Goal: Task Accomplishment & Management: Complete application form

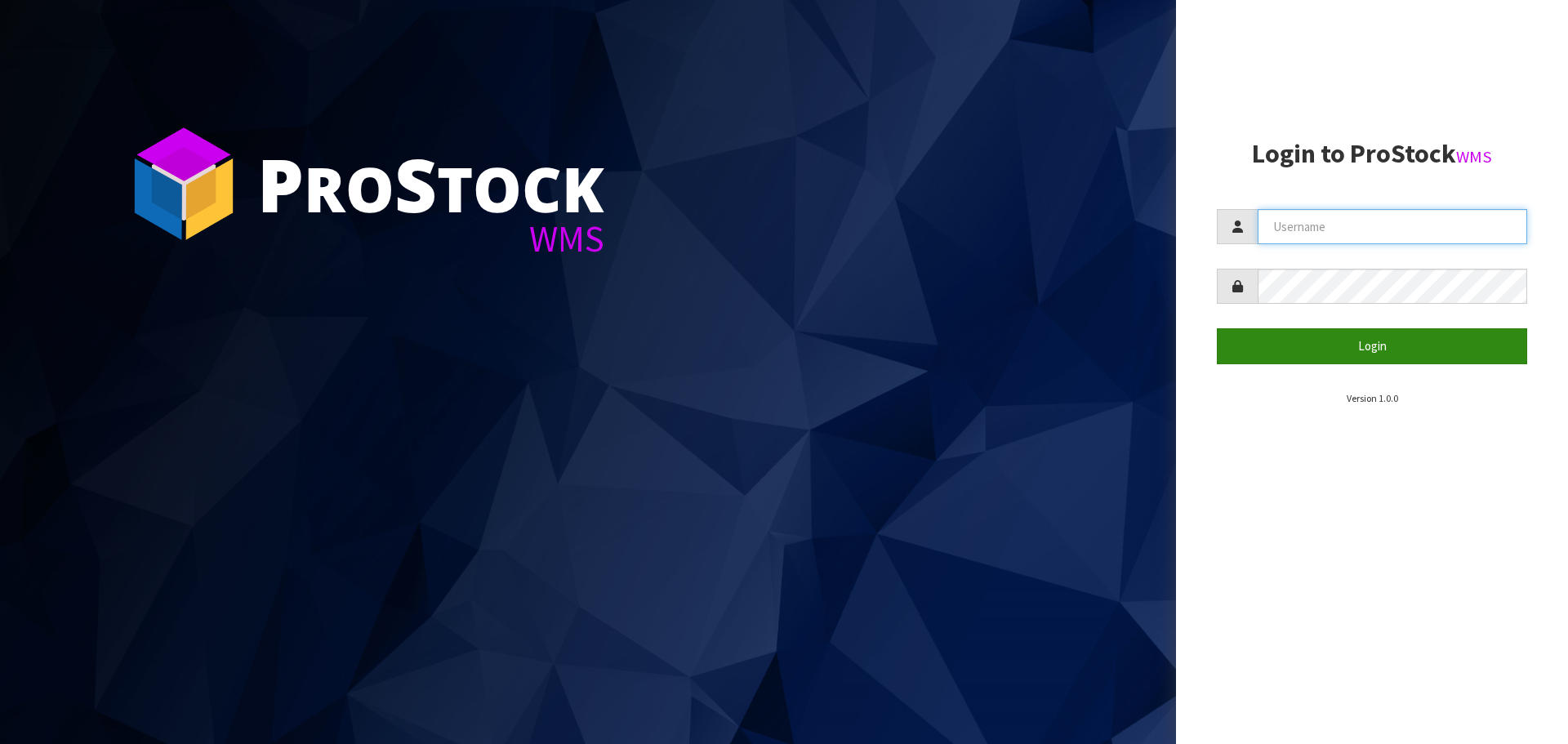
type input "[PERSON_NAME][EMAIL_ADDRESS][DOMAIN_NAME]"
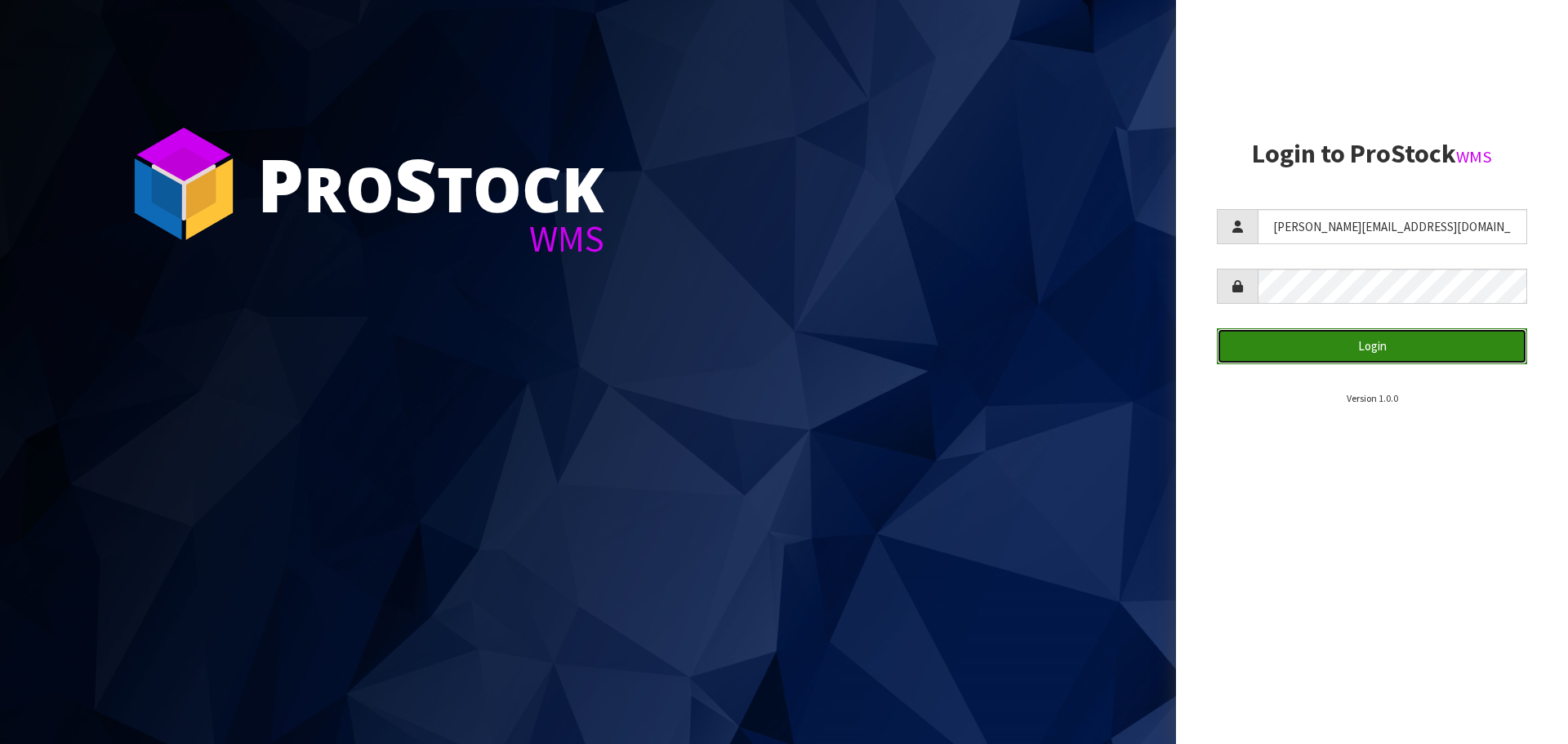
click at [1291, 358] on button "Login" at bounding box center [1372, 346] width 311 height 35
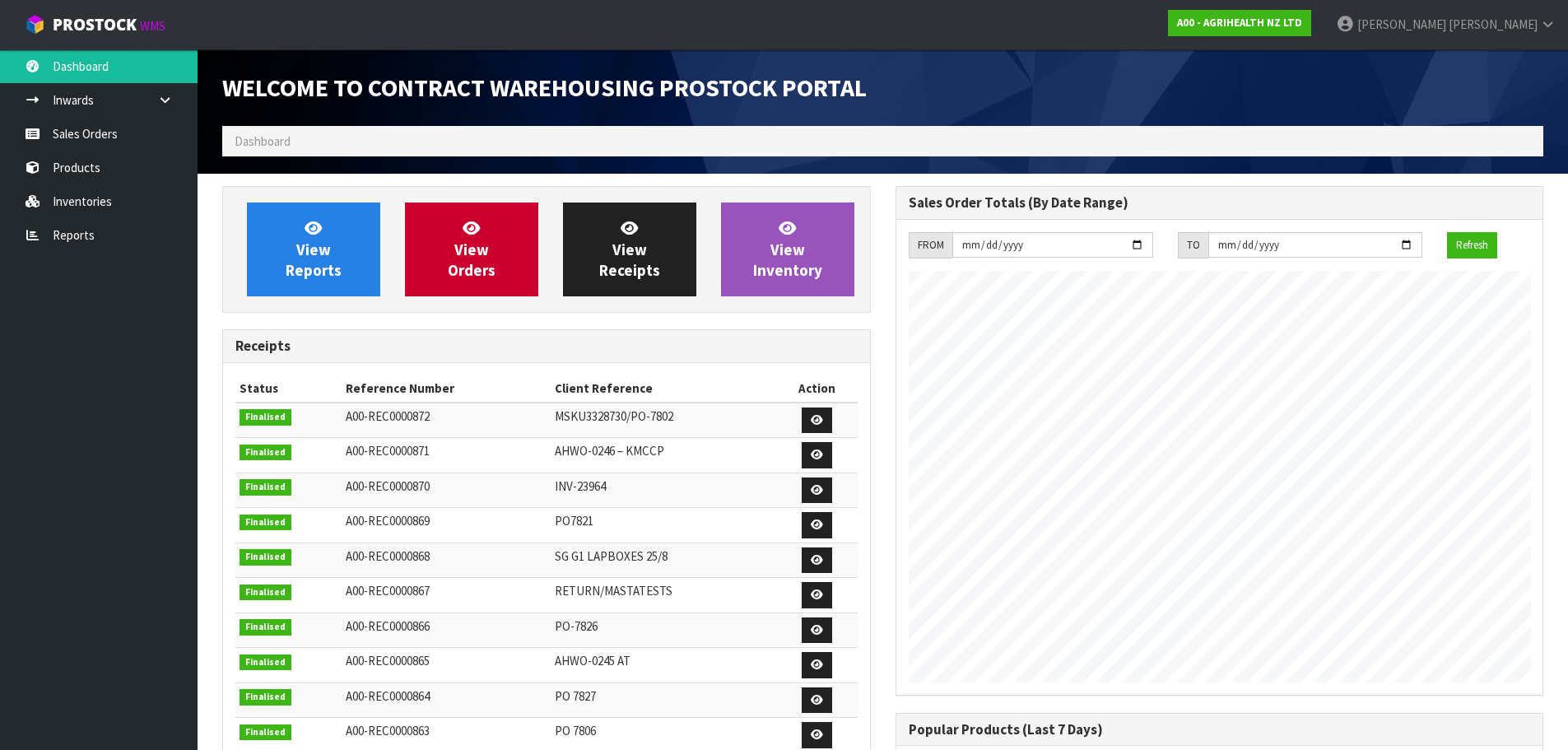
scroll to position [913, 672]
click at [140, 135] on link "Sales Orders" at bounding box center [99, 133] width 198 height 34
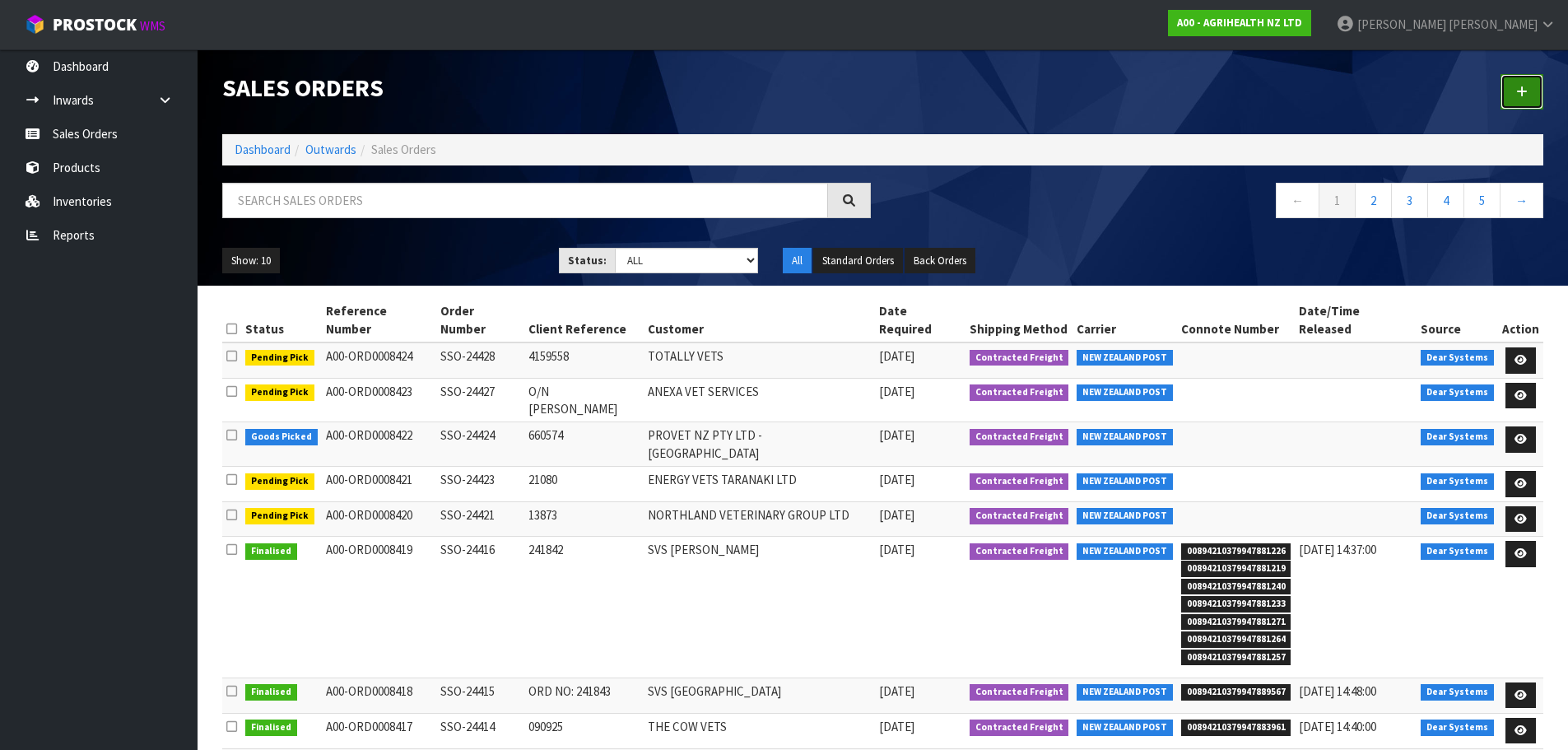
click at [1511, 82] on link at bounding box center [1521, 92] width 43 height 35
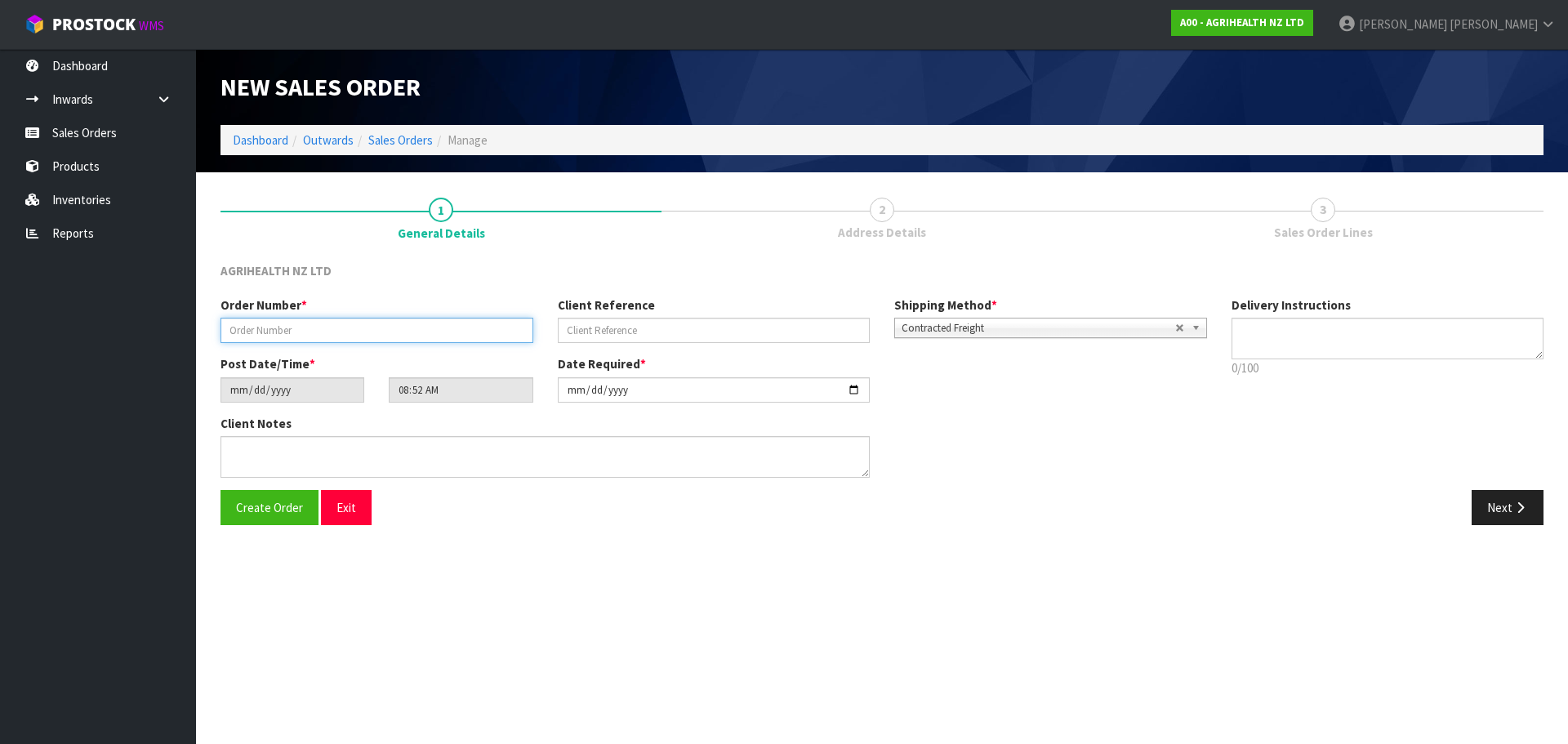
click at [294, 333] on input "text" at bounding box center [376, 331] width 313 height 25
type input "TR-03600"
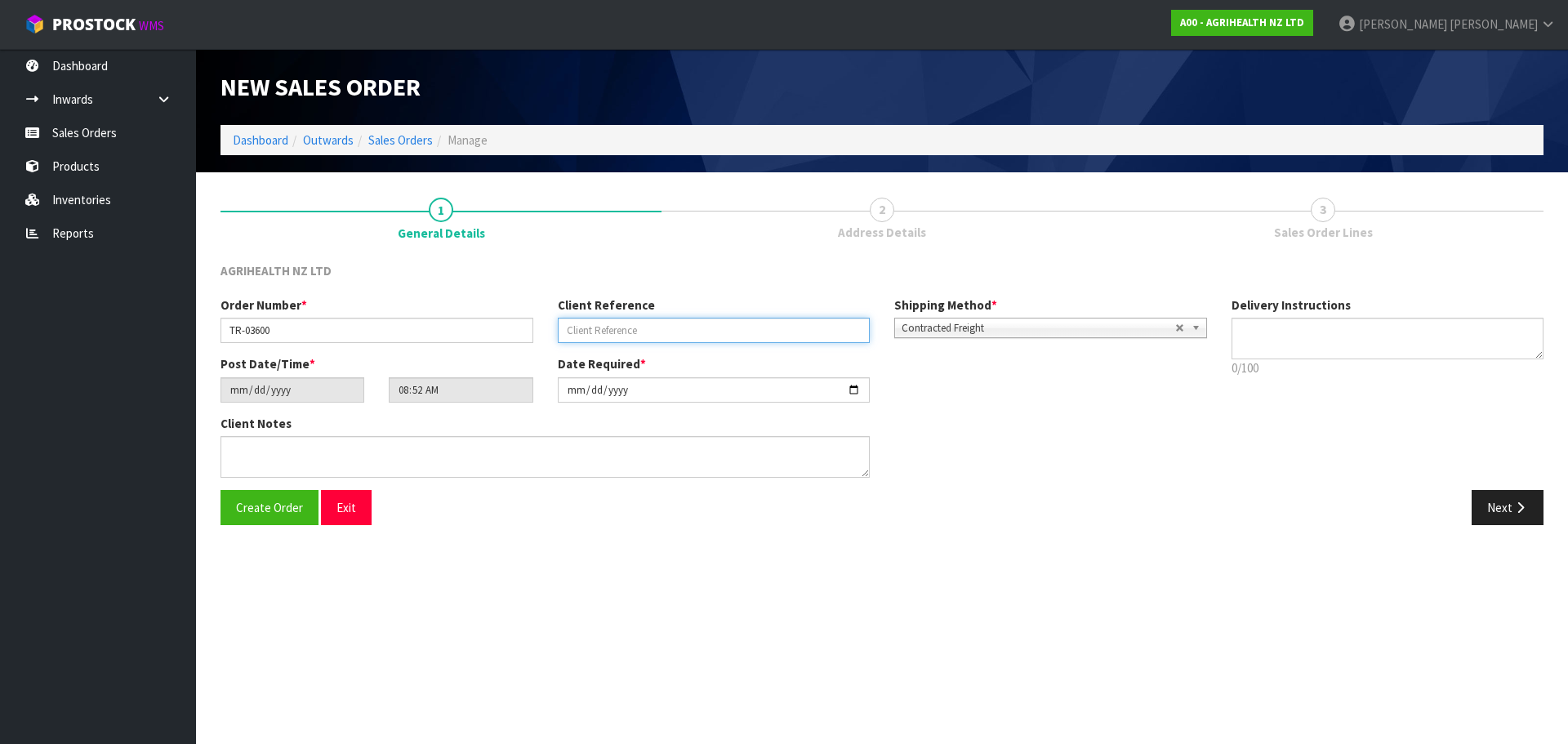
click at [661, 327] on input "text" at bounding box center [713, 331] width 313 height 25
type input "CHCH TRANSFER"
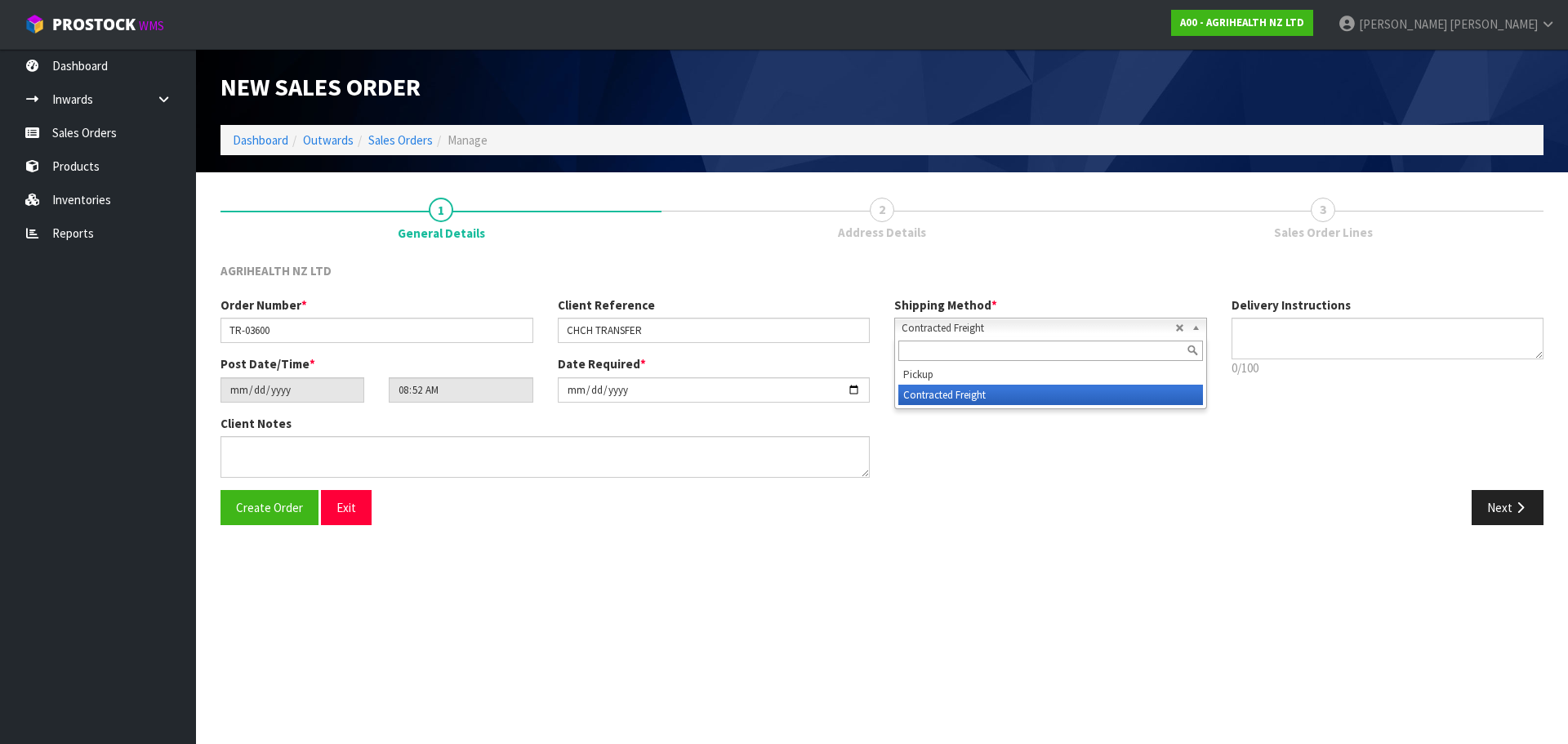
click at [965, 323] on span "Contracted Freight" at bounding box center [1038, 329] width 274 height 20
click at [976, 377] on li "Pickup" at bounding box center [1051, 374] width 304 height 21
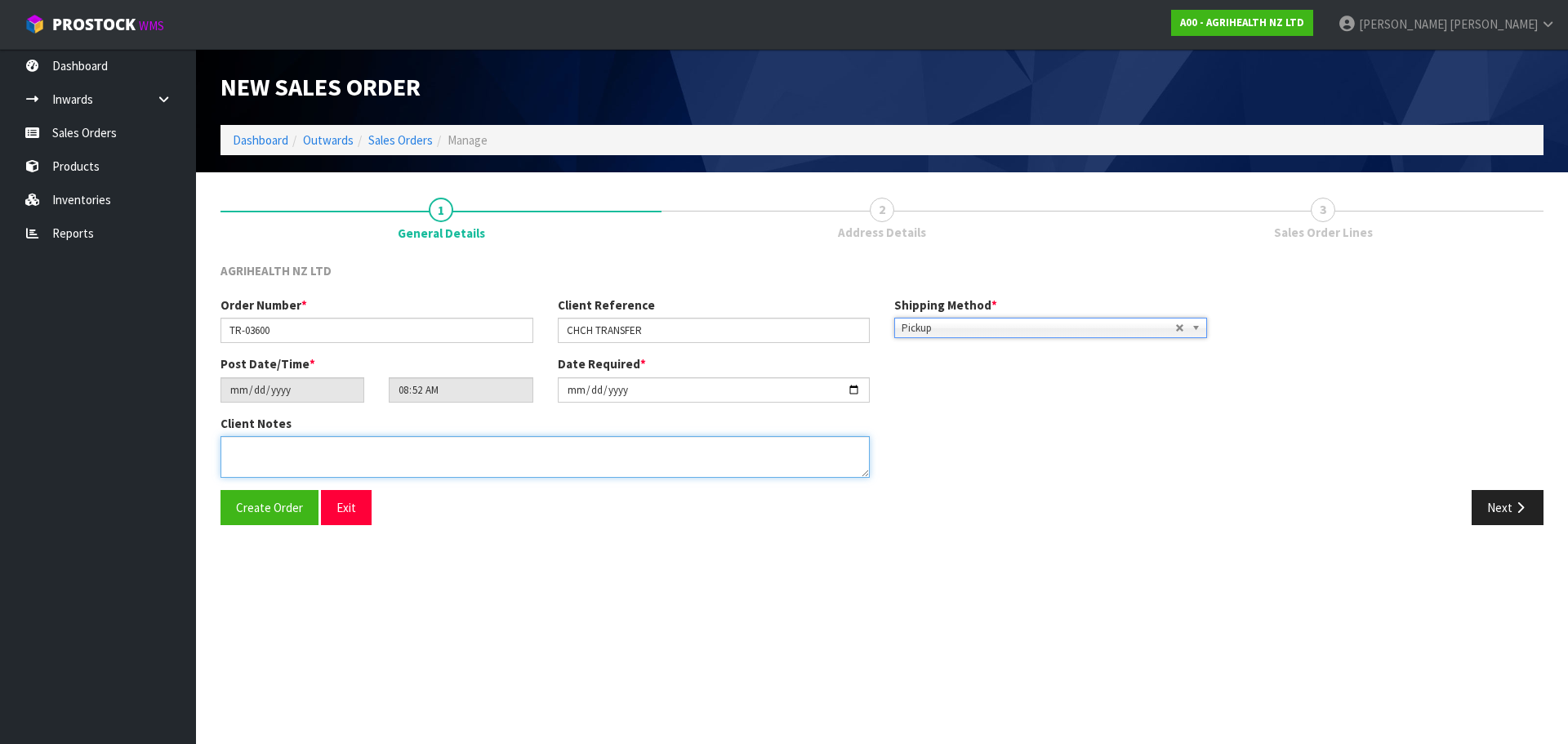
click at [456, 460] on textarea at bounding box center [545, 457] width 649 height 41
type textarea "P"
type textarea "OPZEELAND TO PICK UP"
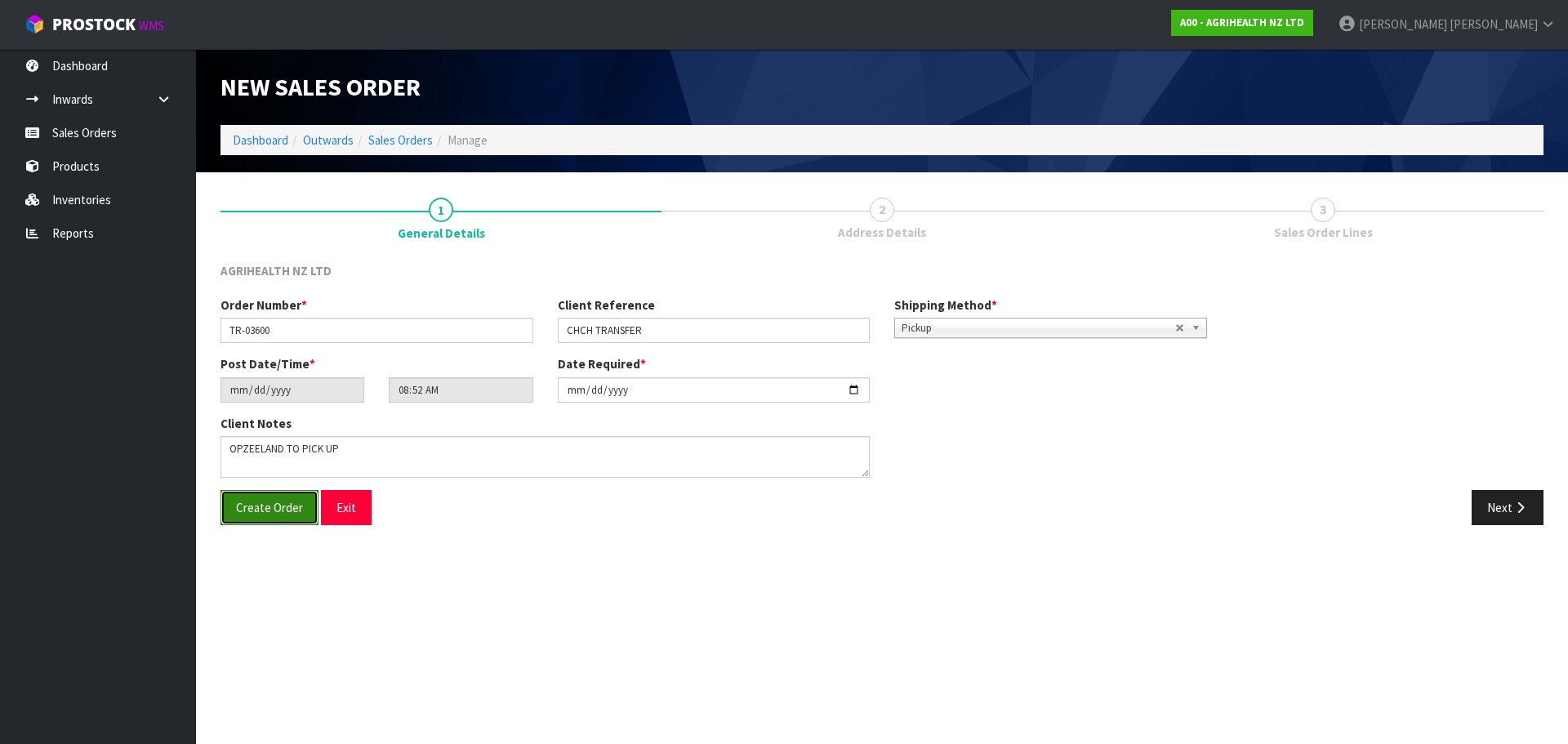
click at [275, 519] on button "Create Order" at bounding box center [269, 507] width 98 height 35
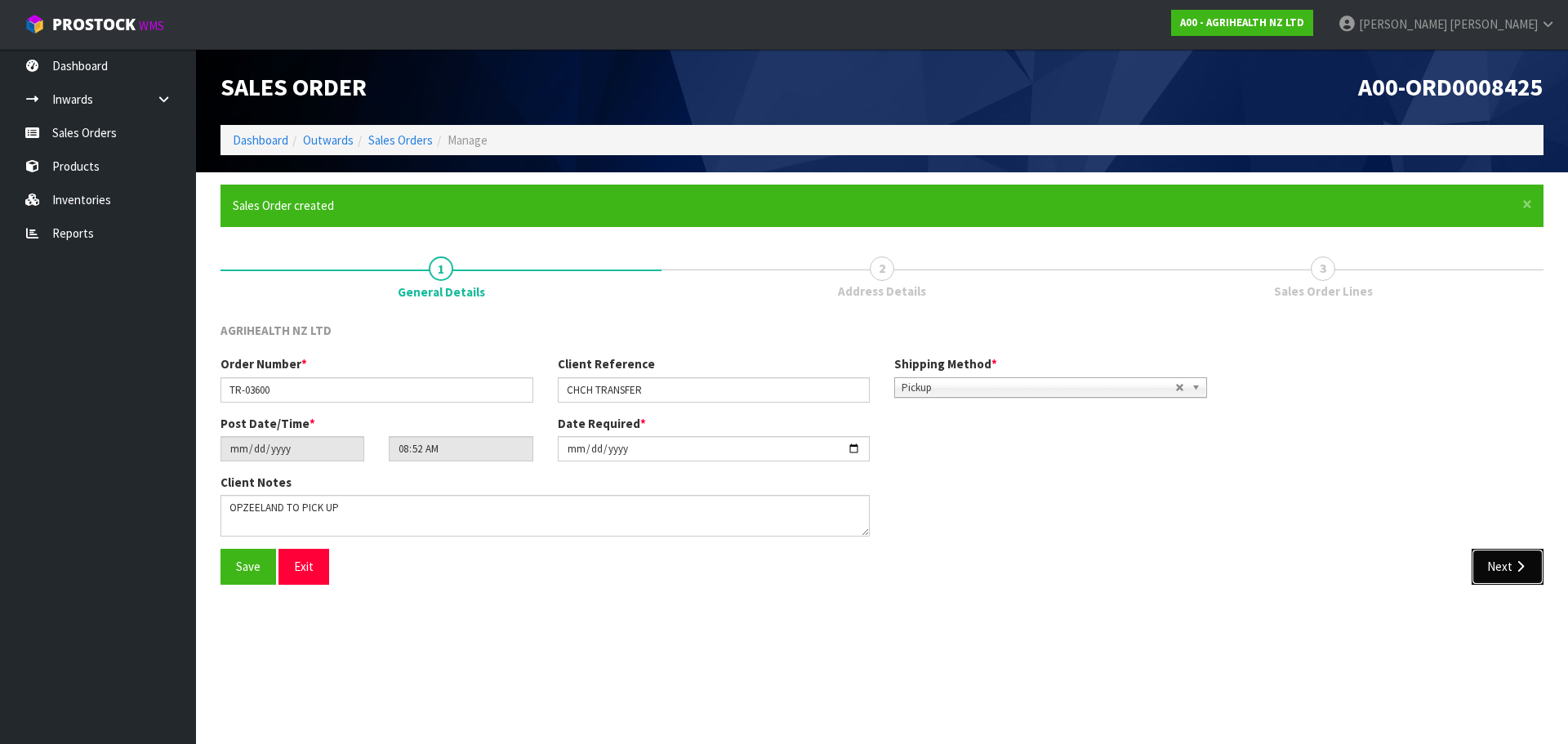
click at [1510, 573] on button "Next" at bounding box center [1508, 566] width 72 height 35
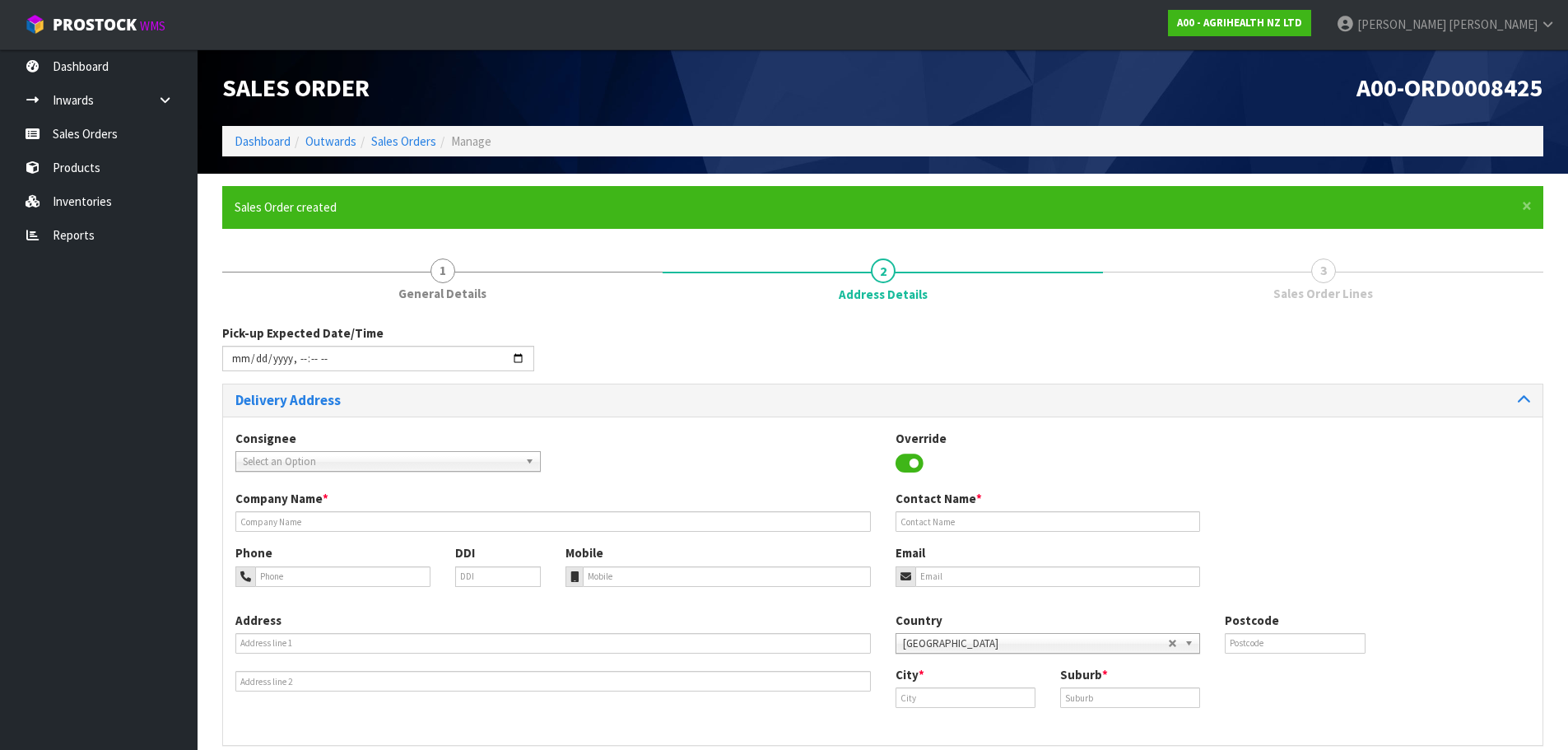
click at [446, 455] on span "Select an Option" at bounding box center [381, 462] width 276 height 20
type input "opz"
click at [423, 508] on li "OPZ EELCHC - OPZEELAND [GEOGRAPHIC_DATA]" at bounding box center [387, 508] width 297 height 21
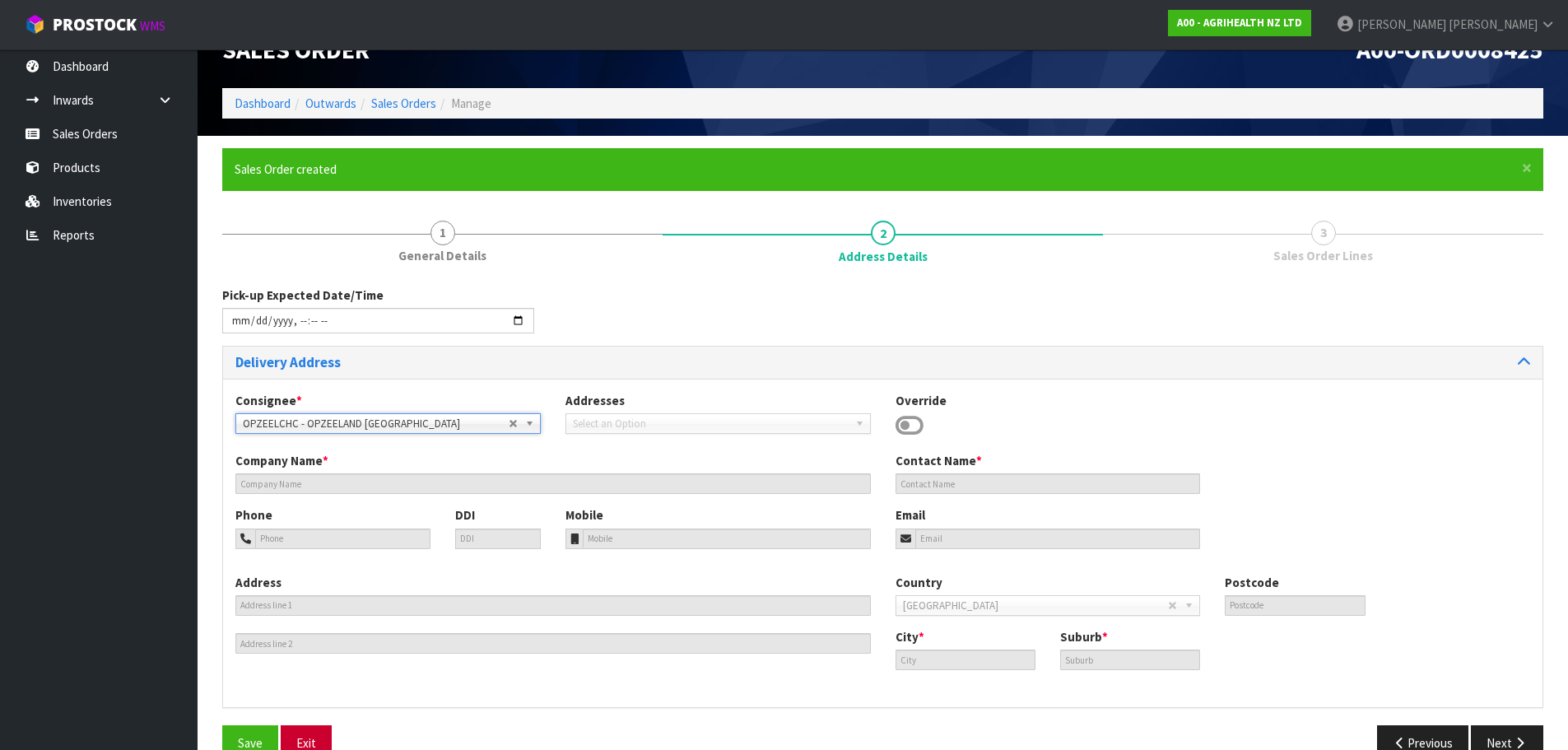
type input "OPZEELAND [GEOGRAPHIC_DATA]"
type input "[STREET_ADDRESS]"
type input "8042"
type input "[GEOGRAPHIC_DATA]"
type input "HORNBY SOUTH"
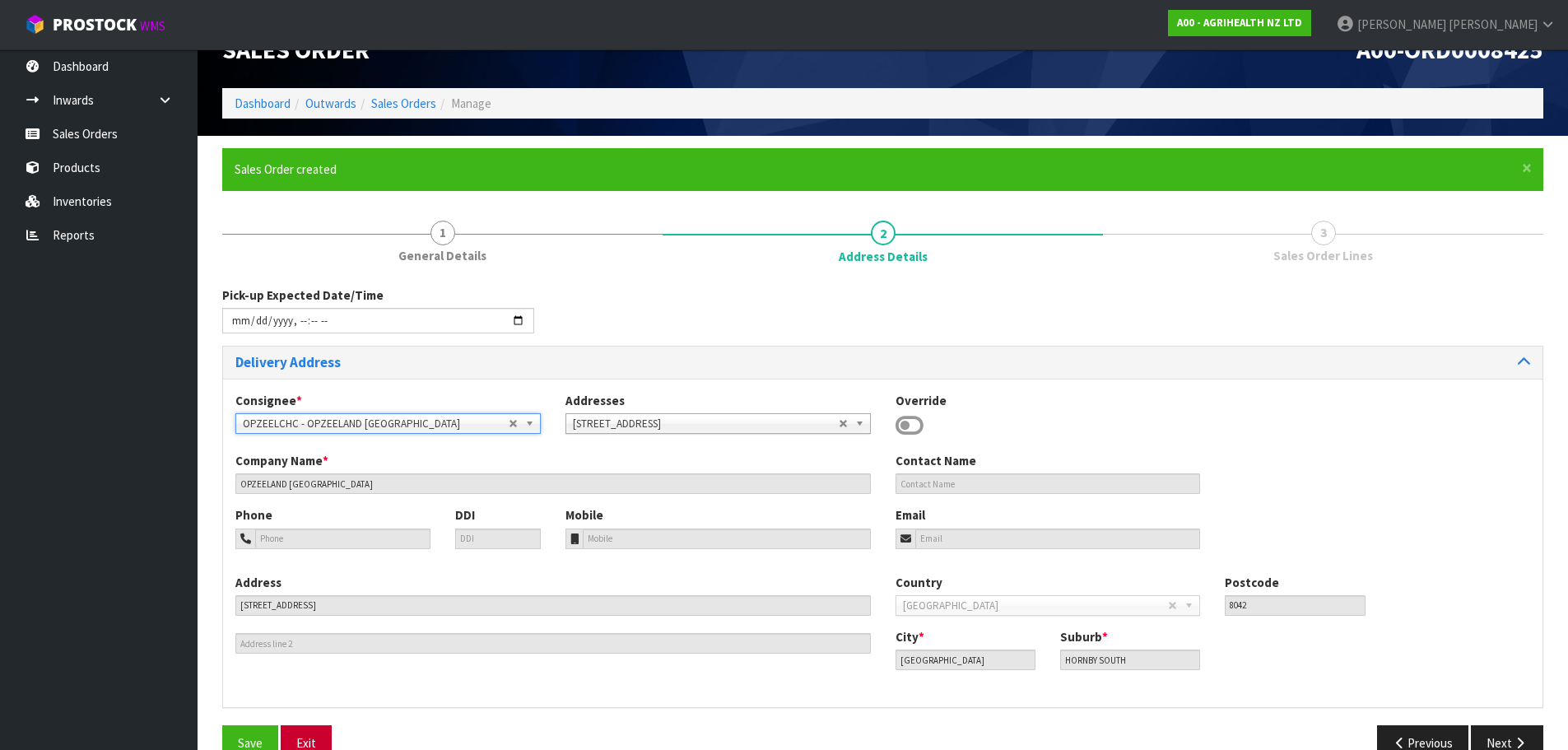
scroll to position [74, 0]
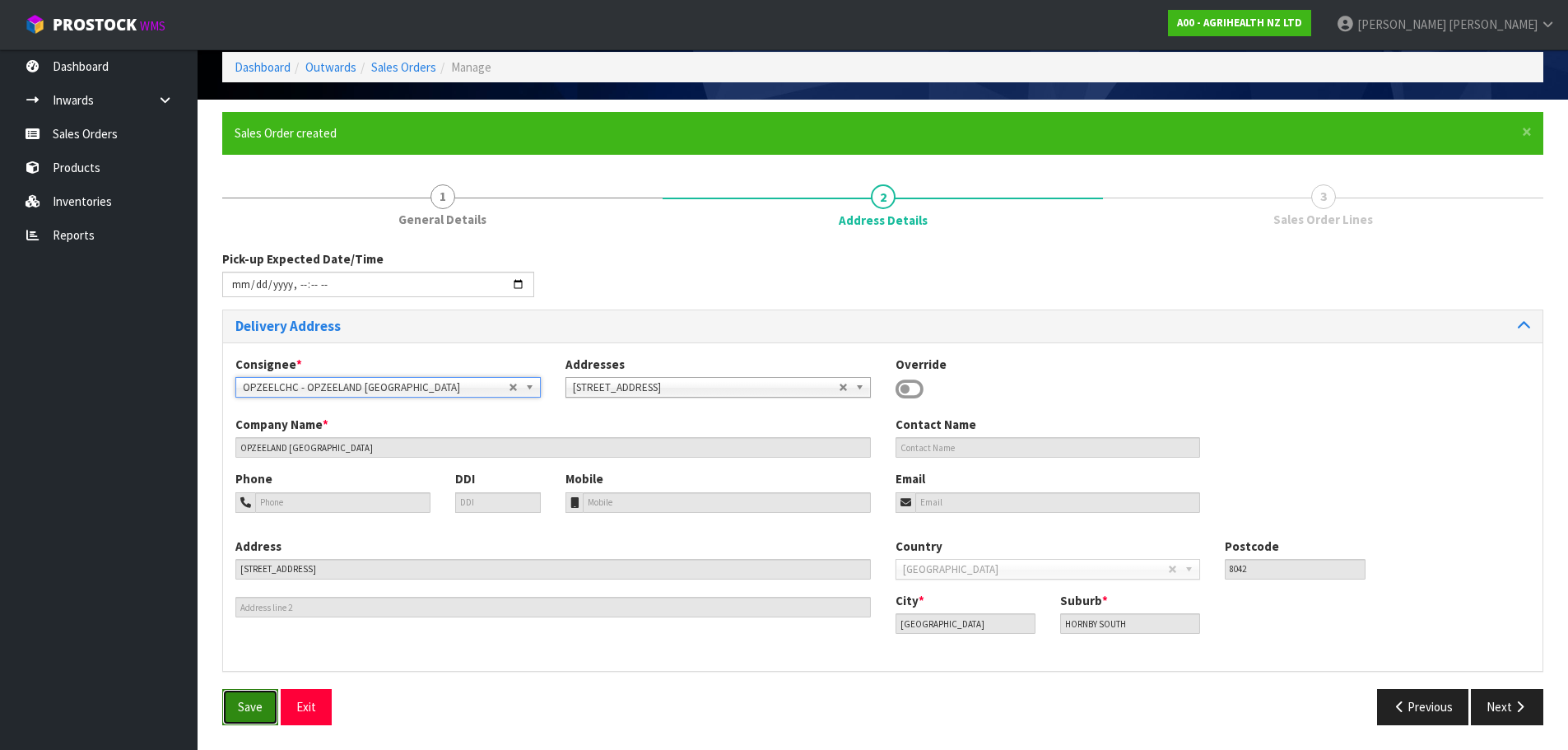
click at [267, 708] on button "Save" at bounding box center [250, 706] width 56 height 35
click at [1515, 704] on icon "button" at bounding box center [1519, 707] width 15 height 13
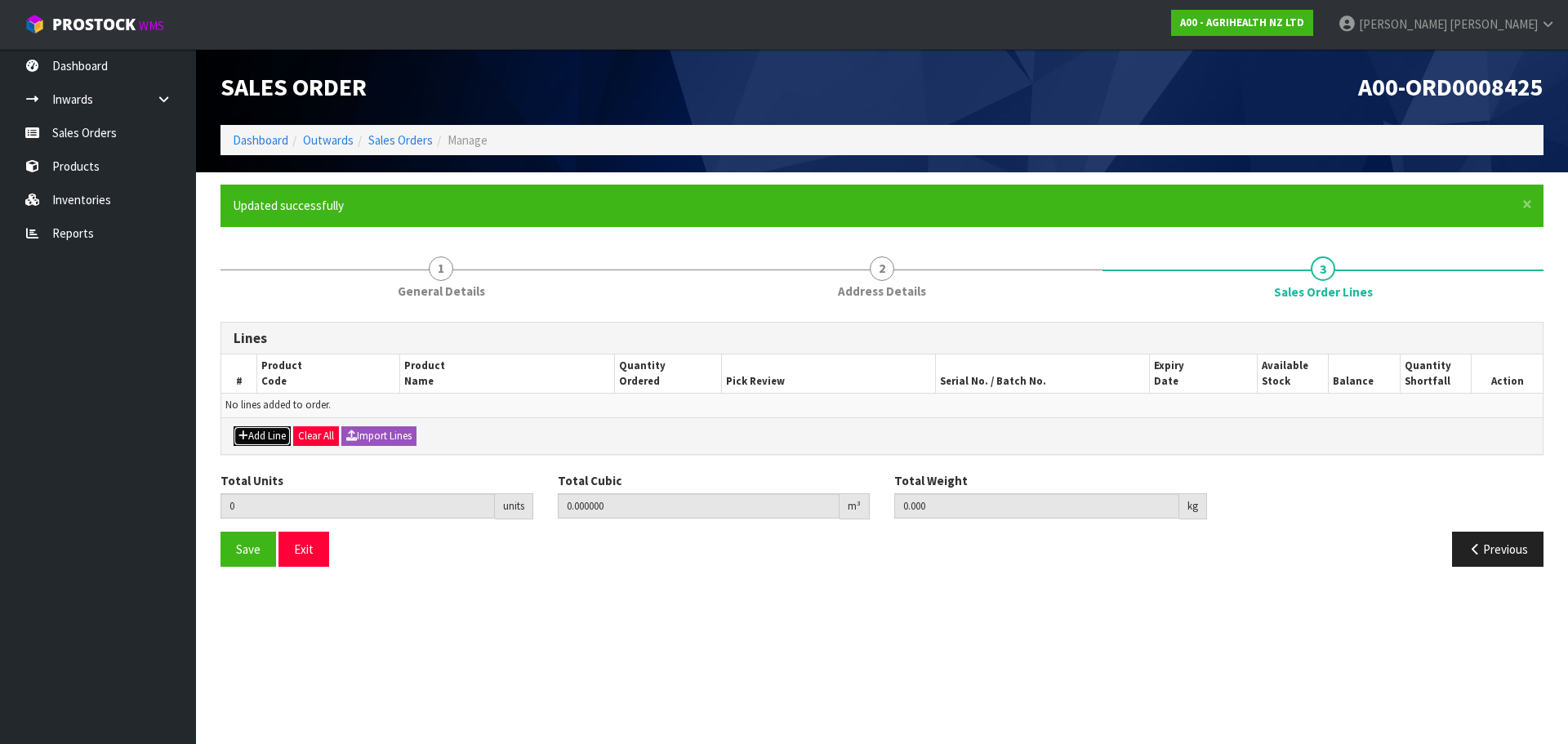
click at [258, 436] on button "Add Line" at bounding box center [261, 436] width 57 height 20
type input "0"
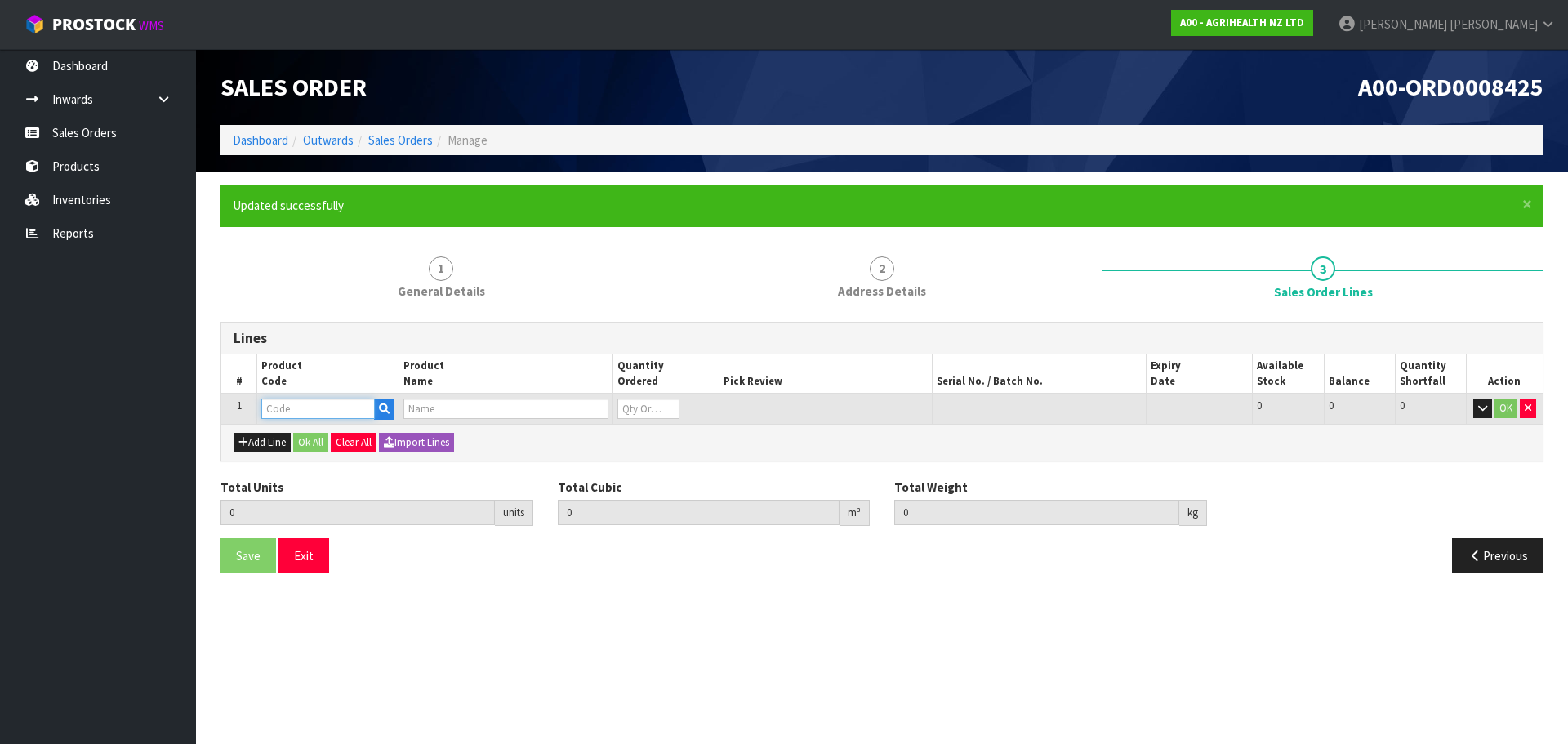
click at [296, 408] on input "text" at bounding box center [318, 409] width 113 height 21
type input "5011"
type input "0.000000"
type input "0.000"
type input "ALBIOTIC (24 TUBES) RVM"
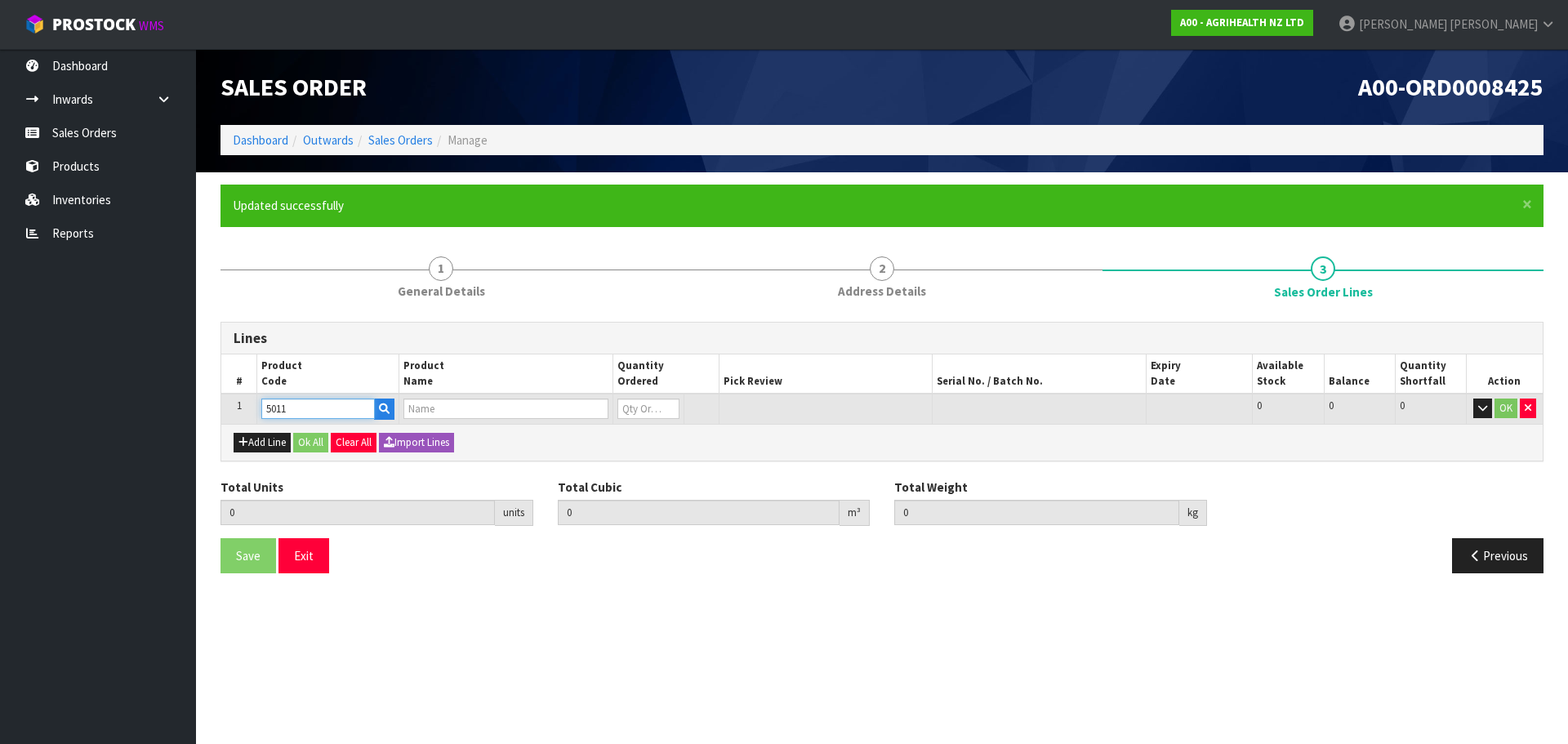
type input "0"
type input "5011"
type input "2"
type input "0.0072"
type input "1.5"
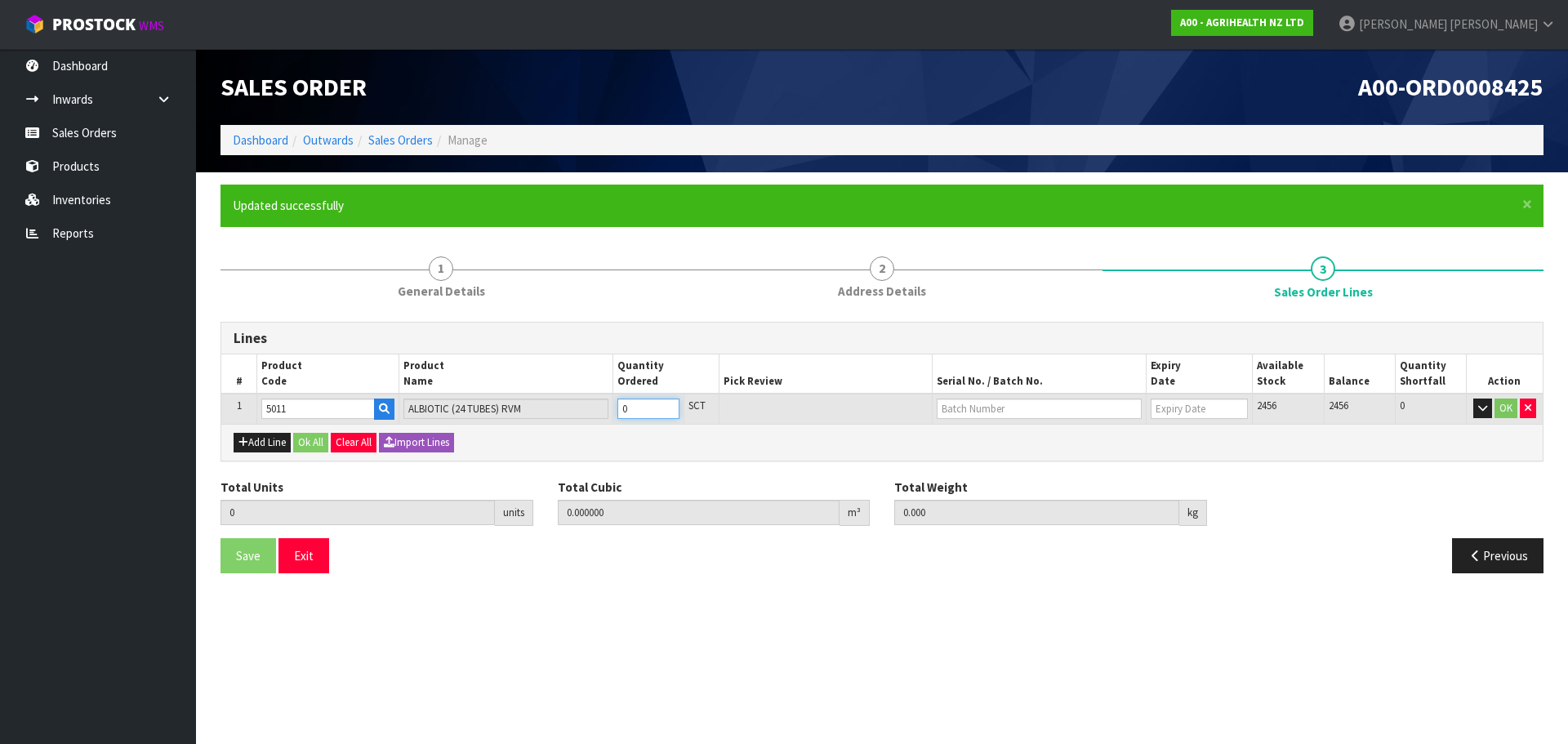
type input "2"
type input "24"
type input "0.110124"
type input "21.45"
type input "24"
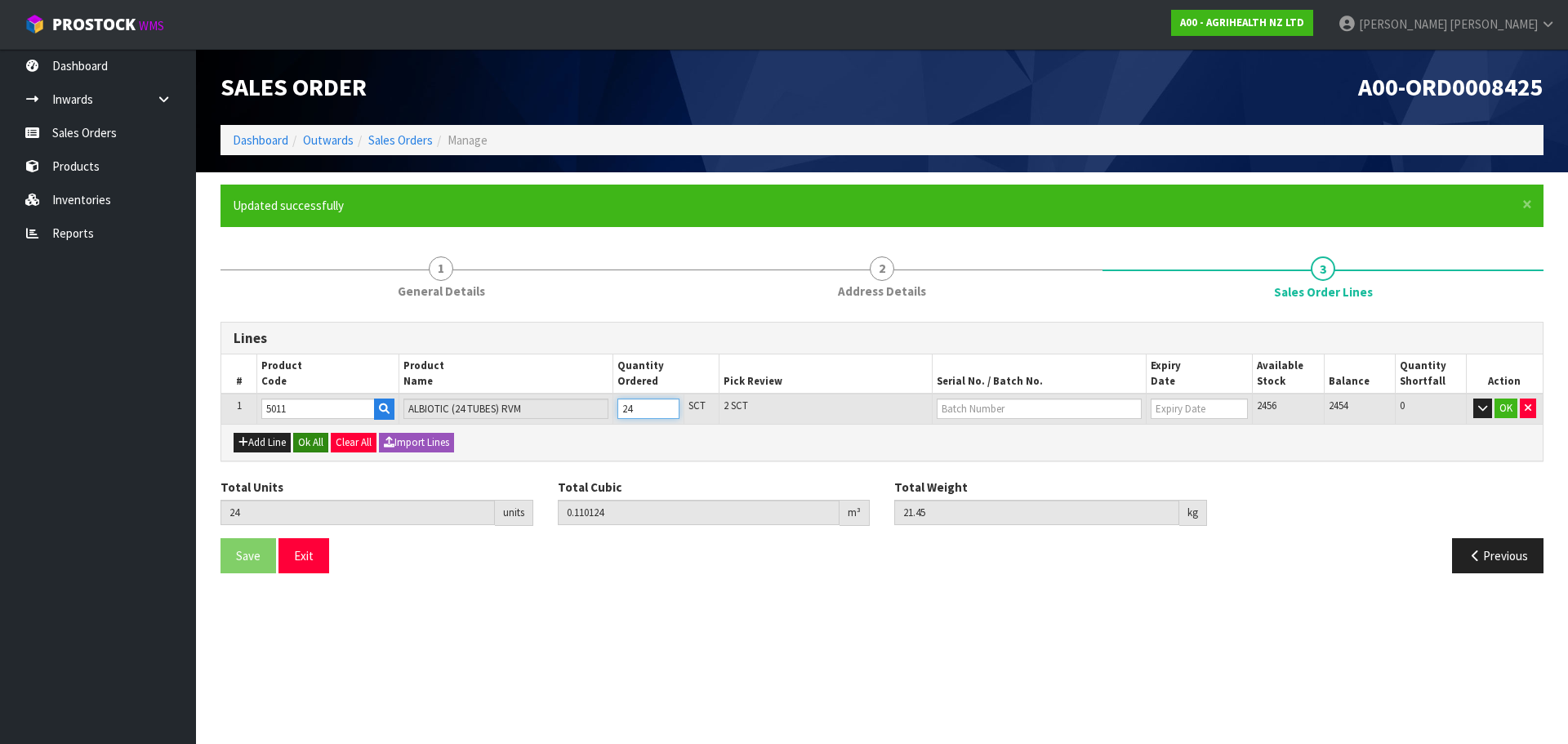
type input "240"
type input "1.67832"
type input "227"
type input "240"
type input "24111887036"
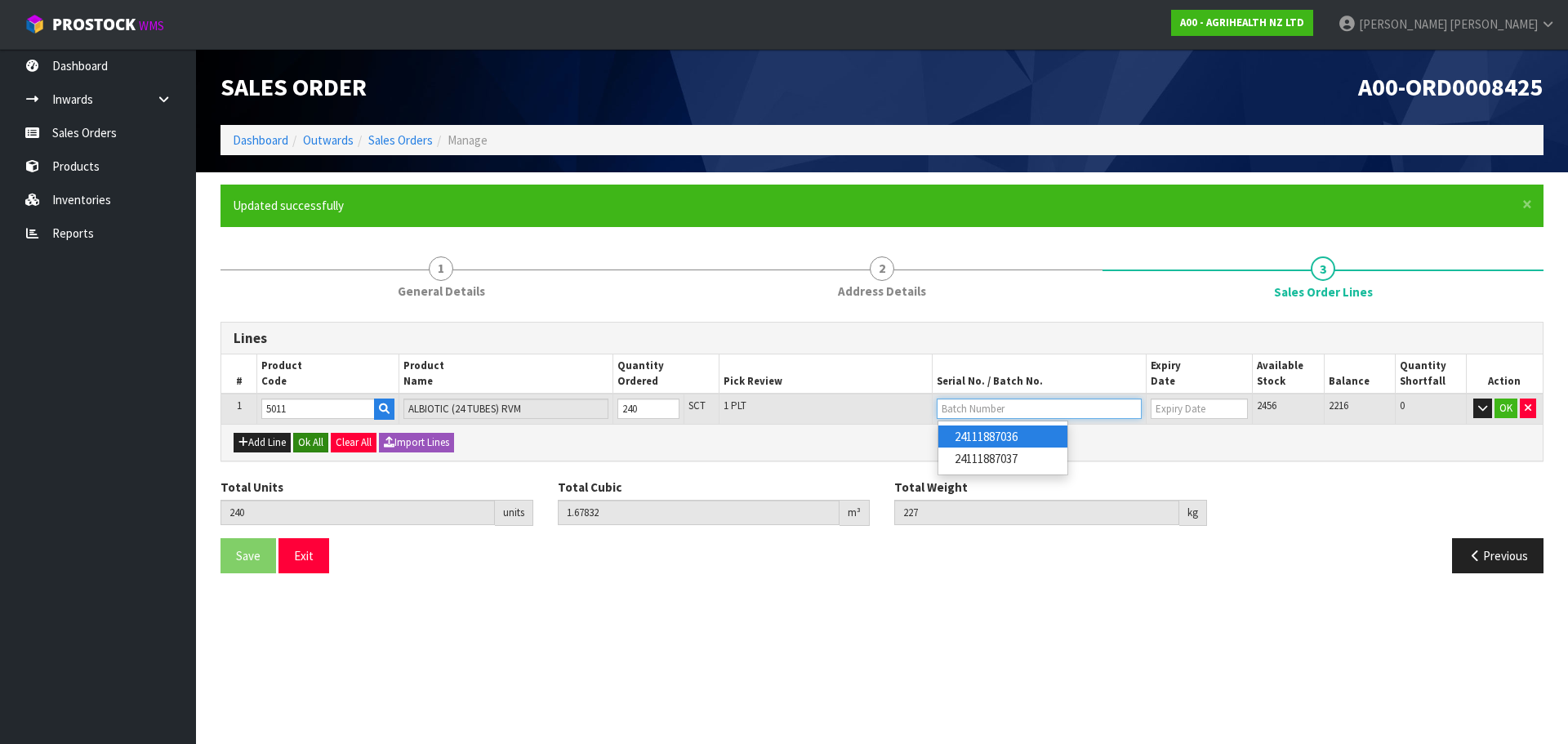
type input "[DATE]"
click at [266, 455] on div "Add Line Ok All Clear All Import Lines" at bounding box center [882, 442] width 1321 height 37
click at [257, 436] on button "Add Line" at bounding box center [261, 443] width 57 height 20
type input "0"
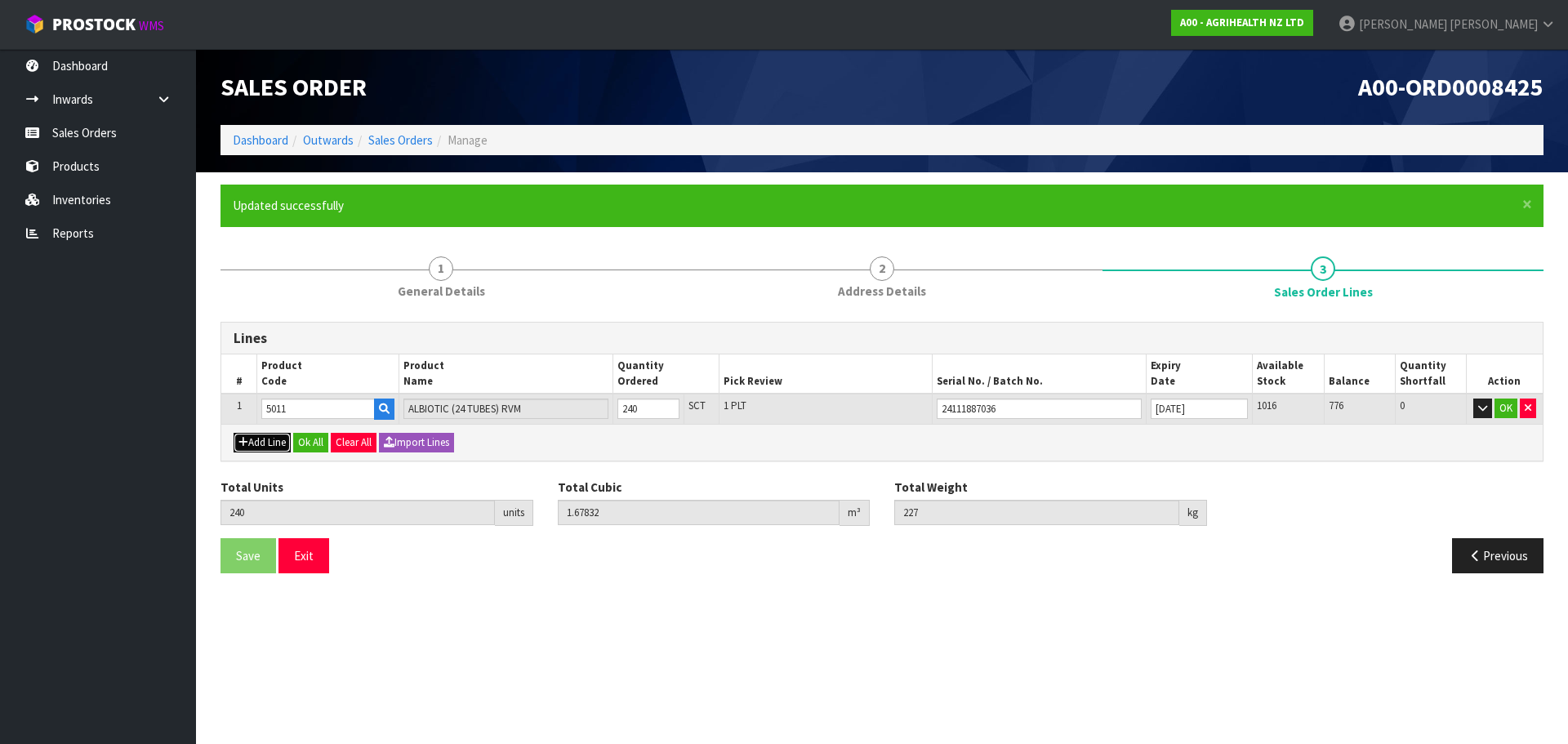
type input "0"
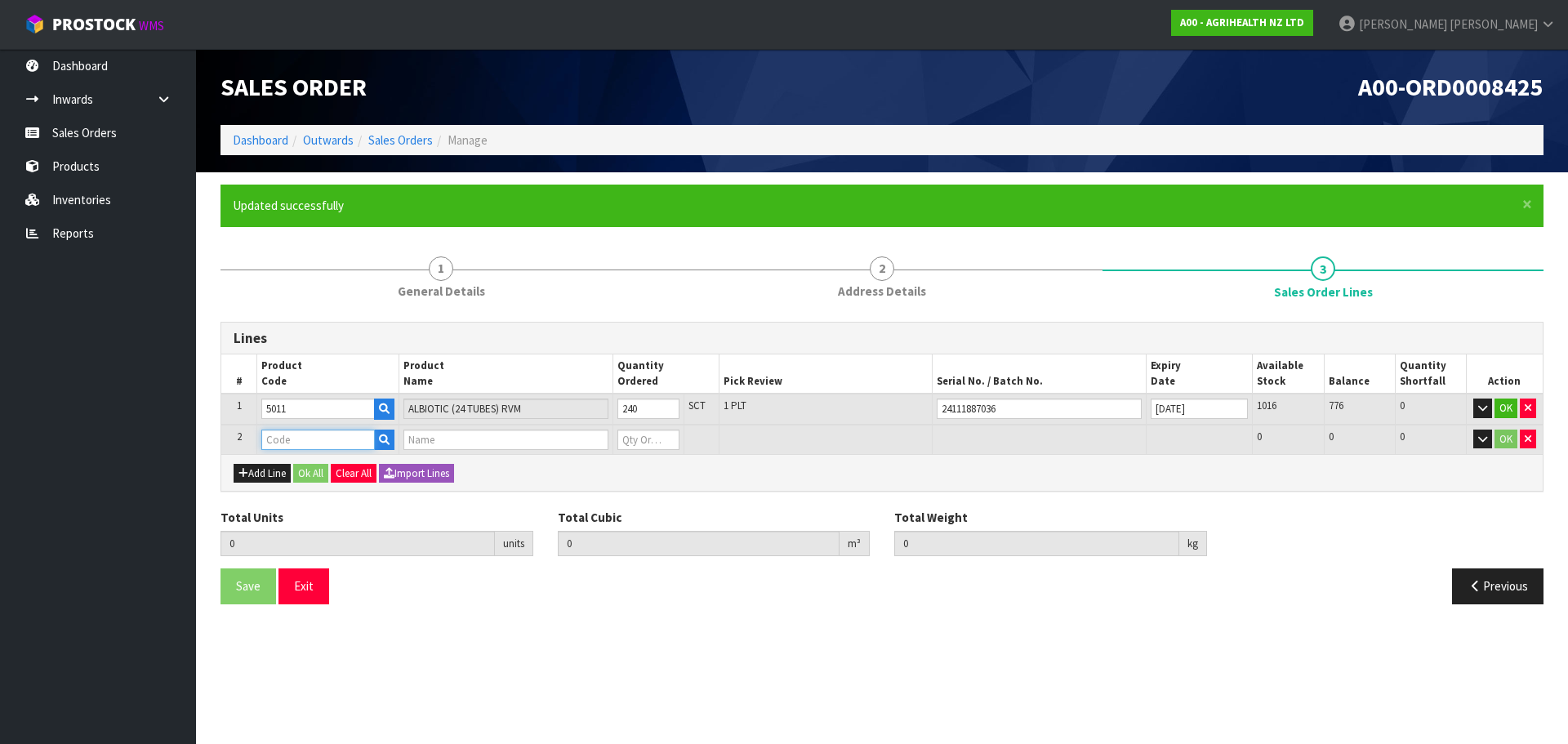
click at [286, 441] on input "text" at bounding box center [318, 440] width 113 height 21
type input "2000"
type input "240"
type input "1.67832"
type input "227"
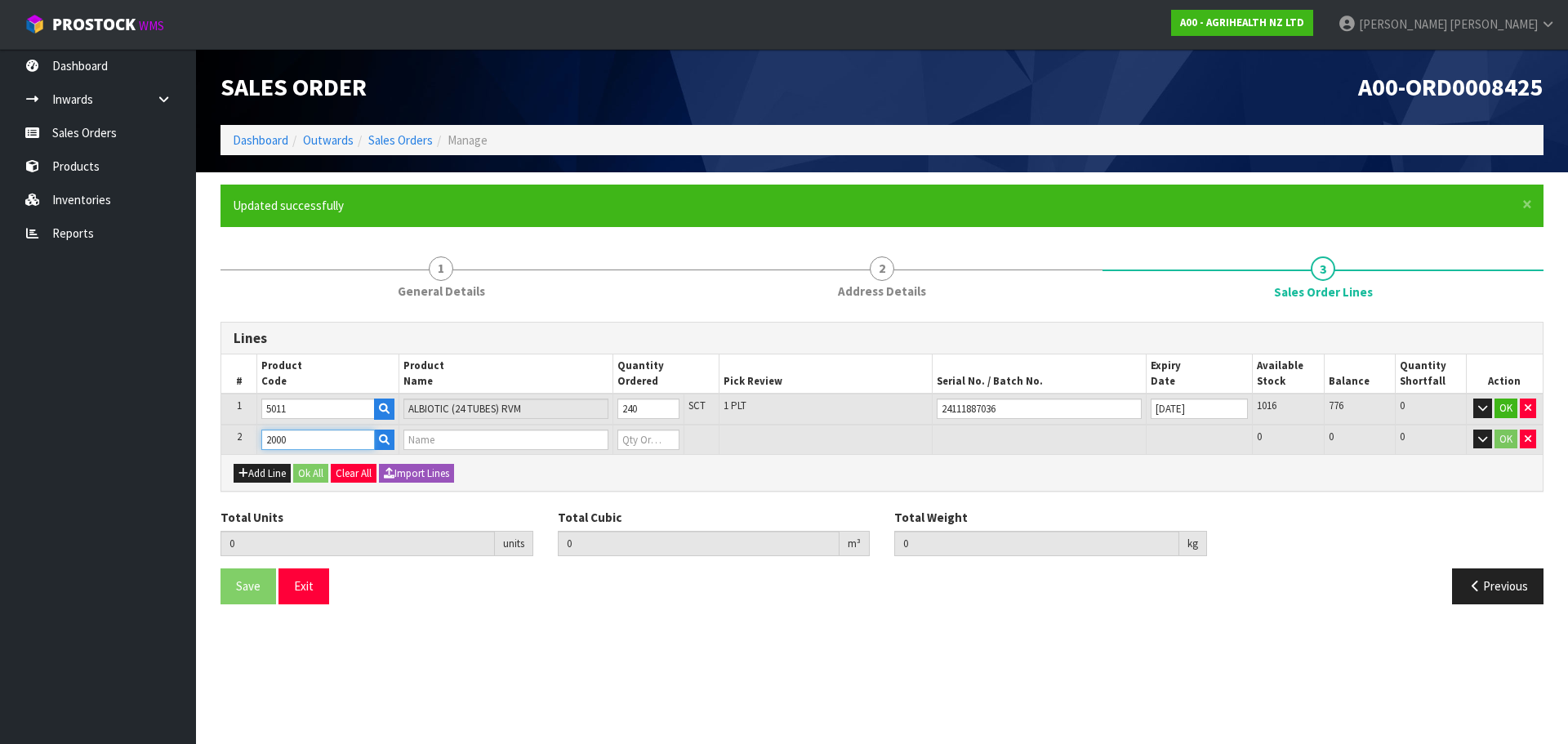
type input "BACIMAX 150 GRANULAR 25KG RVM"
type input "0"
type input "2000"
type input "243"
type input "1.90332"
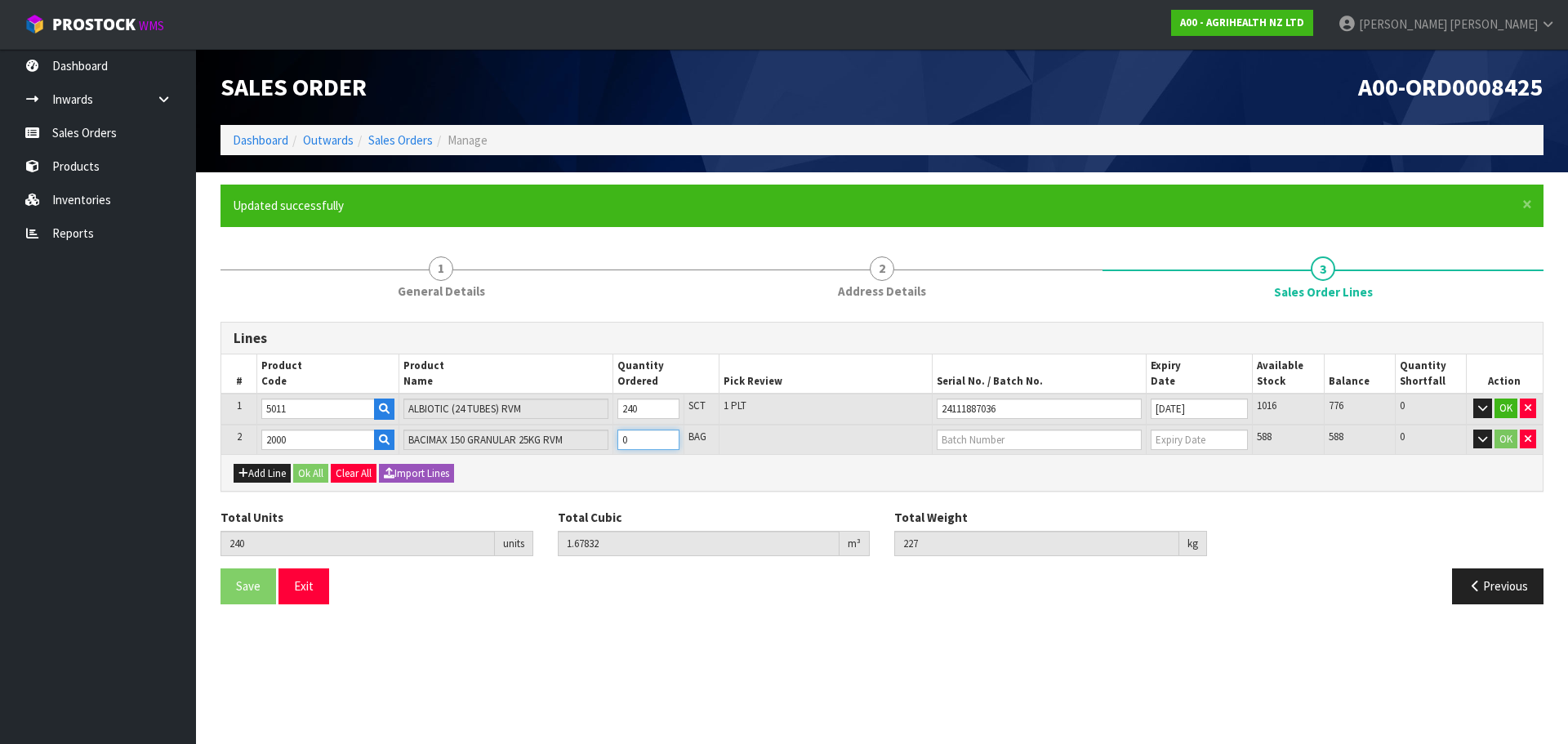
type input "305.54"
type input "3"
type input "270"
type input "3.01707"
type input "1003"
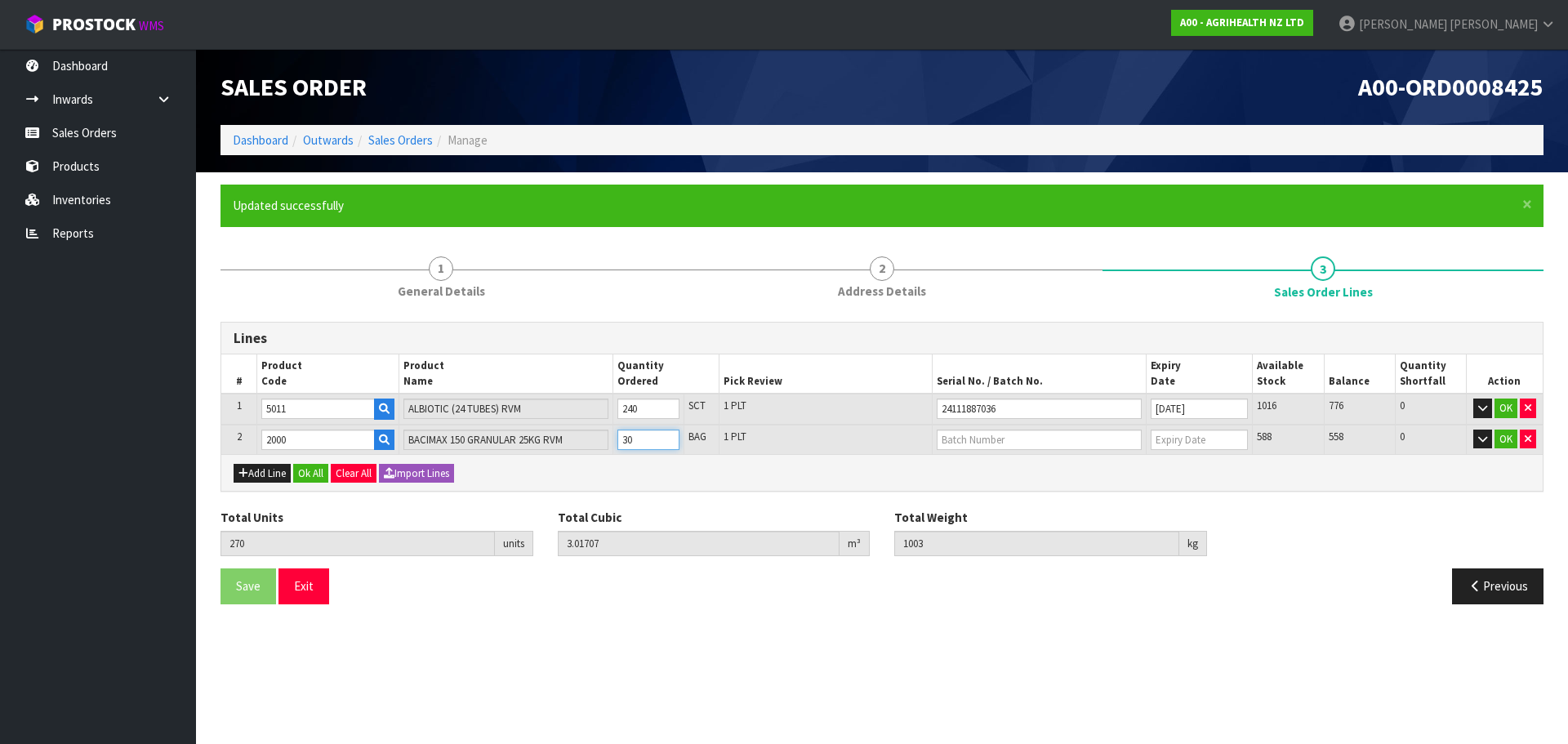
type input "30"
type input "Y250732"
type input "[DATE]"
click at [283, 470] on button "Add Line" at bounding box center [261, 474] width 57 height 20
type input "0"
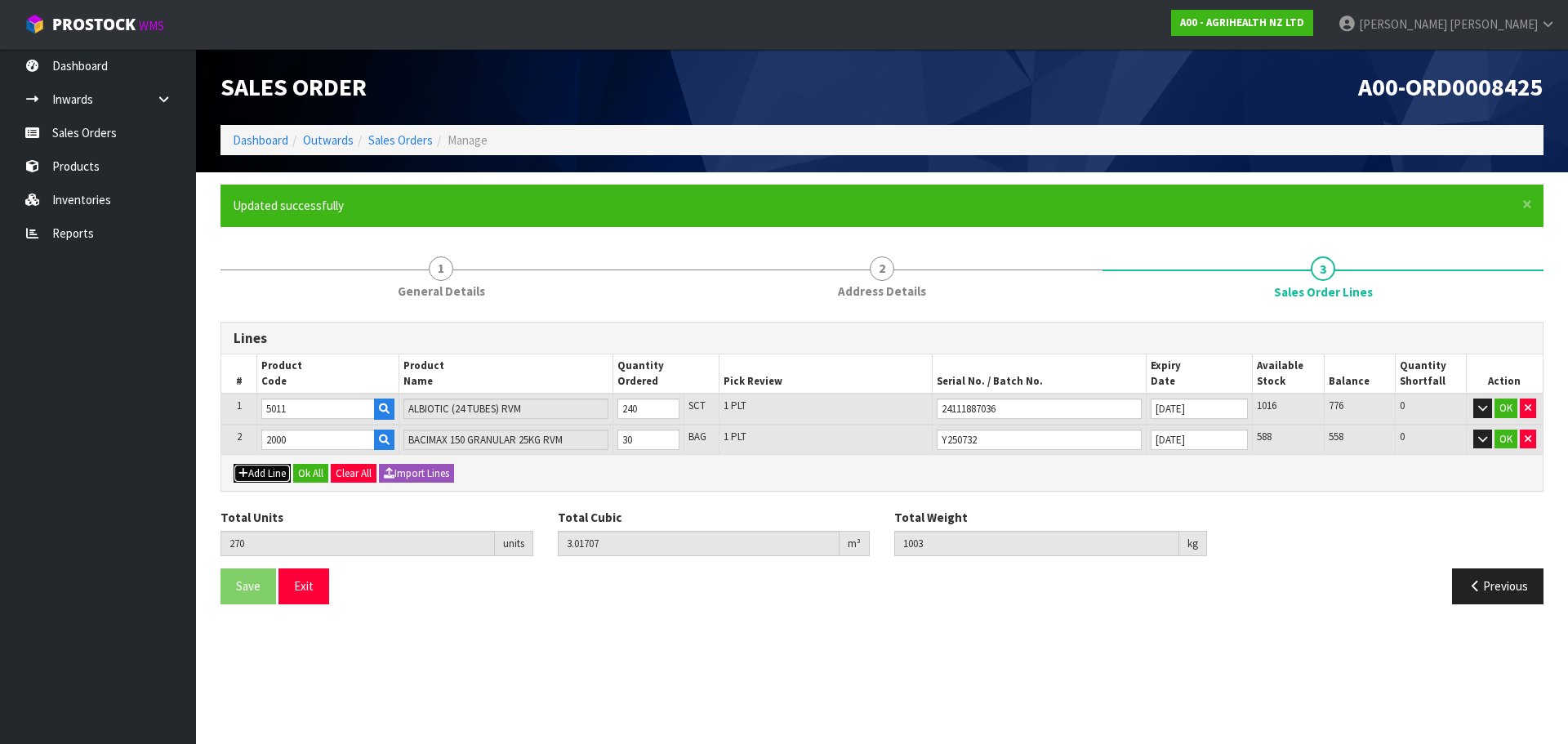
type input "0"
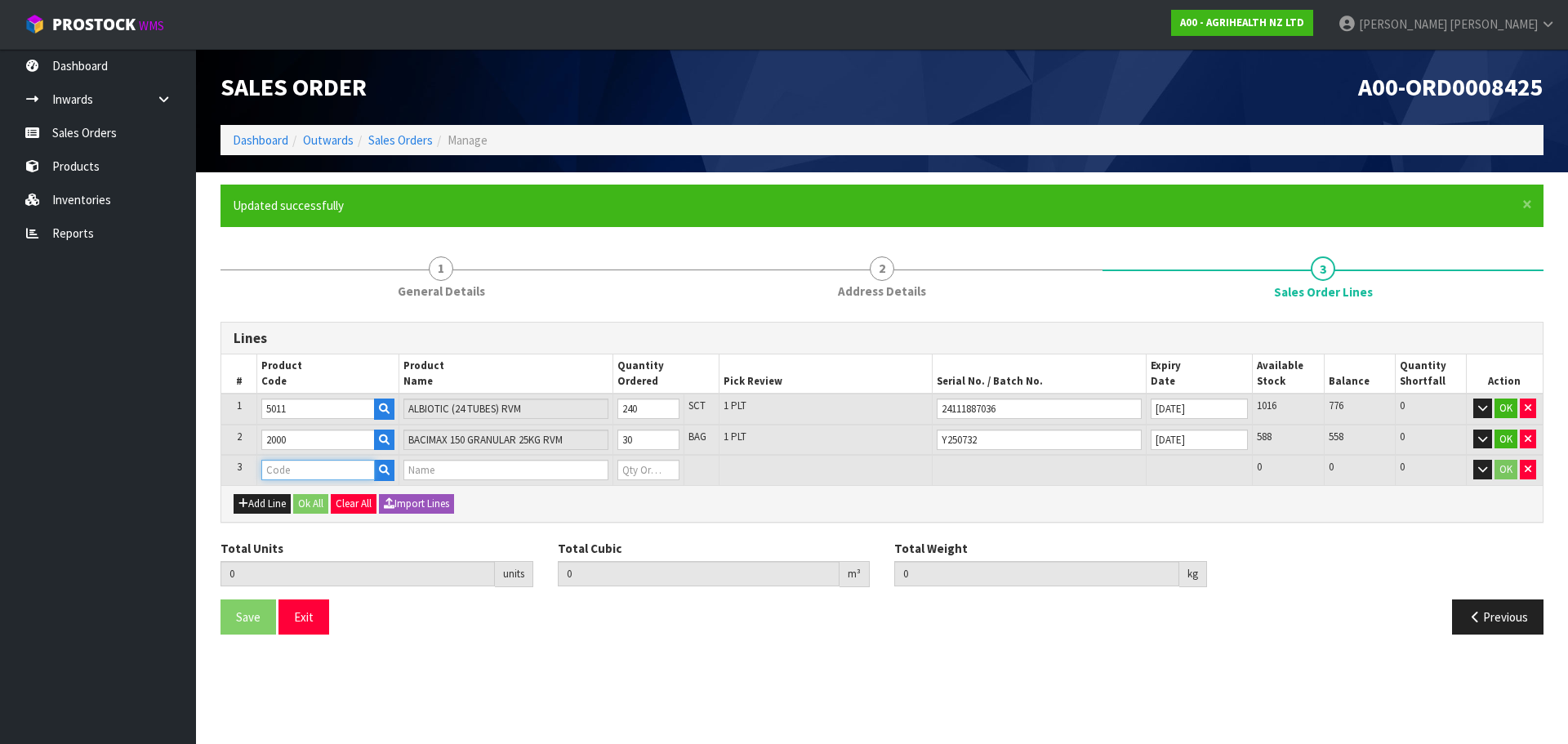
click at [286, 474] on input "text" at bounding box center [318, 470] width 113 height 21
type input "2950"
type input "270"
type input "3.01707"
type input "1003"
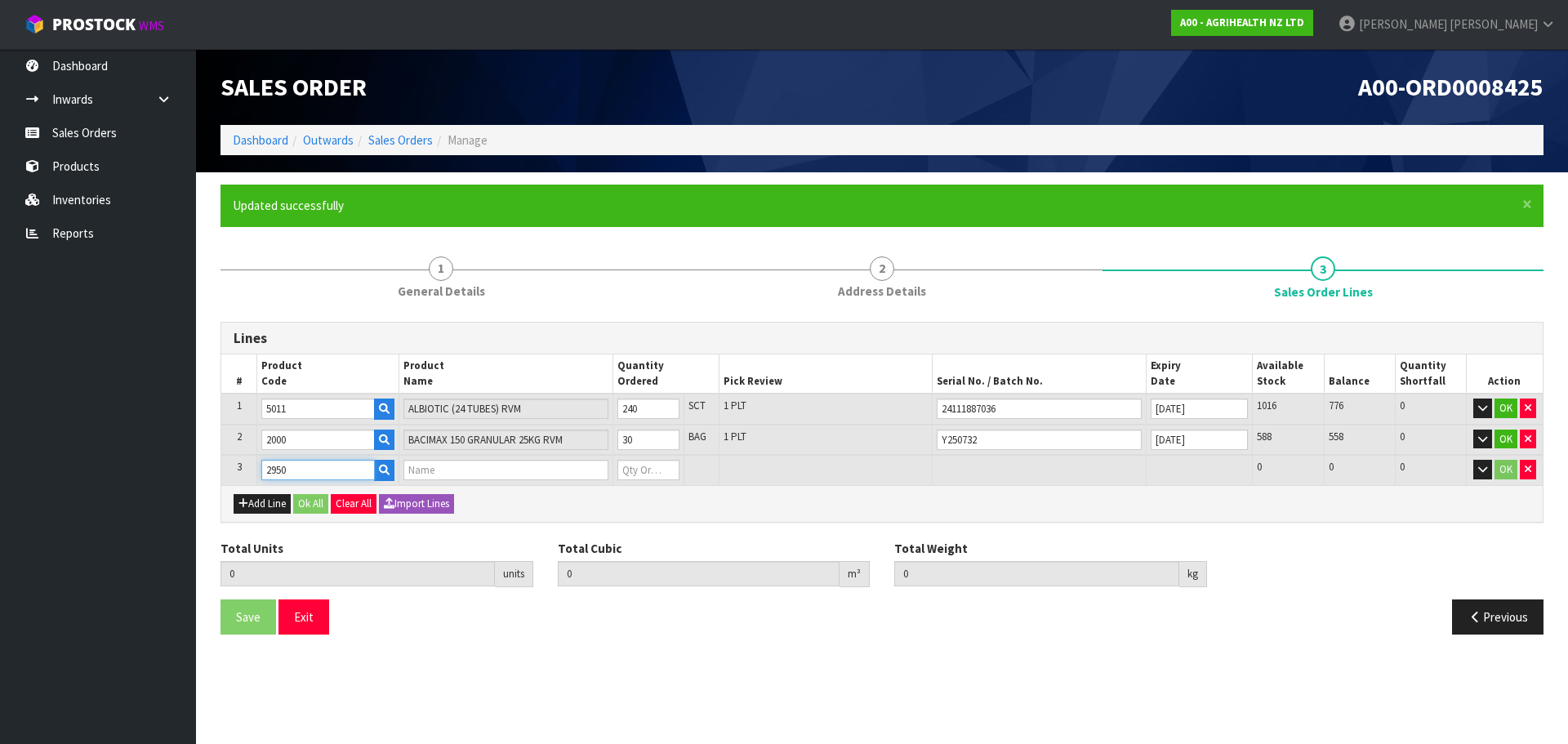
type input "HOSTAZYM X50 MICROGRAN 20KG"
type input "0"
type input "2950"
type input "275"
type input "3.16582"
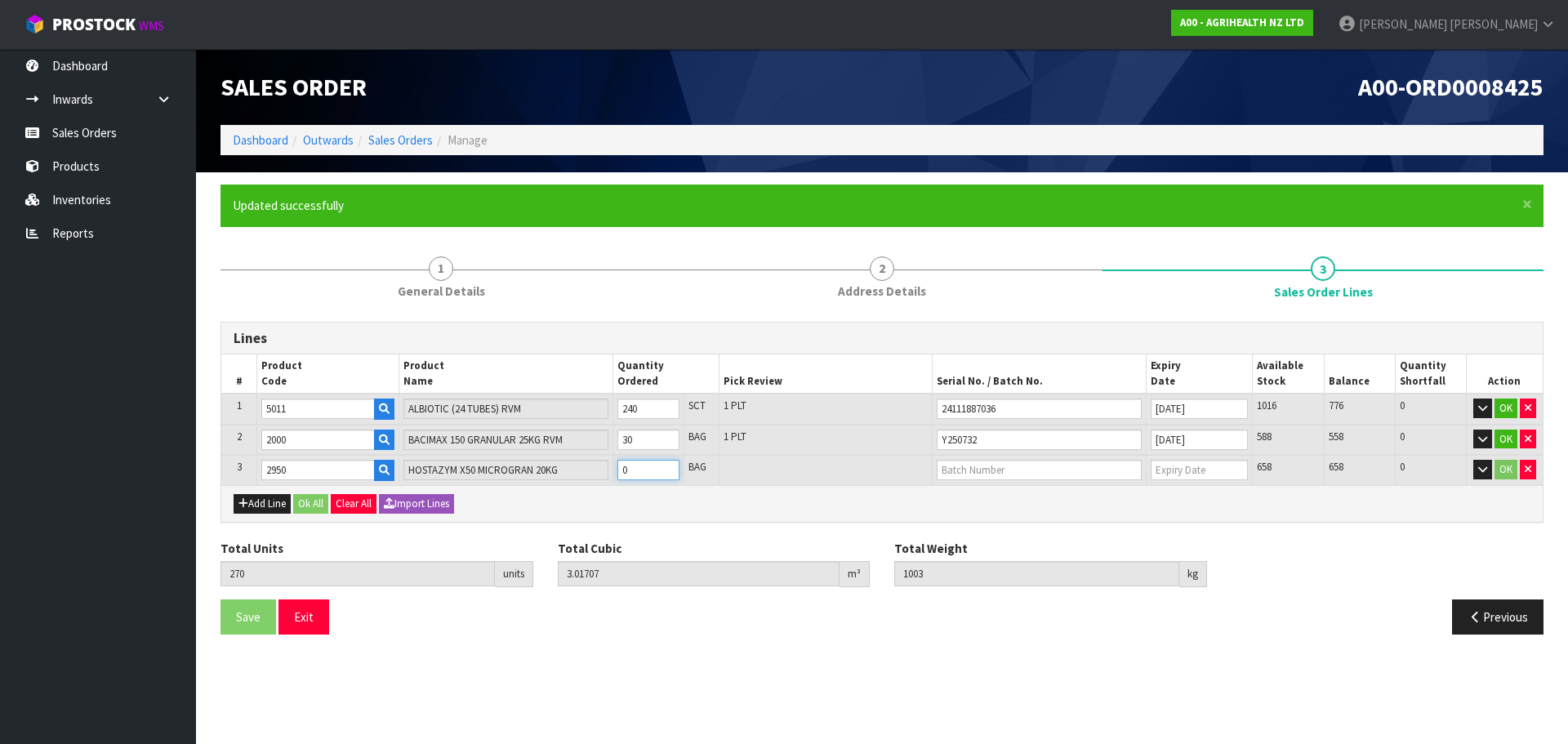
type input "1108.3"
type input "5"
type input "320"
type input "5.17707"
type input "2083"
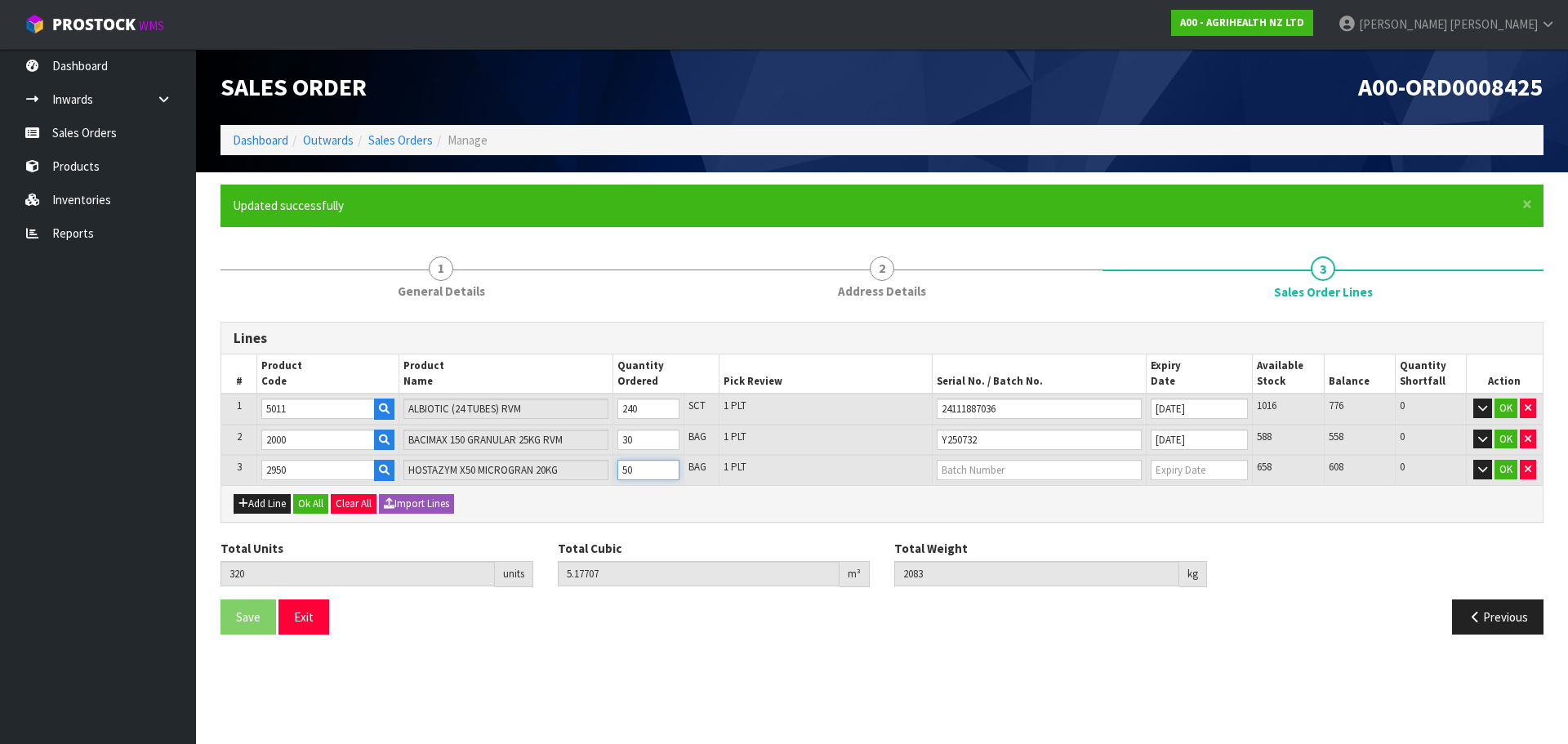
type input "50"
type input "25011298005"
type input "[DATE]"
click at [254, 507] on button "Add Line" at bounding box center [261, 504] width 57 height 20
type input "0"
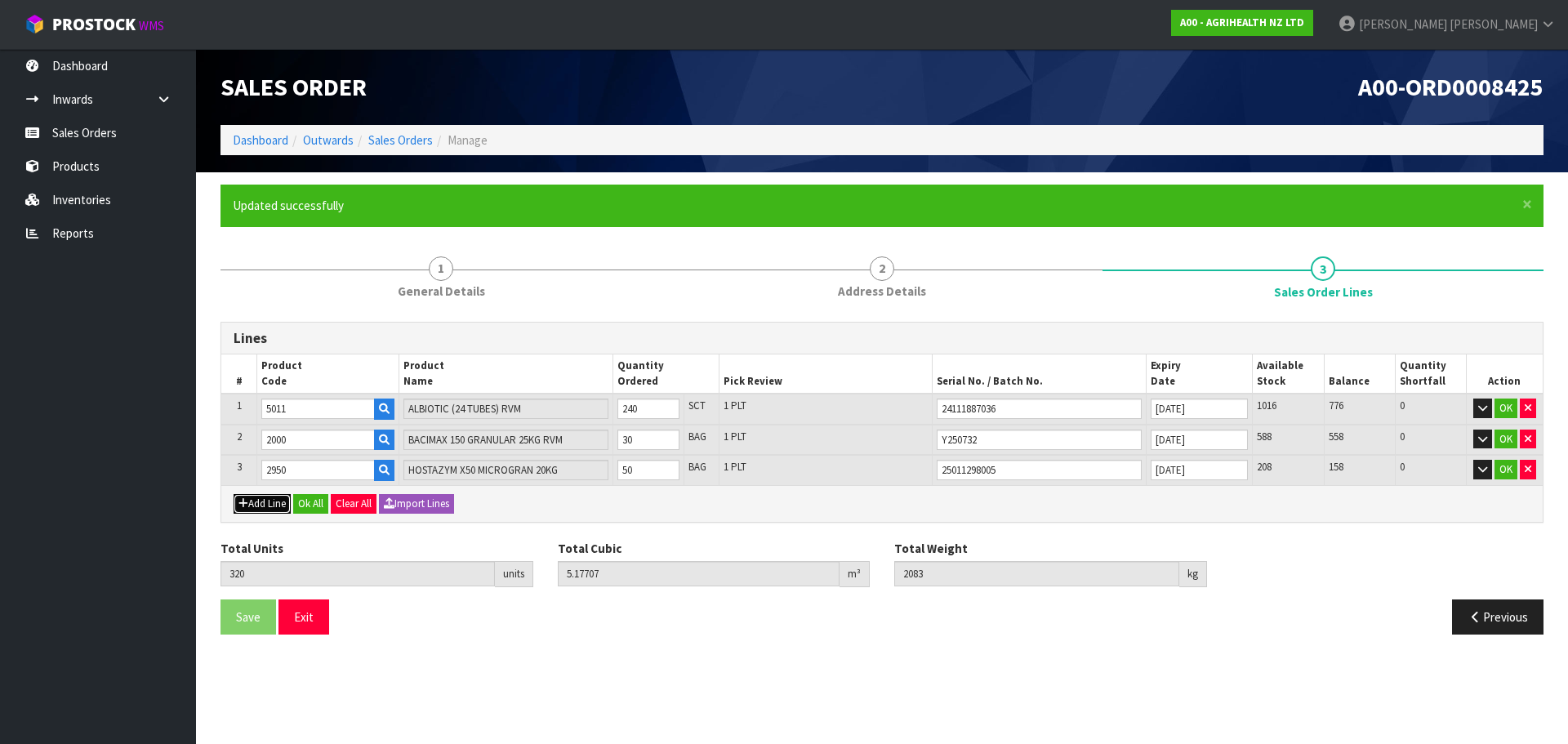
type input "0"
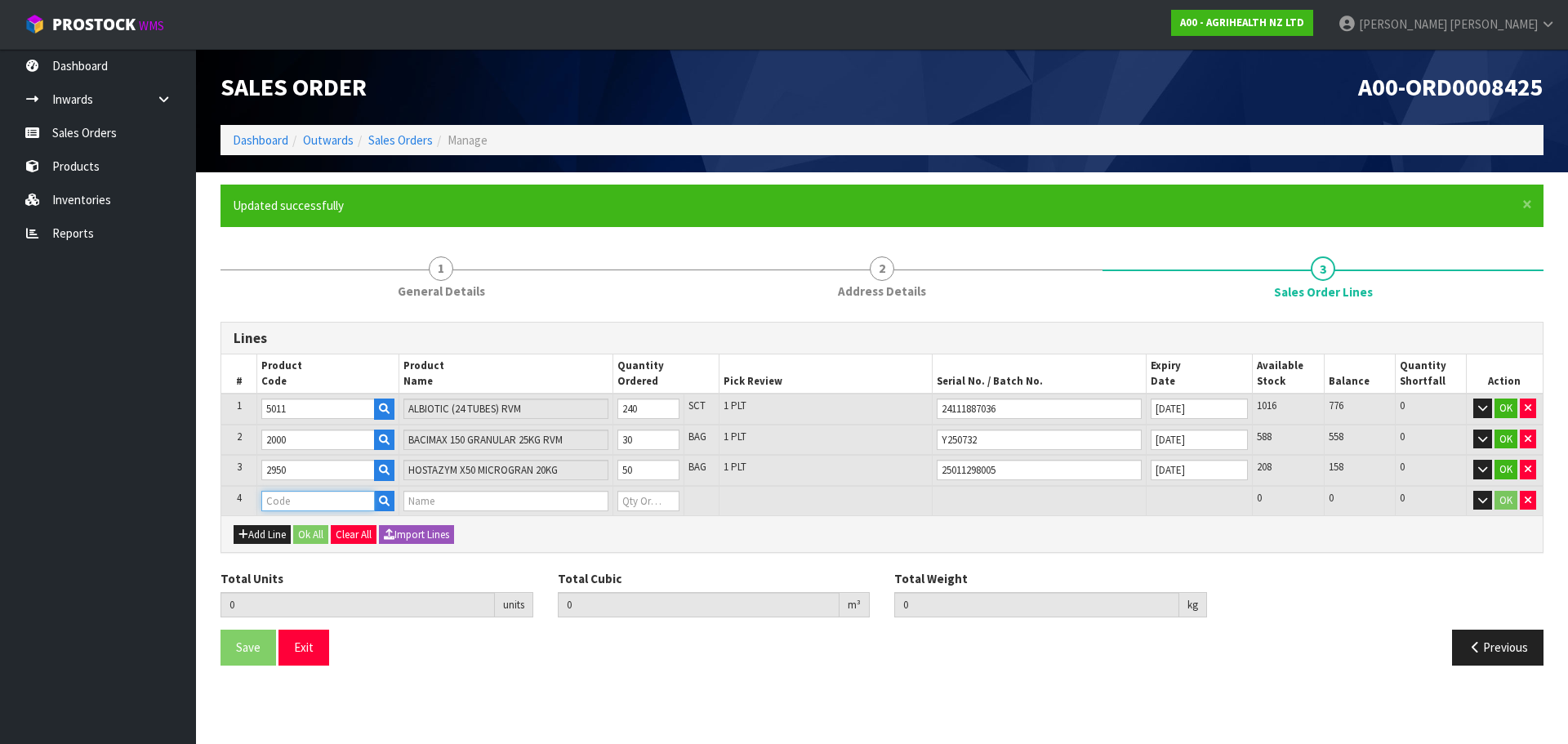
click at [304, 505] on input "text" at bounding box center [318, 501] width 113 height 21
type input "5800"
type input "320"
type input "5.17707"
type input "2083"
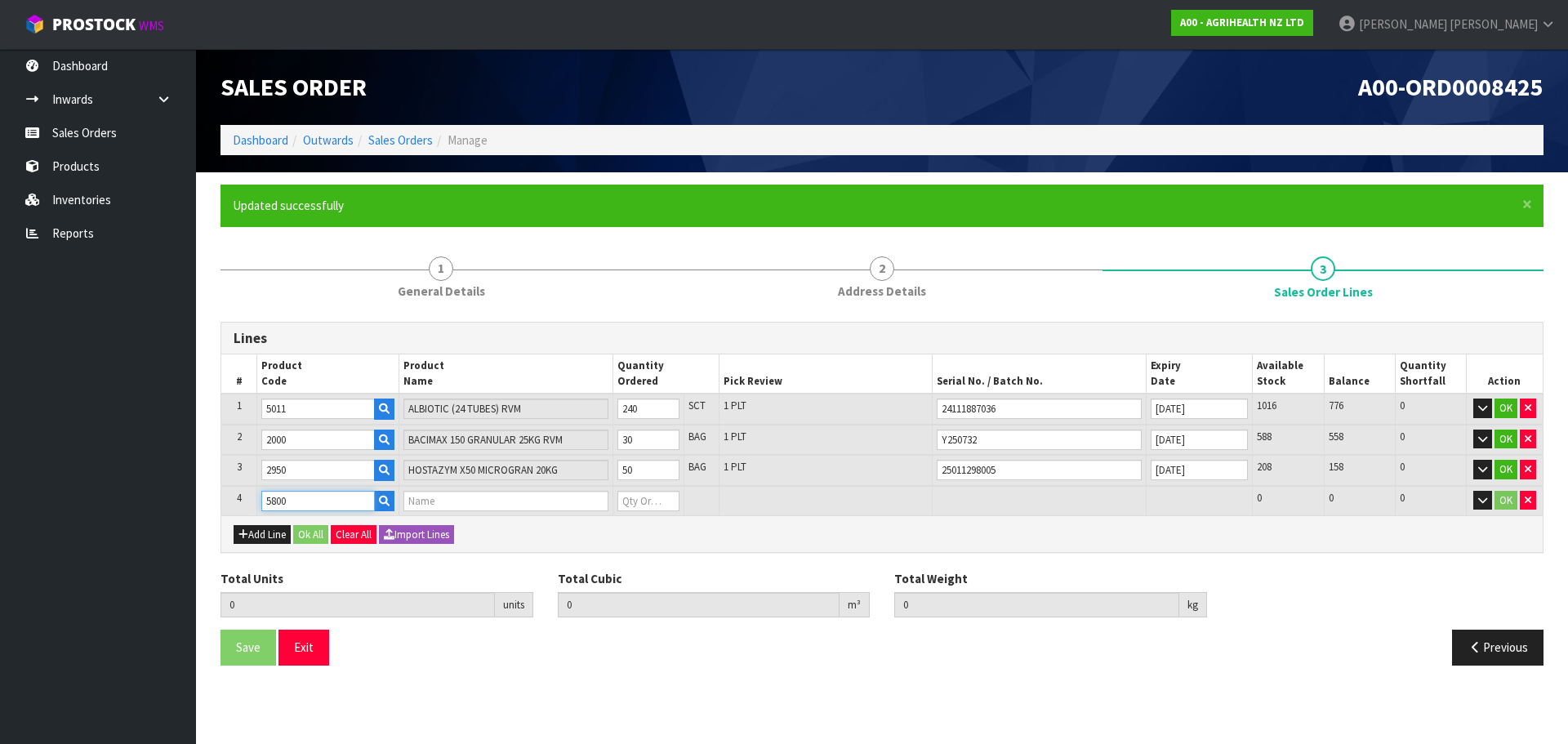
type input "KETOMAX 15 % COW CARE PACK"
type input "0"
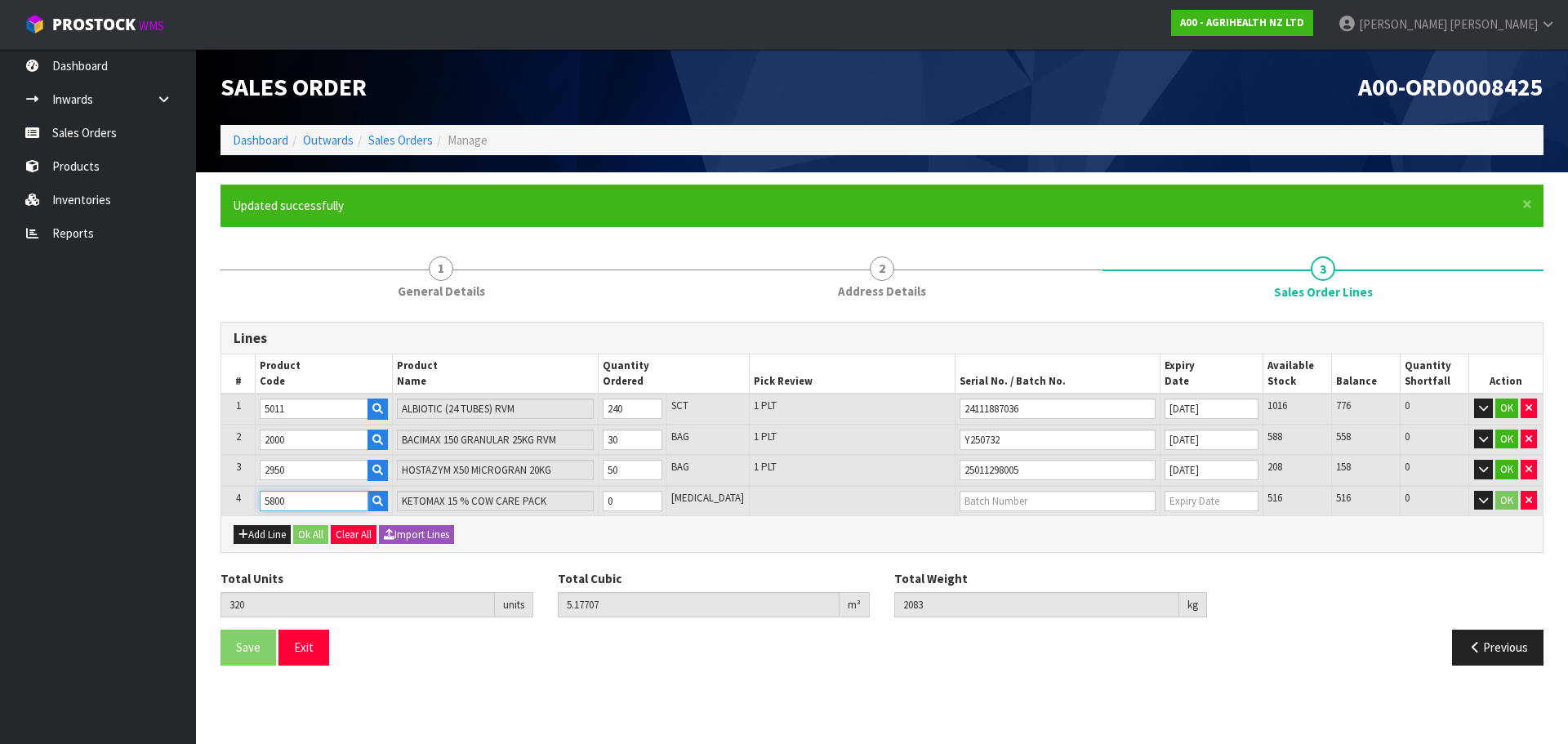
type input "5800"
type input "321"
type input "5.188484"
type input "2086.16"
type input "1"
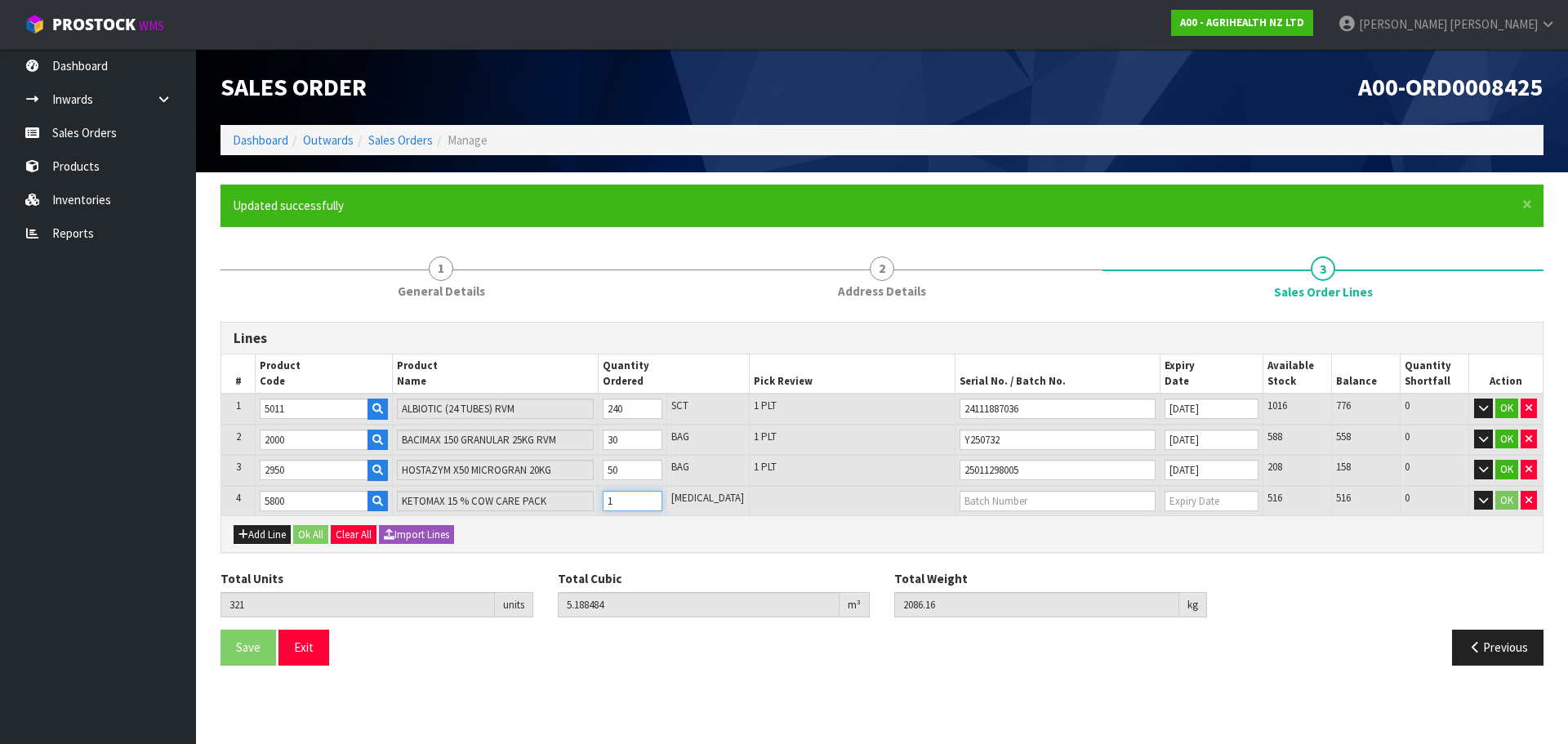
type input "331"
type input "5.302624"
type input "2117.76"
type input "11"
type input "432"
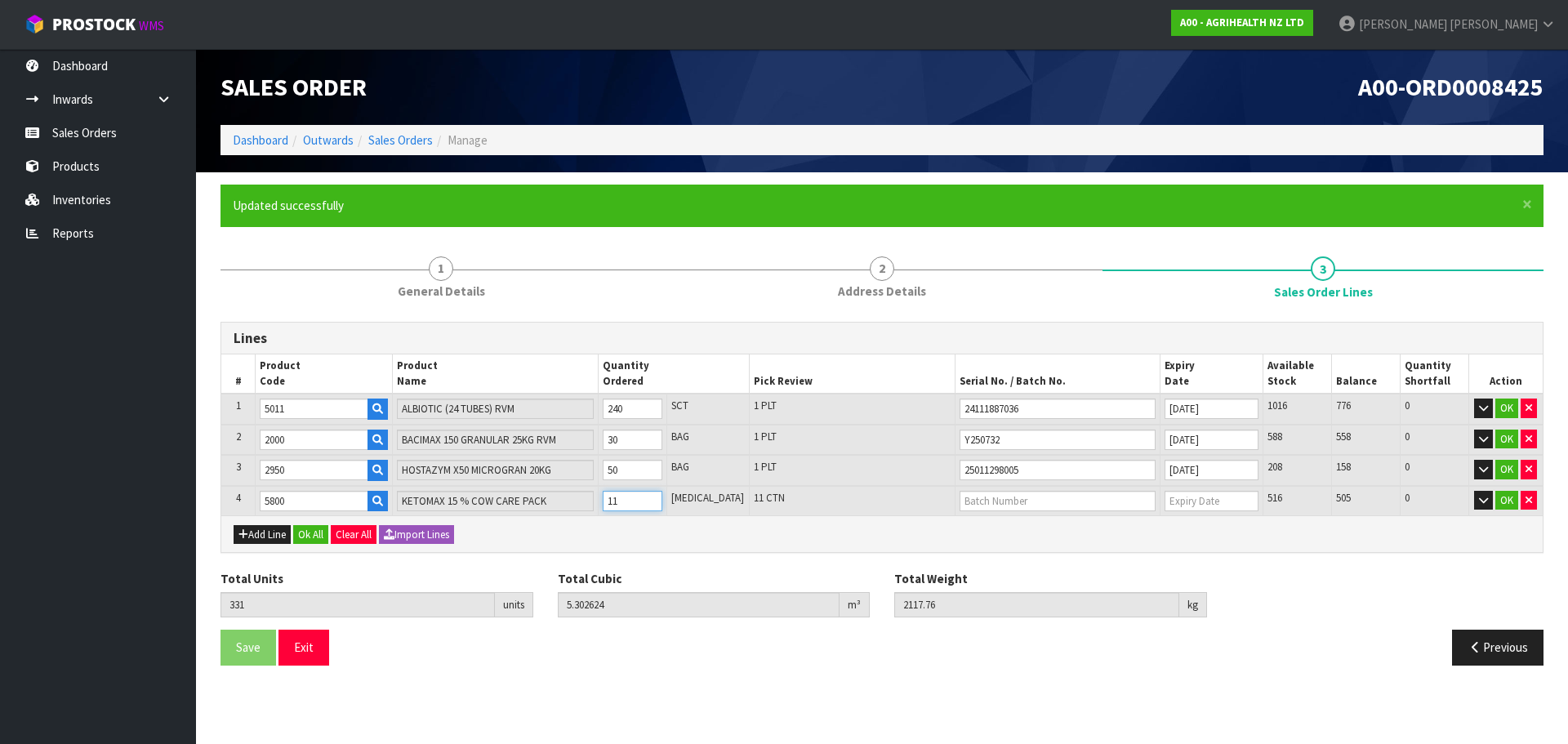
type input "6.536195"
type input "2451"
type input "112"
type input "777788"
type input "[DATE]"
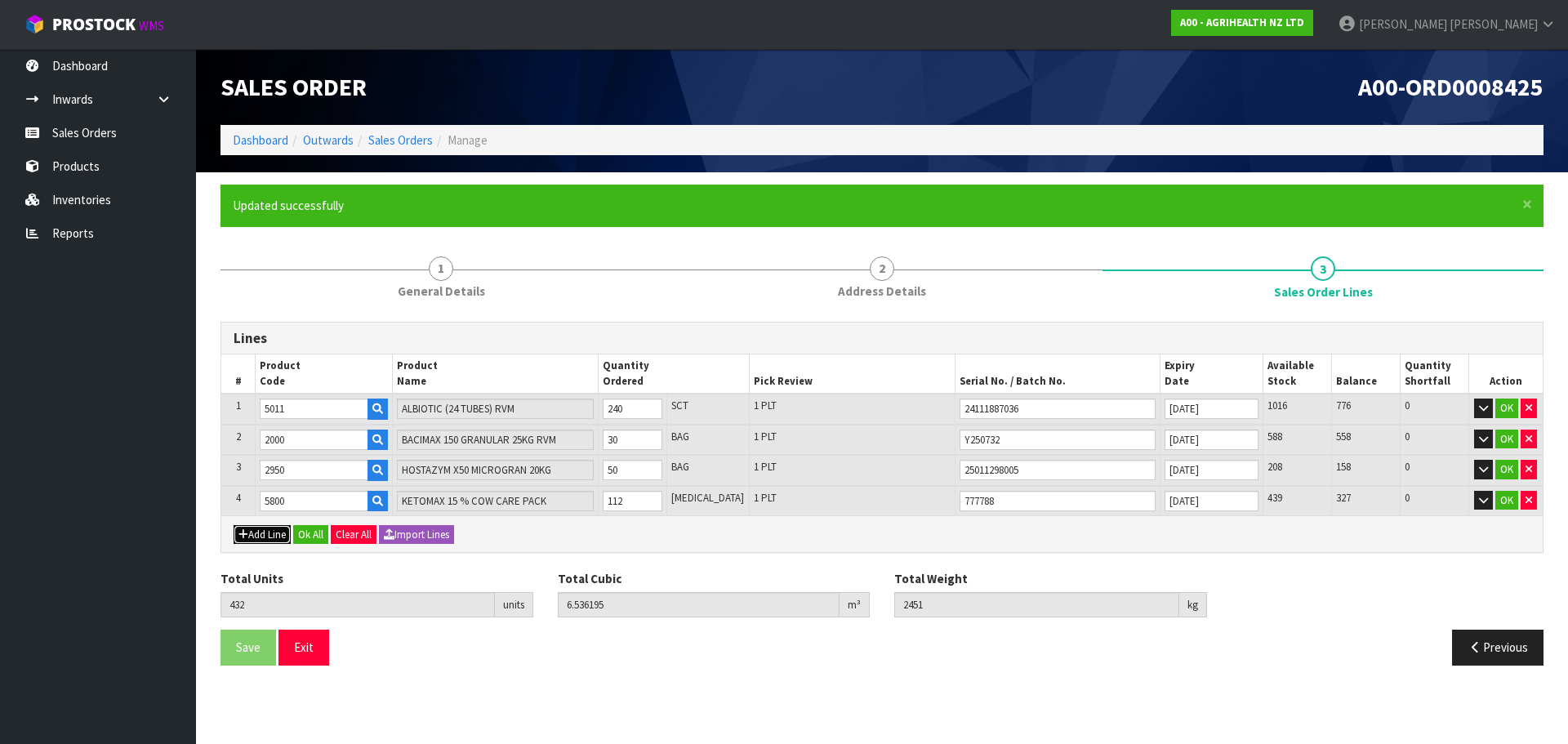
click at [270, 540] on button "Add Line" at bounding box center [261, 535] width 57 height 20
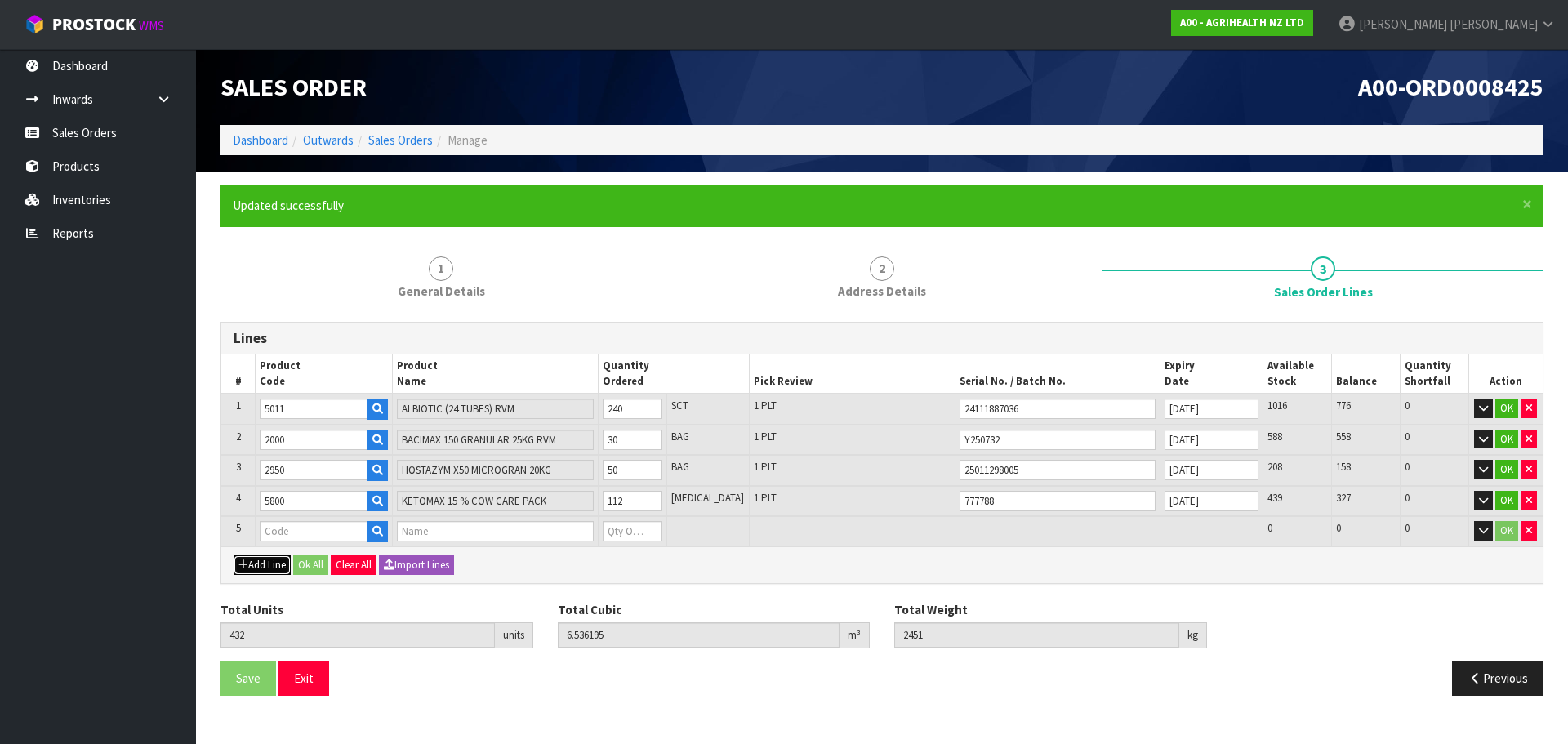
type input "0"
click at [286, 537] on input "text" at bounding box center [313, 531] width 109 height 21
type input "5730"
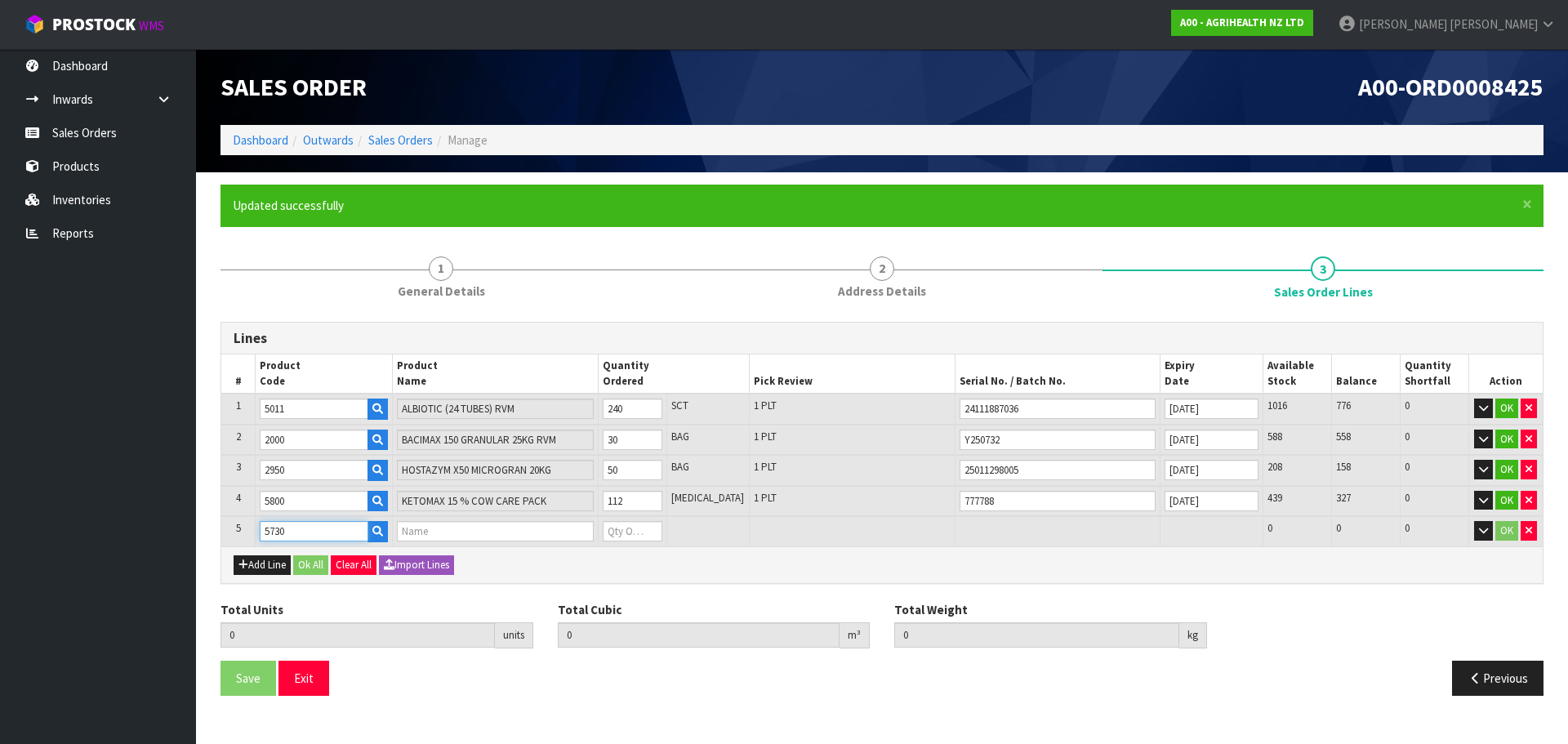
type input "432"
type input "6.536195"
type input "2451"
type input "MELOVEM 30MG/ML 100ML RVM"
type input "0"
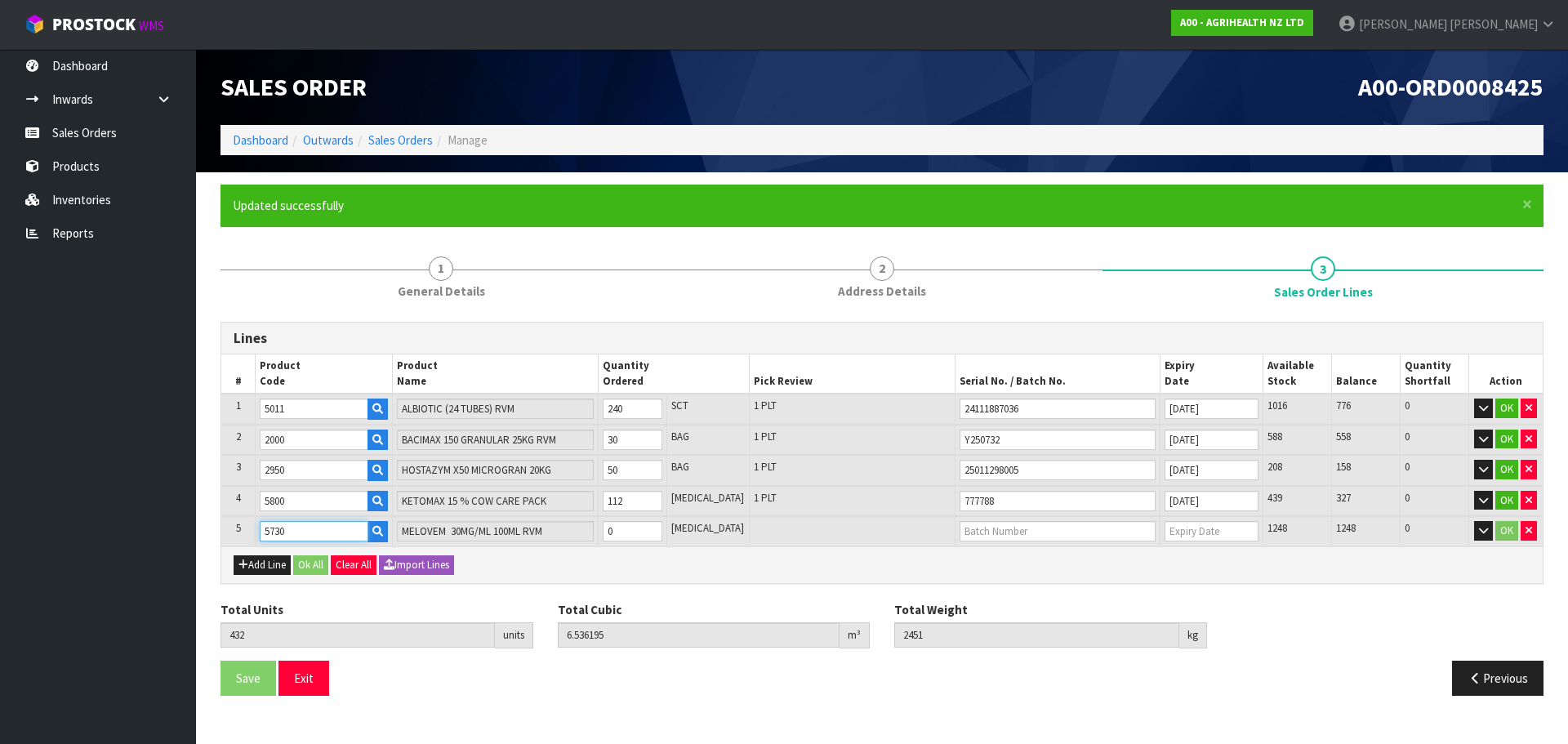
type input "5730"
type input "433"
type input "6.536591"
type input "2451.25"
type input "1"
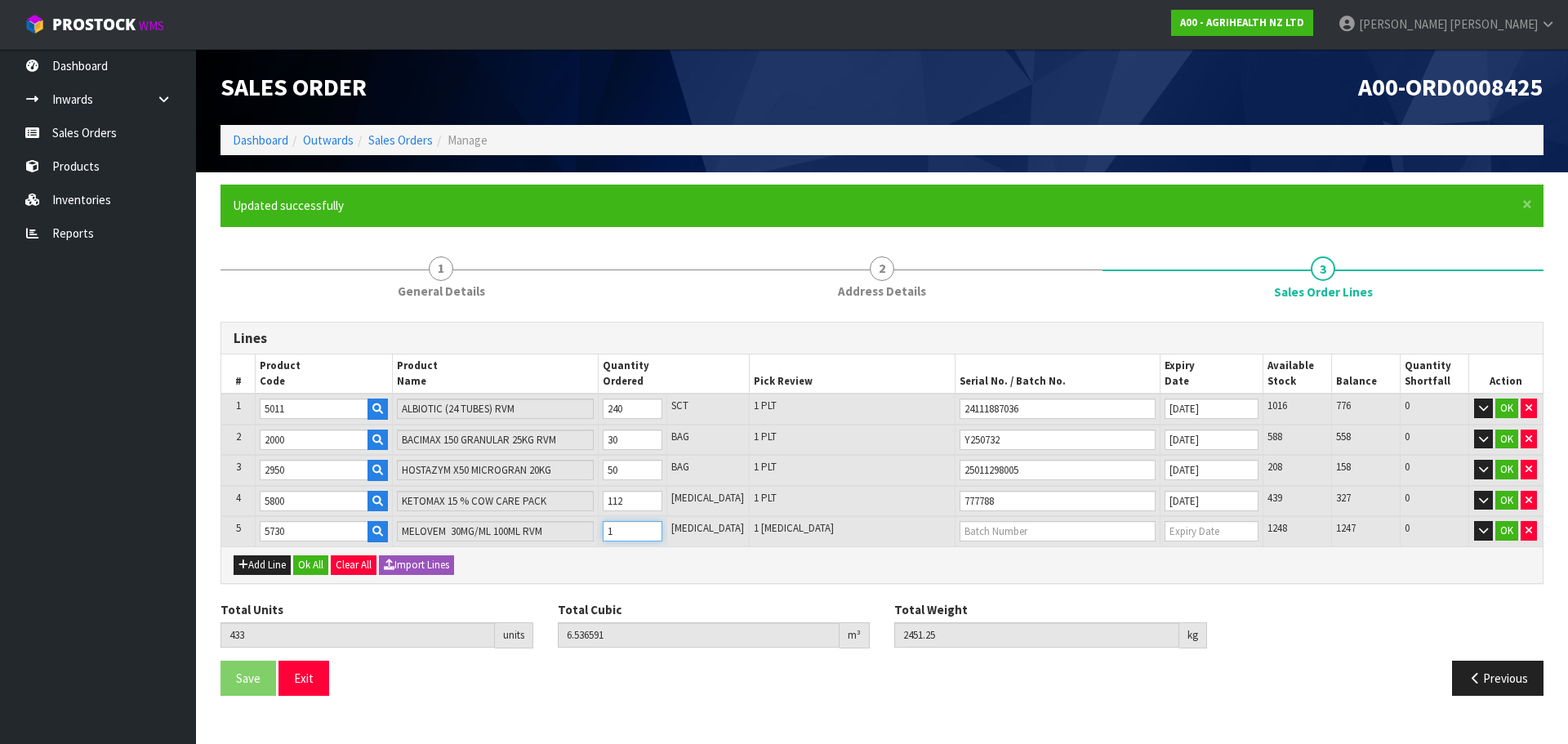
type input "451"
type input "6.543323"
type input "2455.27"
type input "19"
type input "624"
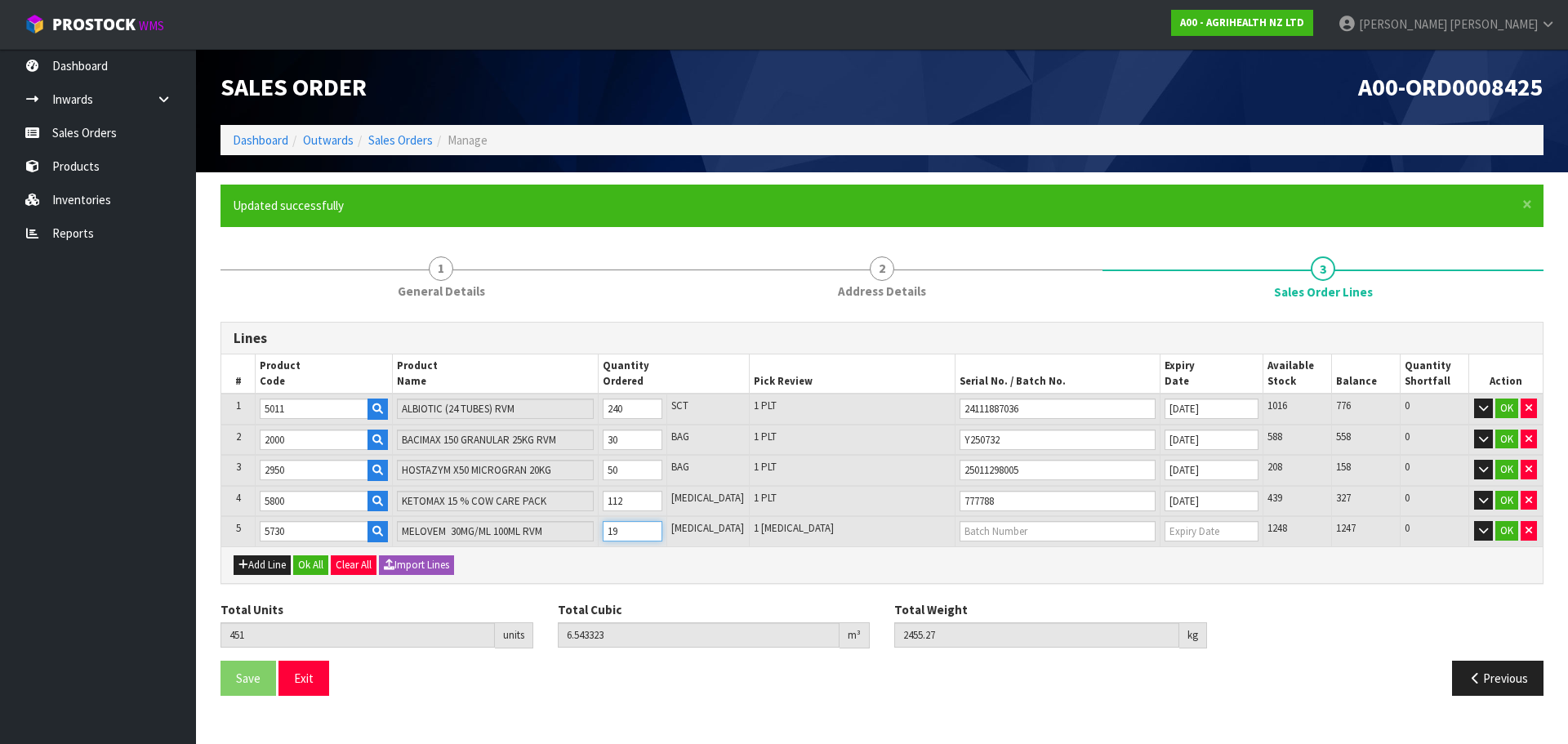
type input "6.611267"
type input "2495"
type input "192"
type input "24I17-09C2"
type input "[DATE]"
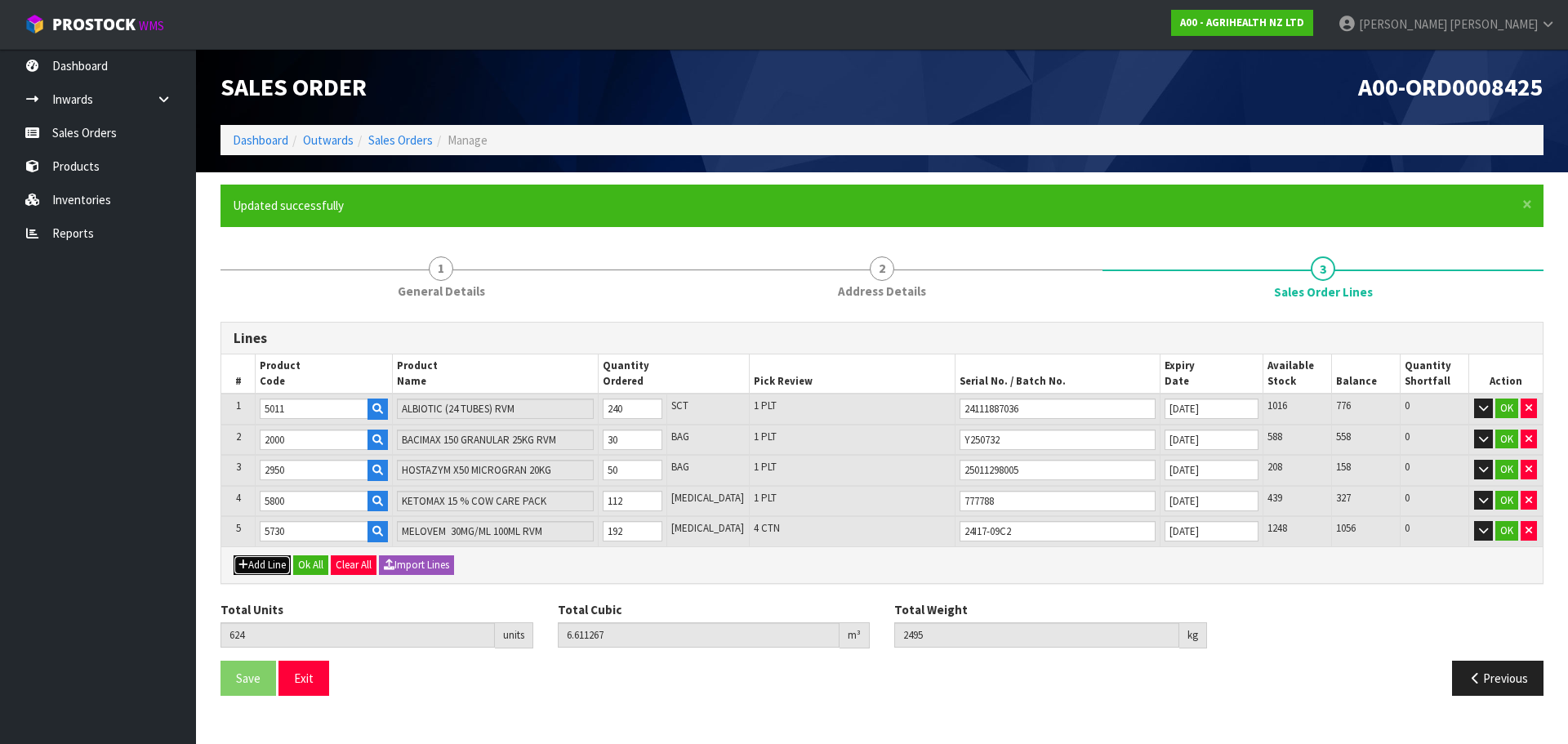
click at [264, 559] on button "Add Line" at bounding box center [261, 566] width 57 height 20
type input "0"
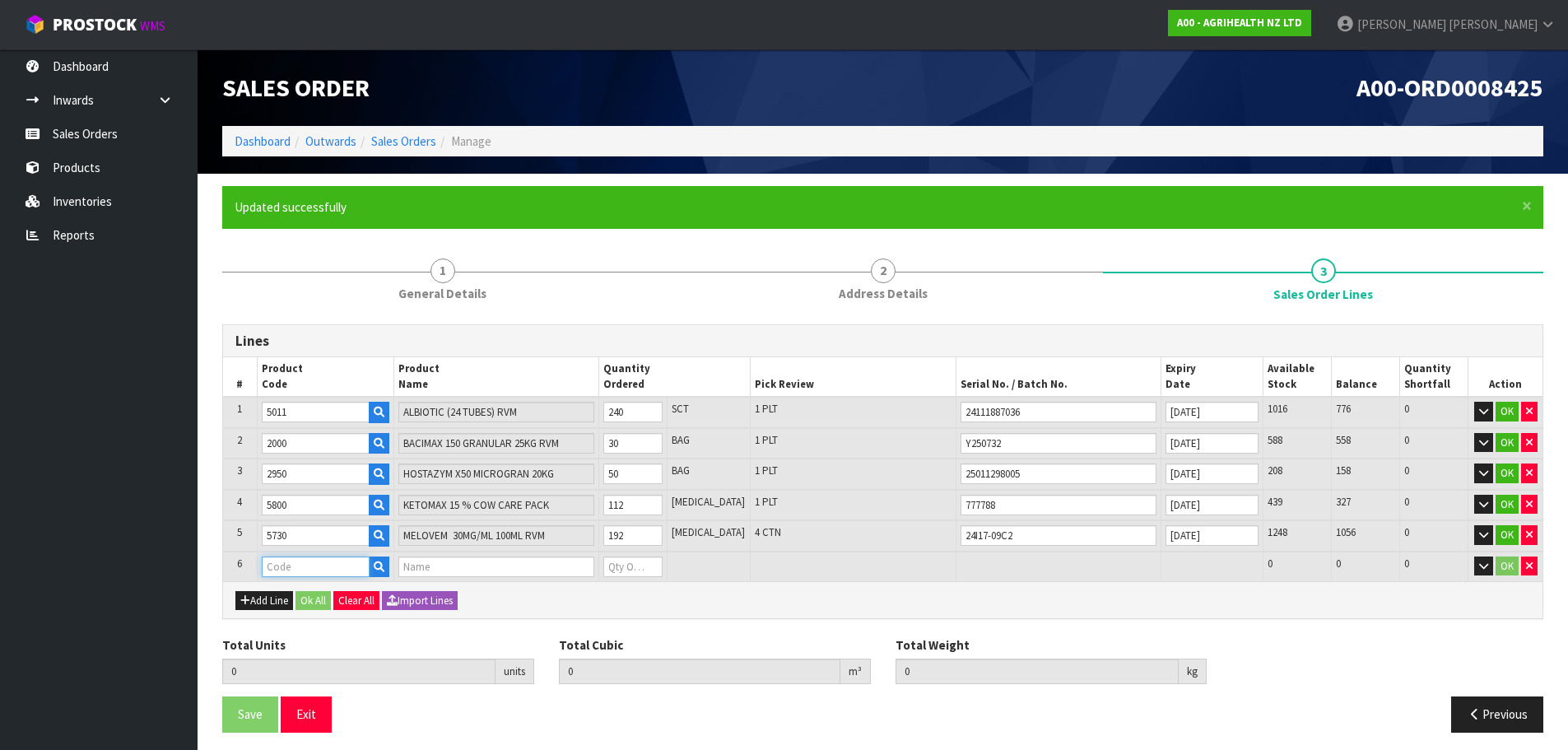
click at [275, 566] on input "text" at bounding box center [315, 567] width 108 height 21
type input "2325"
type input "624"
type input "6.611267"
type input "2495"
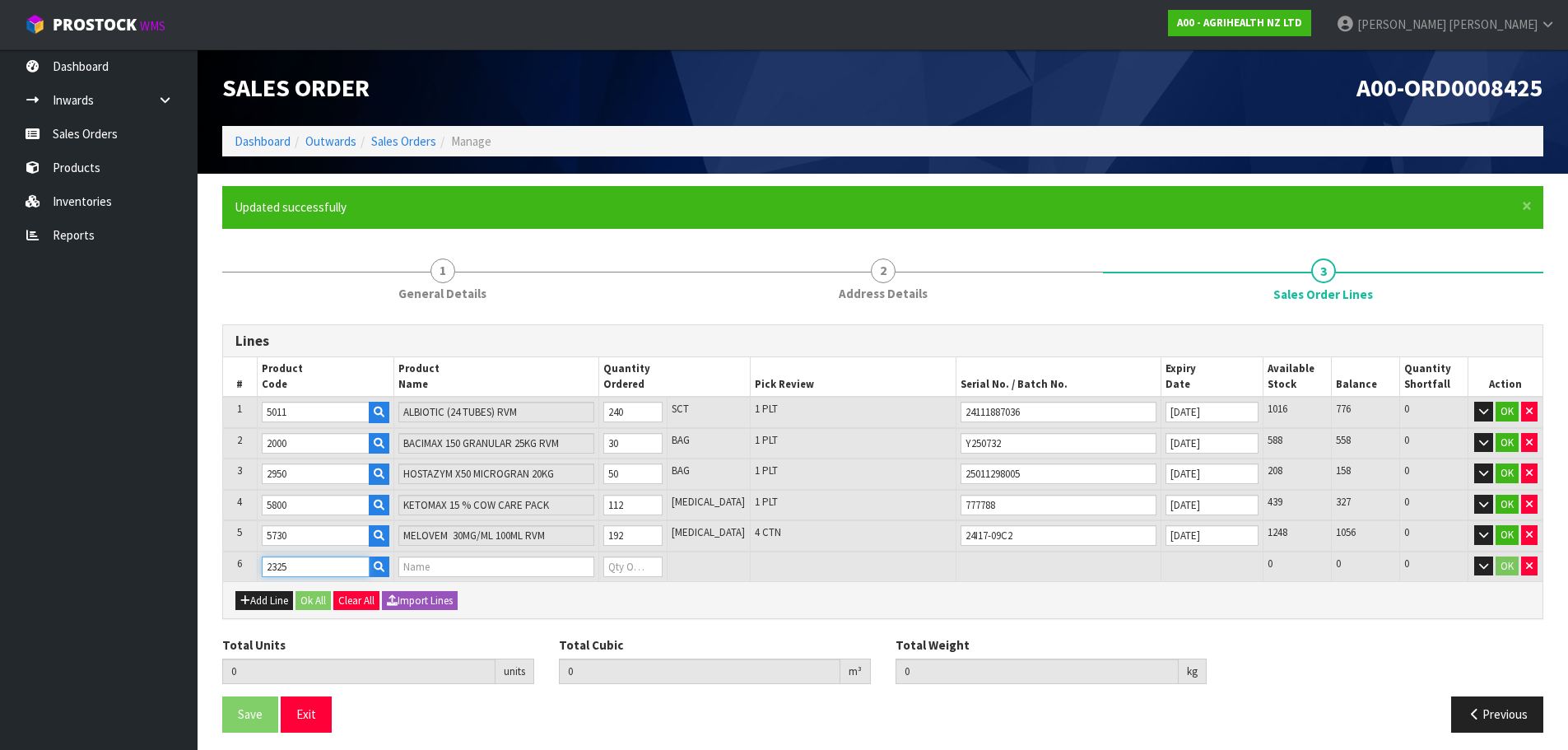
type input "MONOTEC200 MICROGRANULATE 25KG"
type input "0"
type input "2325"
type input "629"
type input "6.866267"
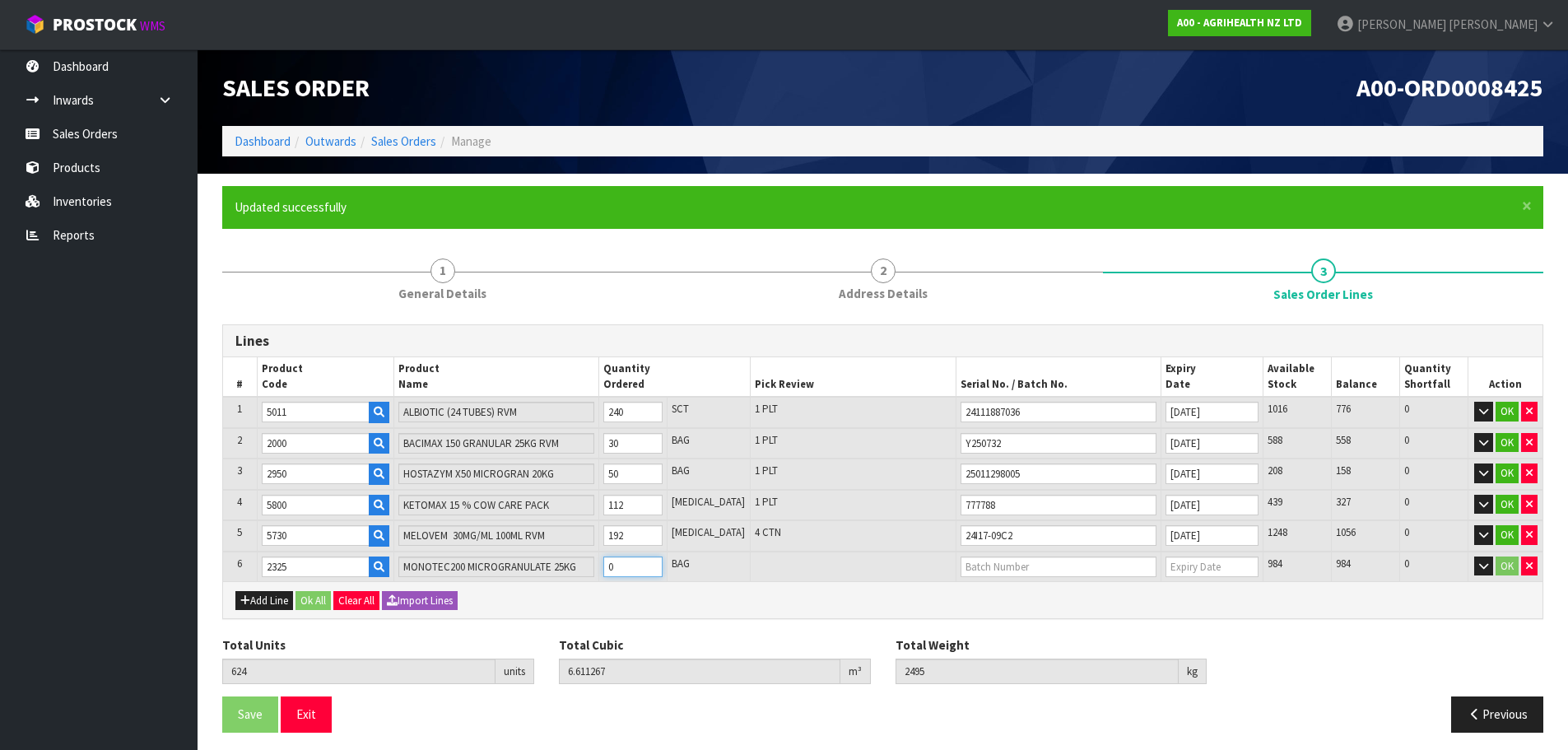
type input "2625.1"
type input "5"
type input "674"
type input "8.936267"
type input "3789"
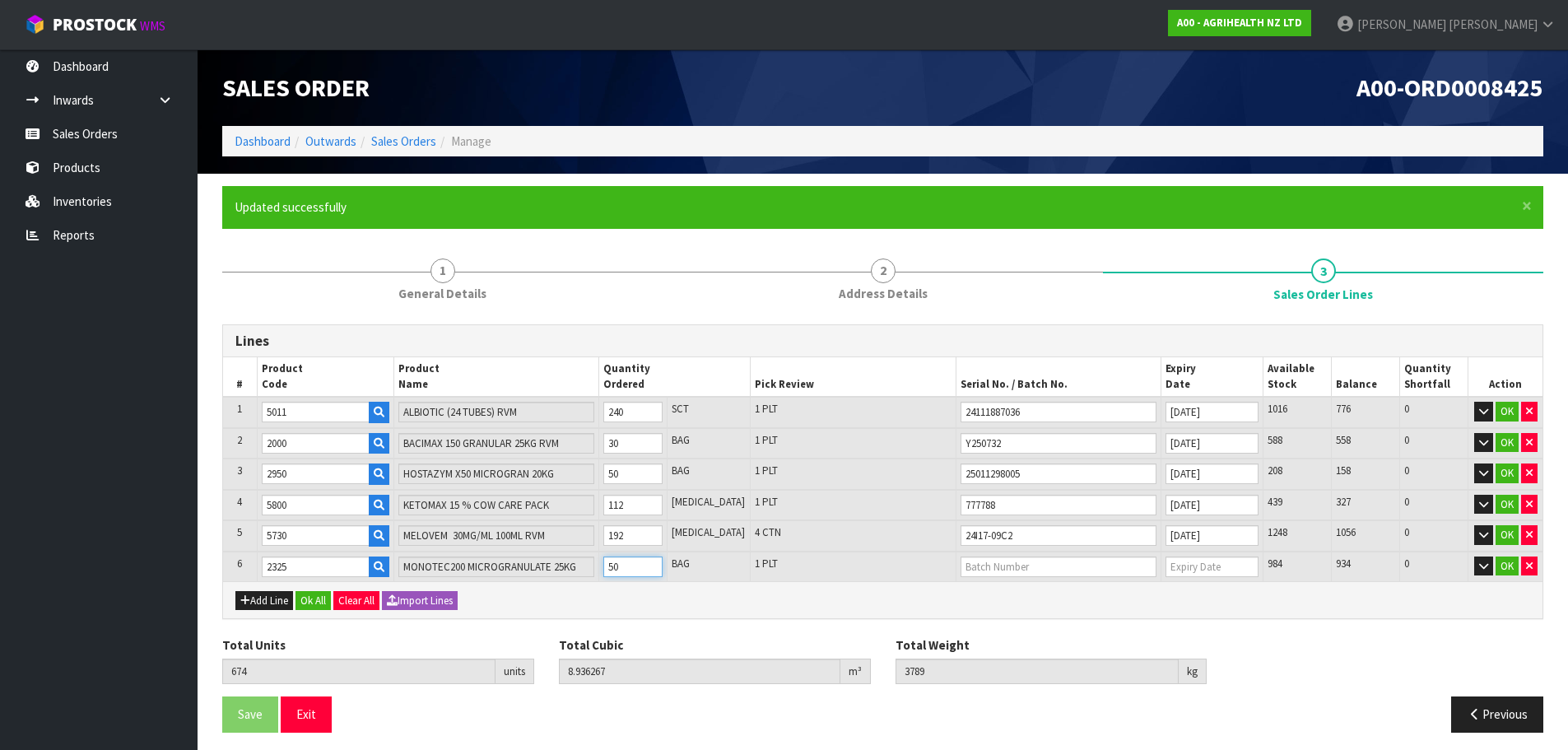
type input "50"
type input "25031793056"
type input "[DATE]"
click at [262, 609] on button "Add Line" at bounding box center [263, 601] width 57 height 20
type input "0"
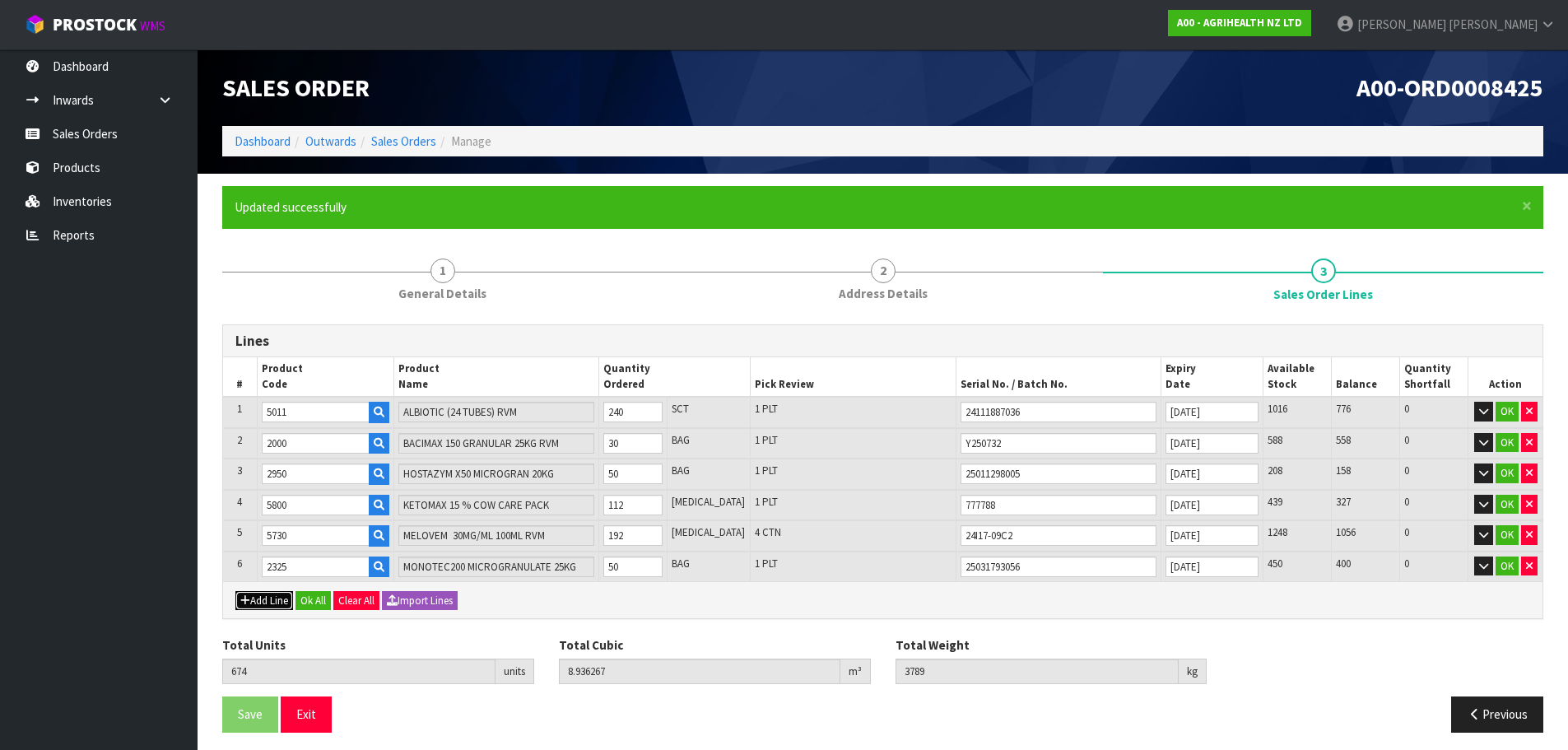
type input "0"
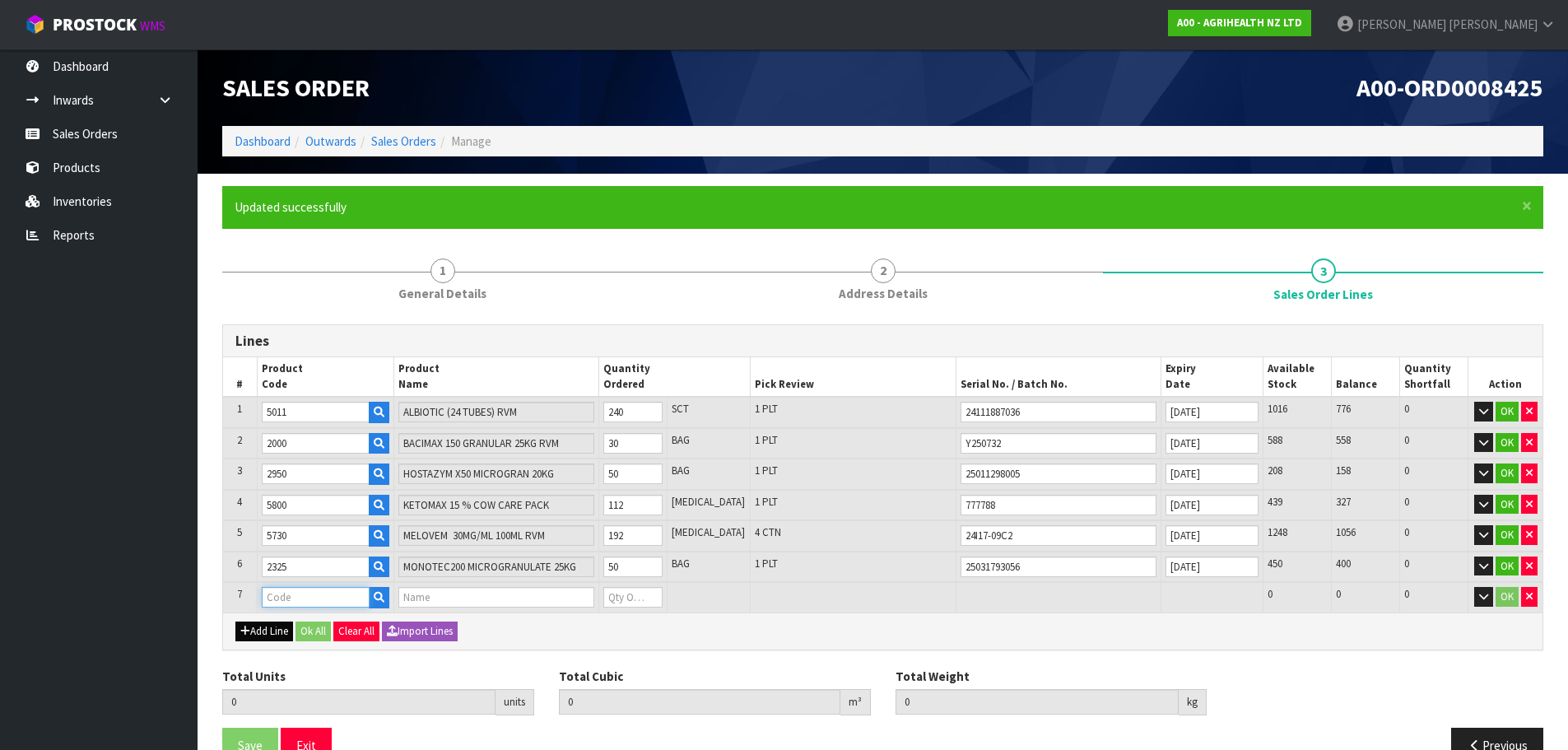
click at [279, 597] on input "text" at bounding box center [315, 597] width 108 height 21
type input "2500"
type input "674"
type input "8.936267"
type input "3789"
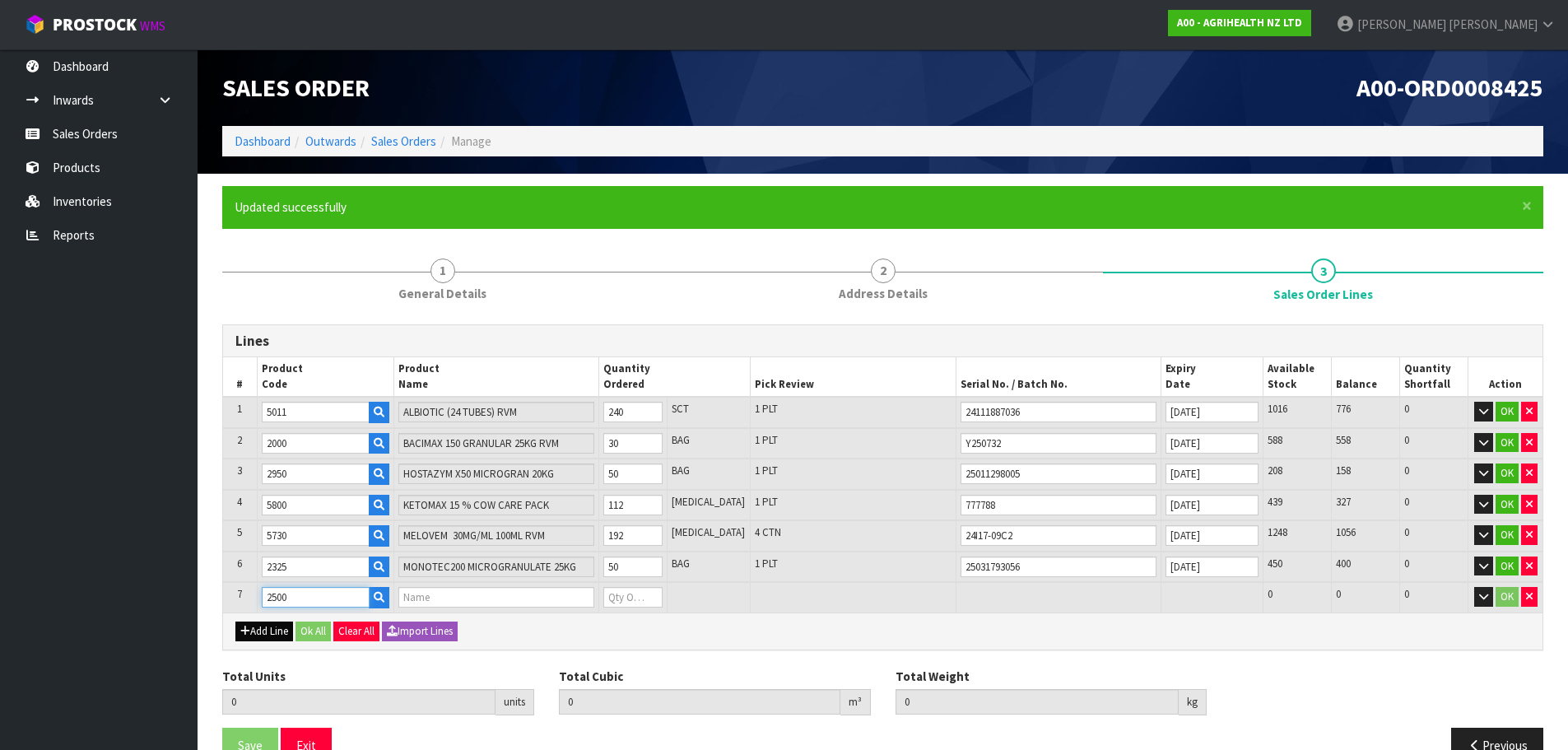
type input "NICARBMAX 100% 20KG BAGS"
type input "0"
type input "2500"
type input "675"
type input "9.066767"
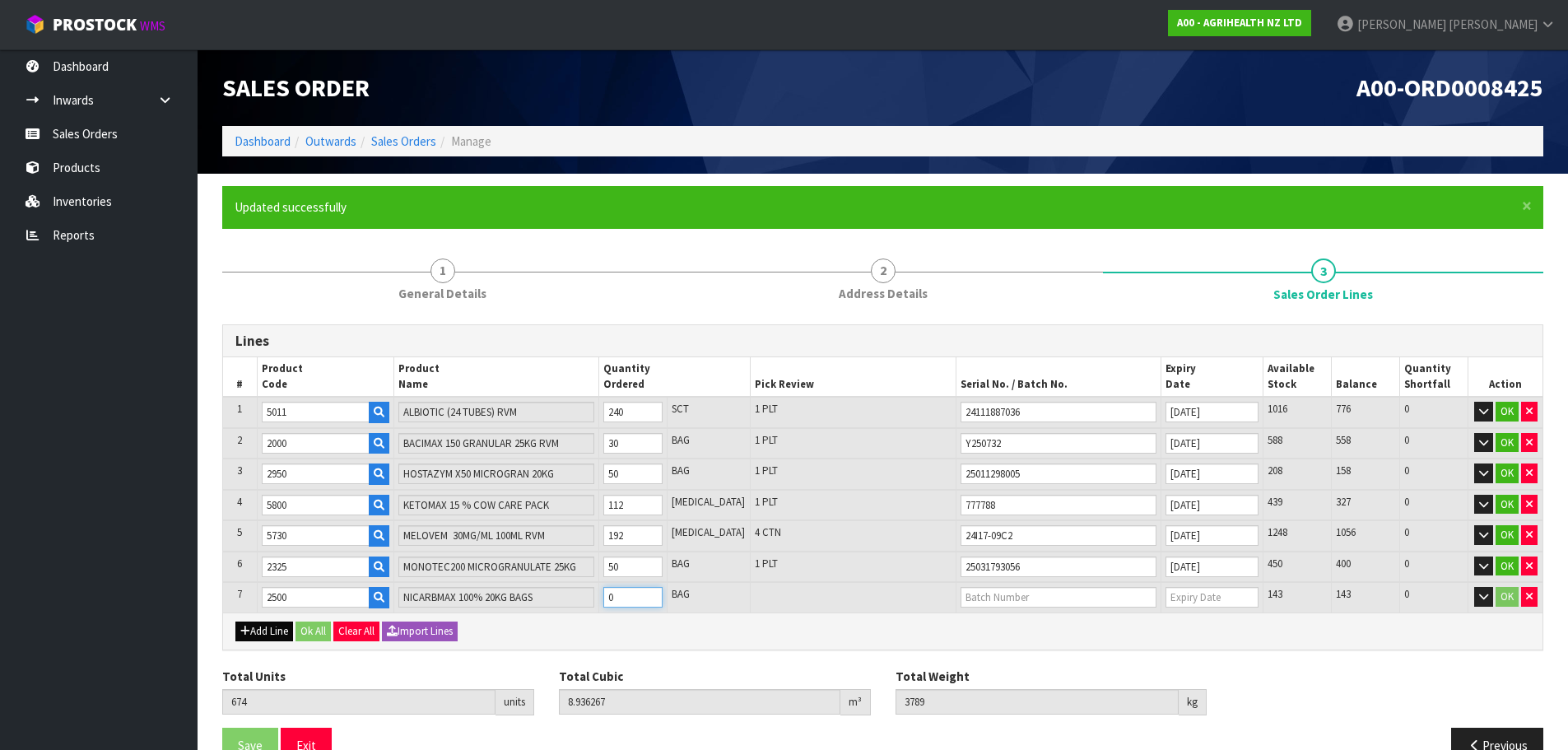
type input "3810.16"
type input "1"
type input "684"
type input "10.241267"
type input "4000.6"
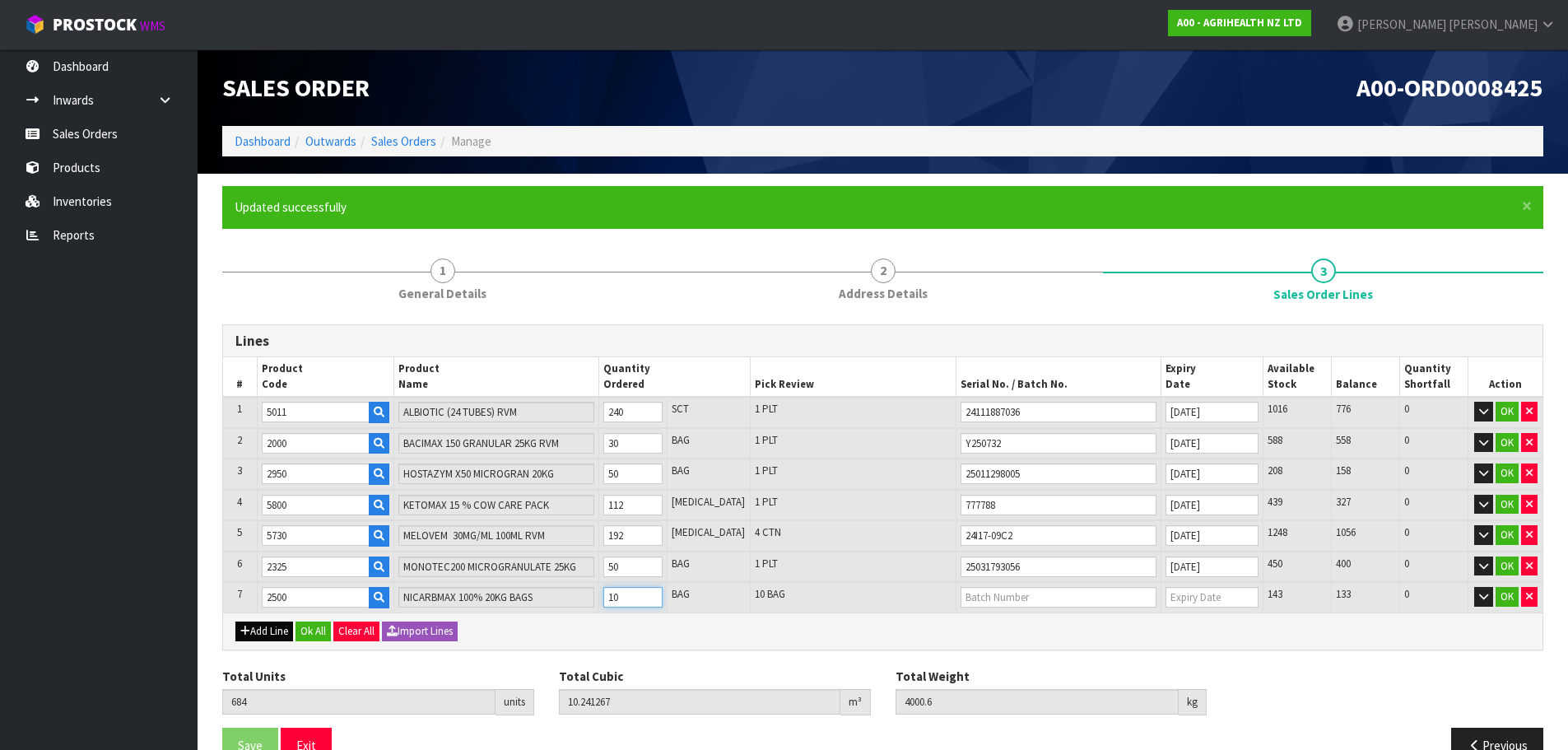
type input "10"
type input "RR24122302"
type input "[DATE]"
click at [275, 637] on button "Add Line" at bounding box center [263, 632] width 57 height 20
type input "0"
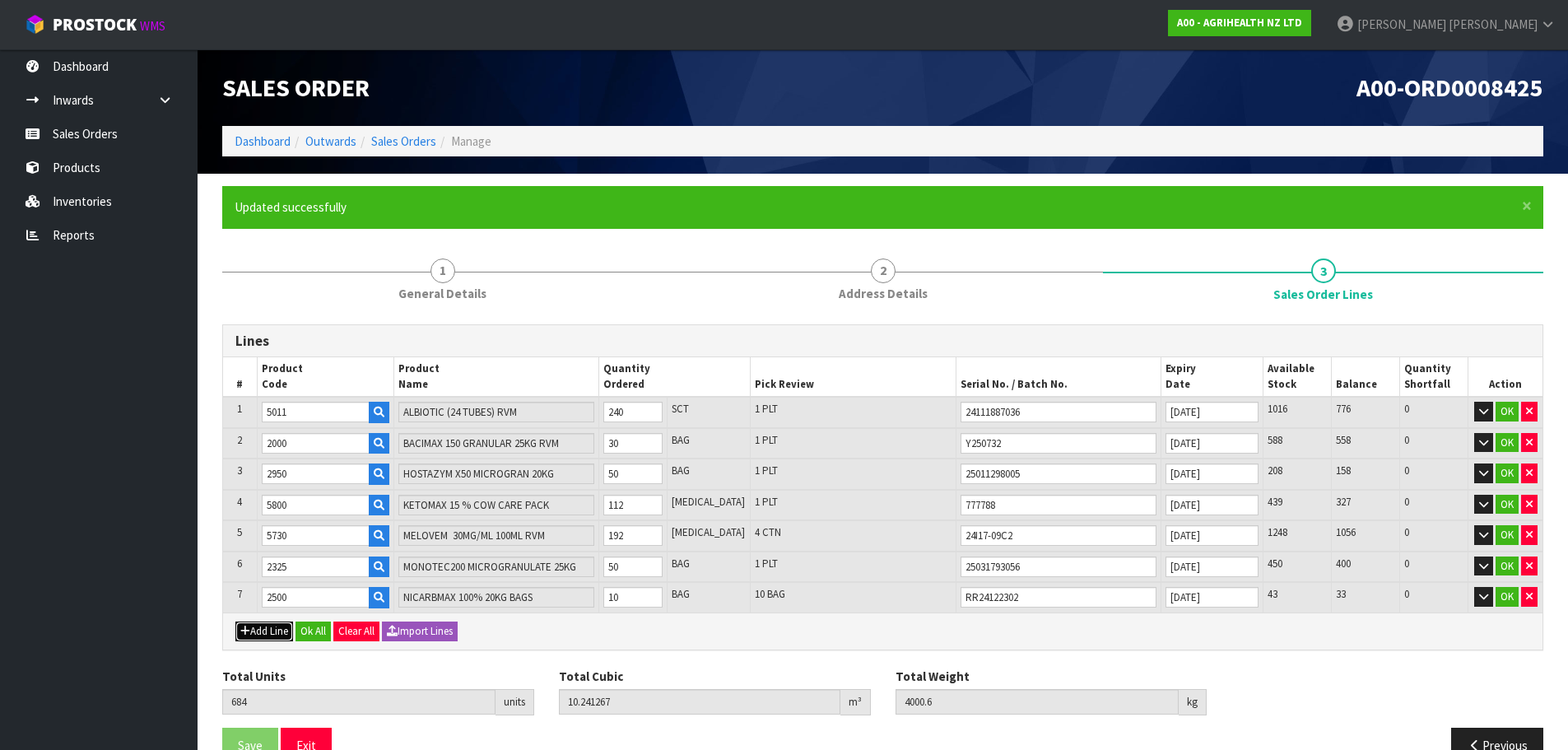
type input "0"
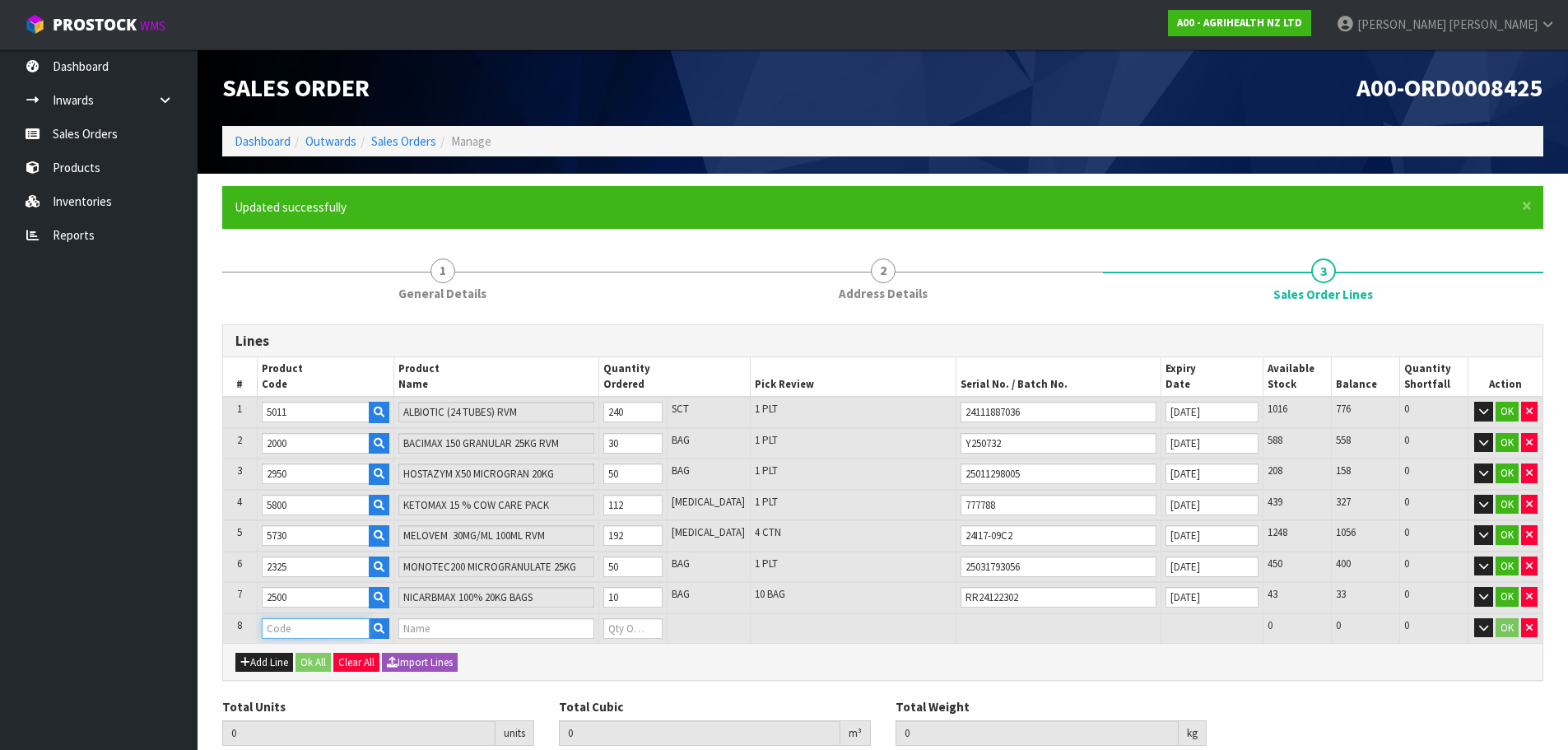
click at [291, 633] on input "text" at bounding box center [315, 628] width 108 height 21
type input "2050"
type input "684"
type input "10.241267"
type input "4000.6"
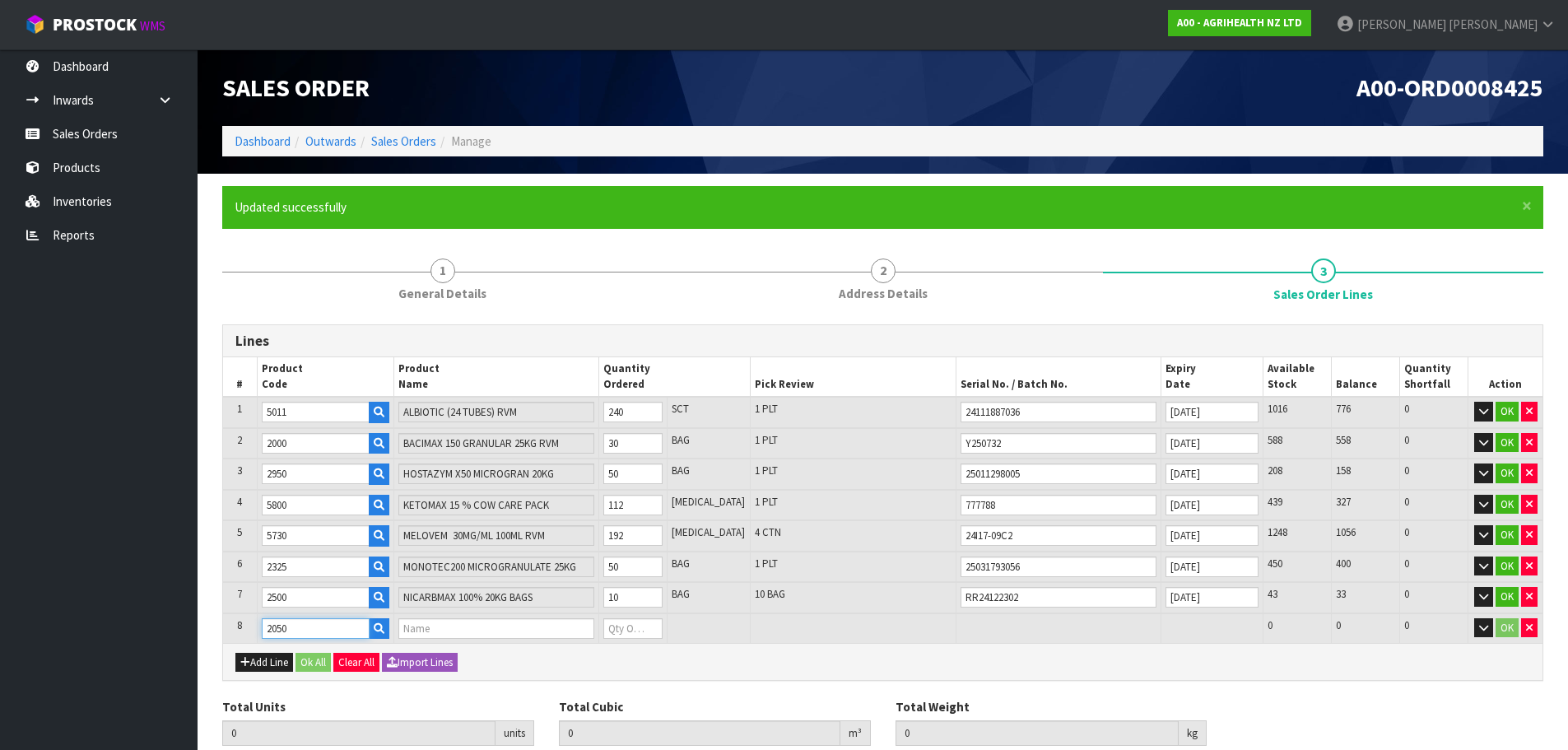
type input "OXYTETSOL 10% POWDER 5KG RVM"
type input "0"
type input "2050"
type input "688"
type input "10.372211"
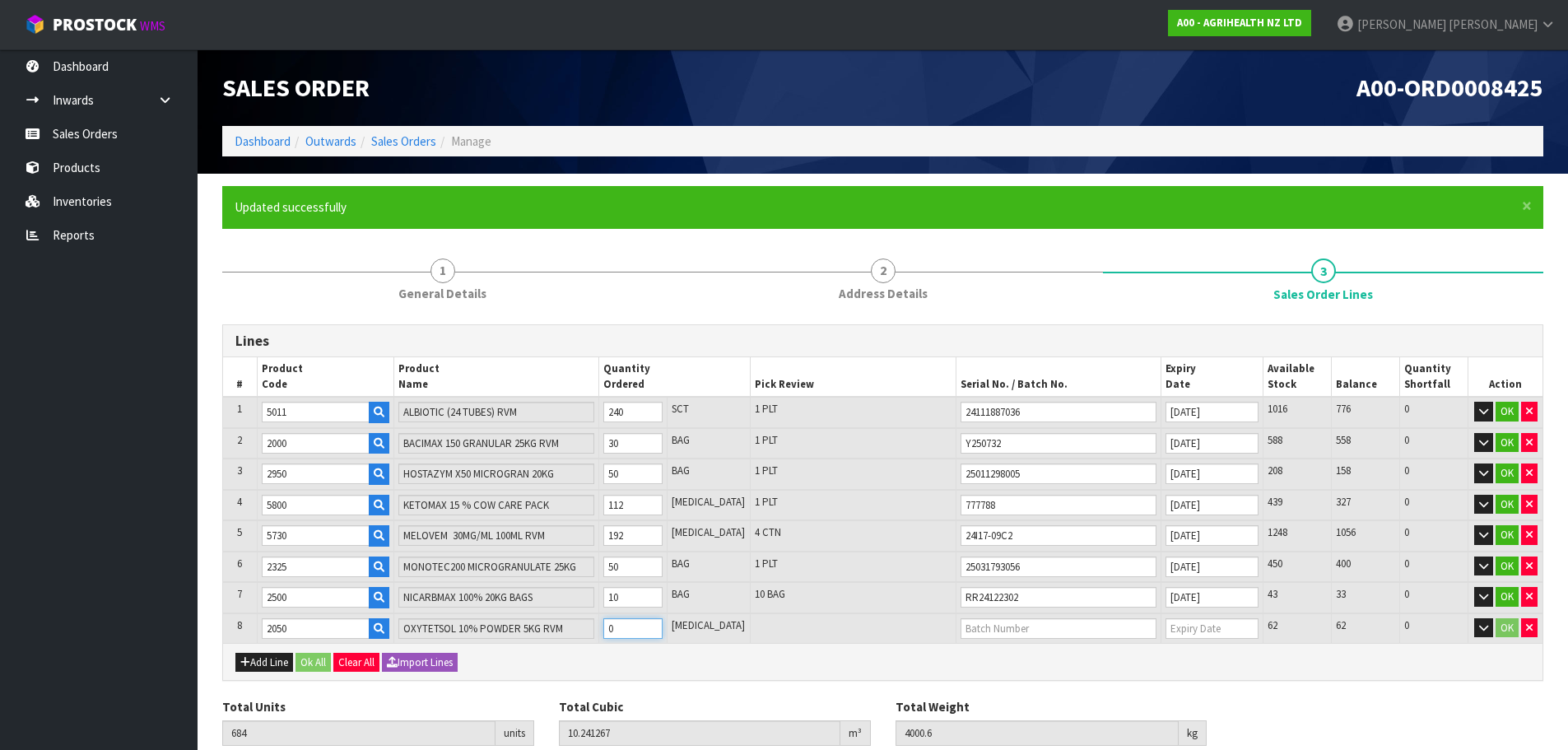
type input "4020.6"
type input "4"
type input "170130"
type input "[DATE]"
click at [266, 664] on button "Add Line" at bounding box center [263, 663] width 57 height 20
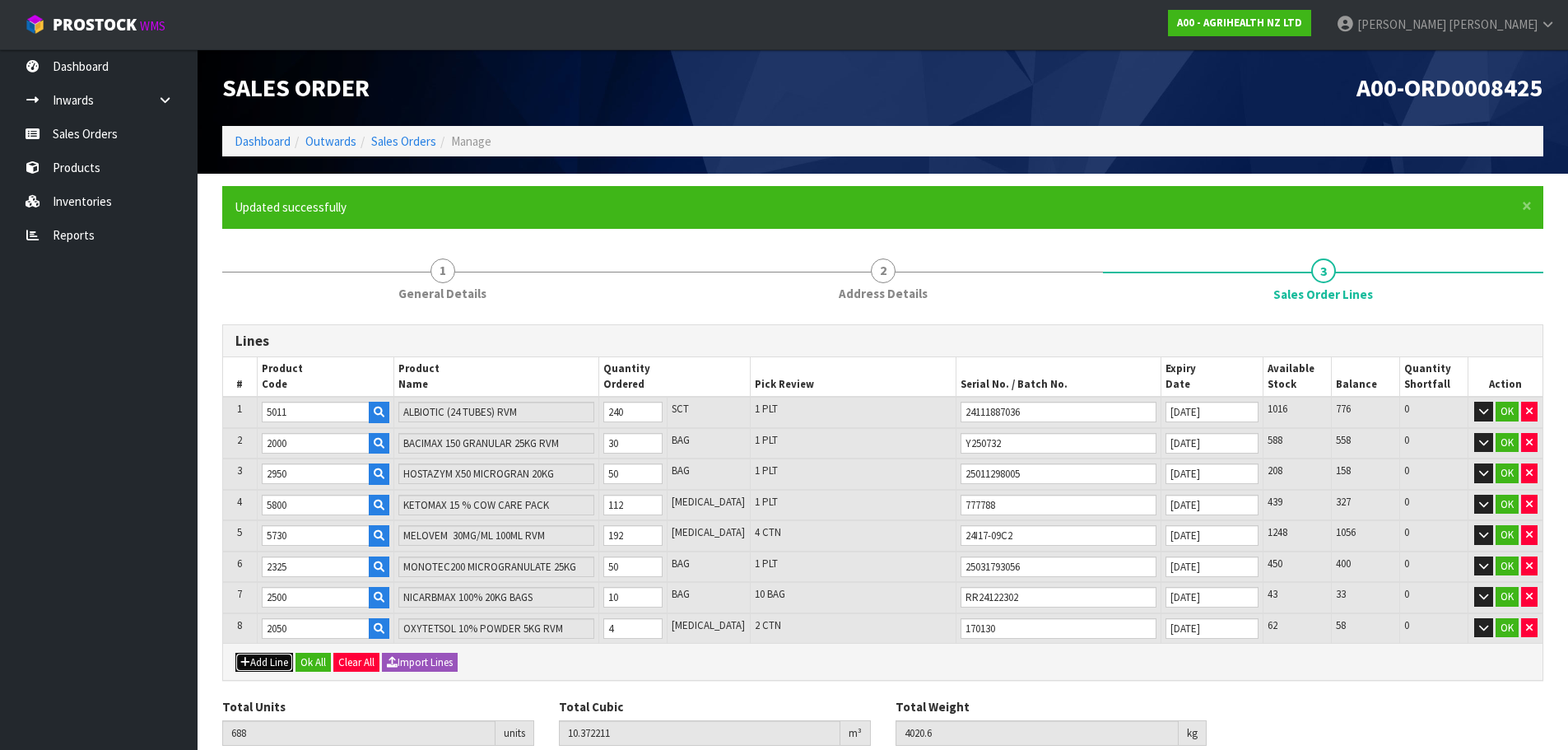
type input "0"
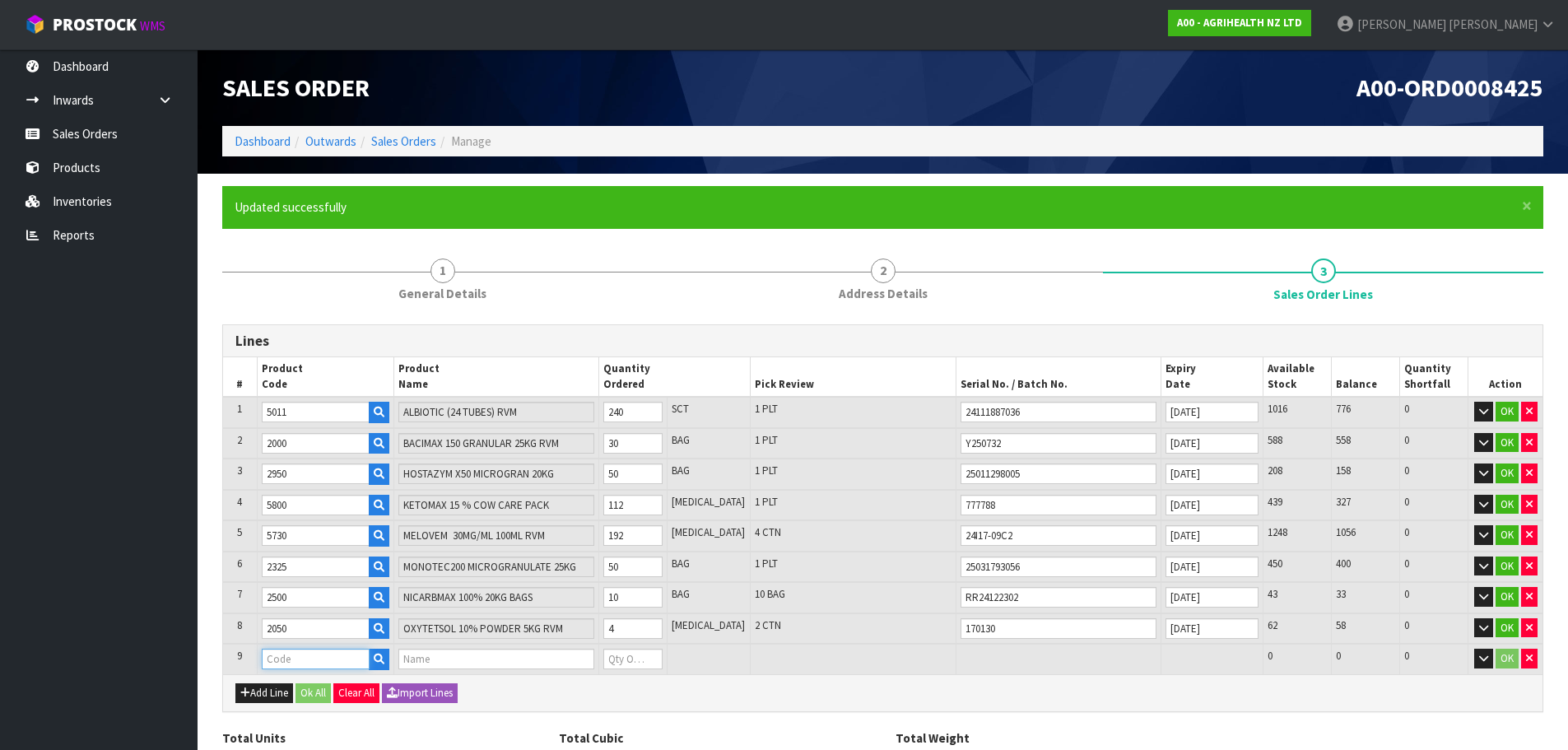
click at [311, 668] on input "text" at bounding box center [315, 659] width 108 height 21
type input "5730"
type input "688"
type input "10.372211"
type input "4020.6"
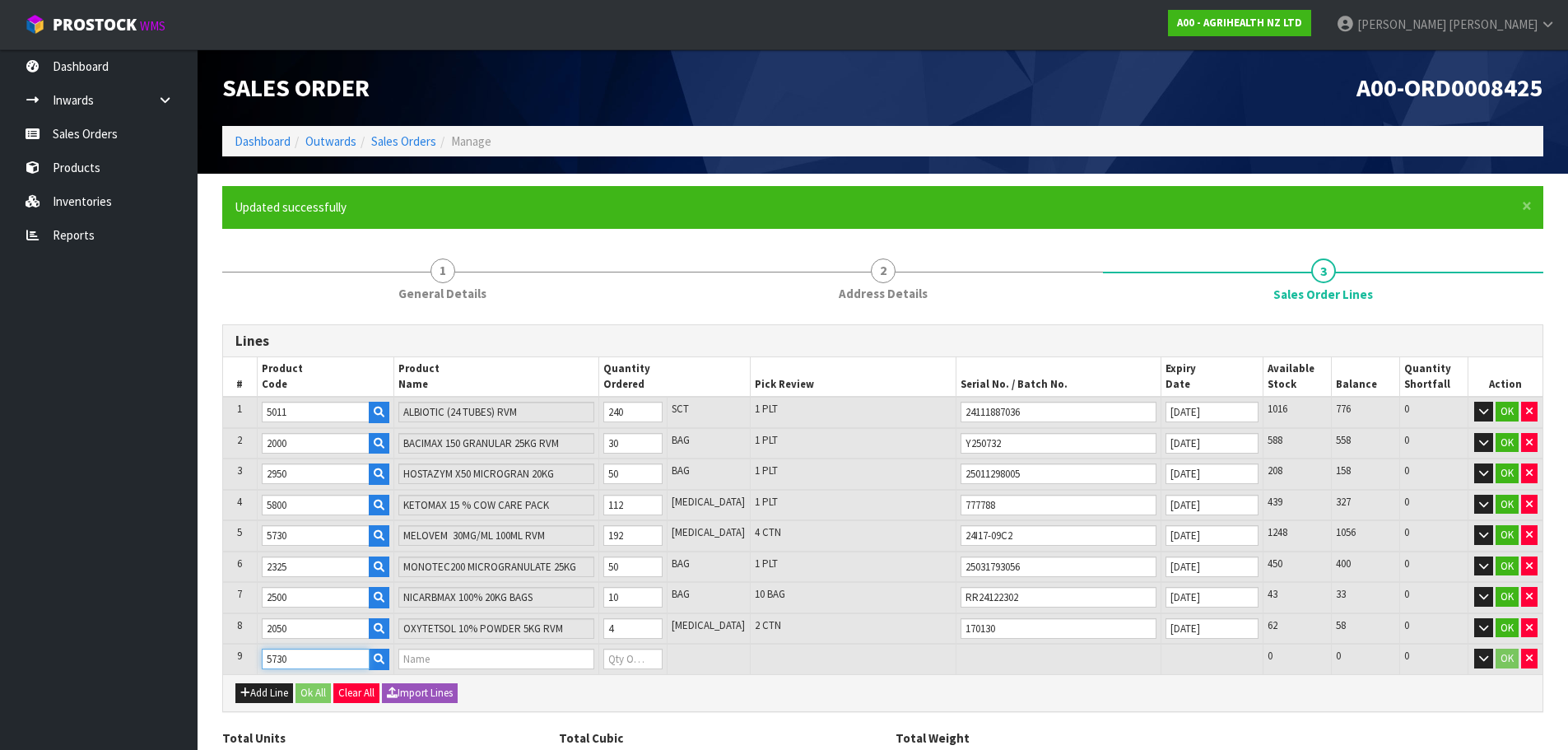
type input "MELOVEM 30MG/ML 100ML RVM"
type input "0"
type input "5730"
type input "690"
type input "10.373003"
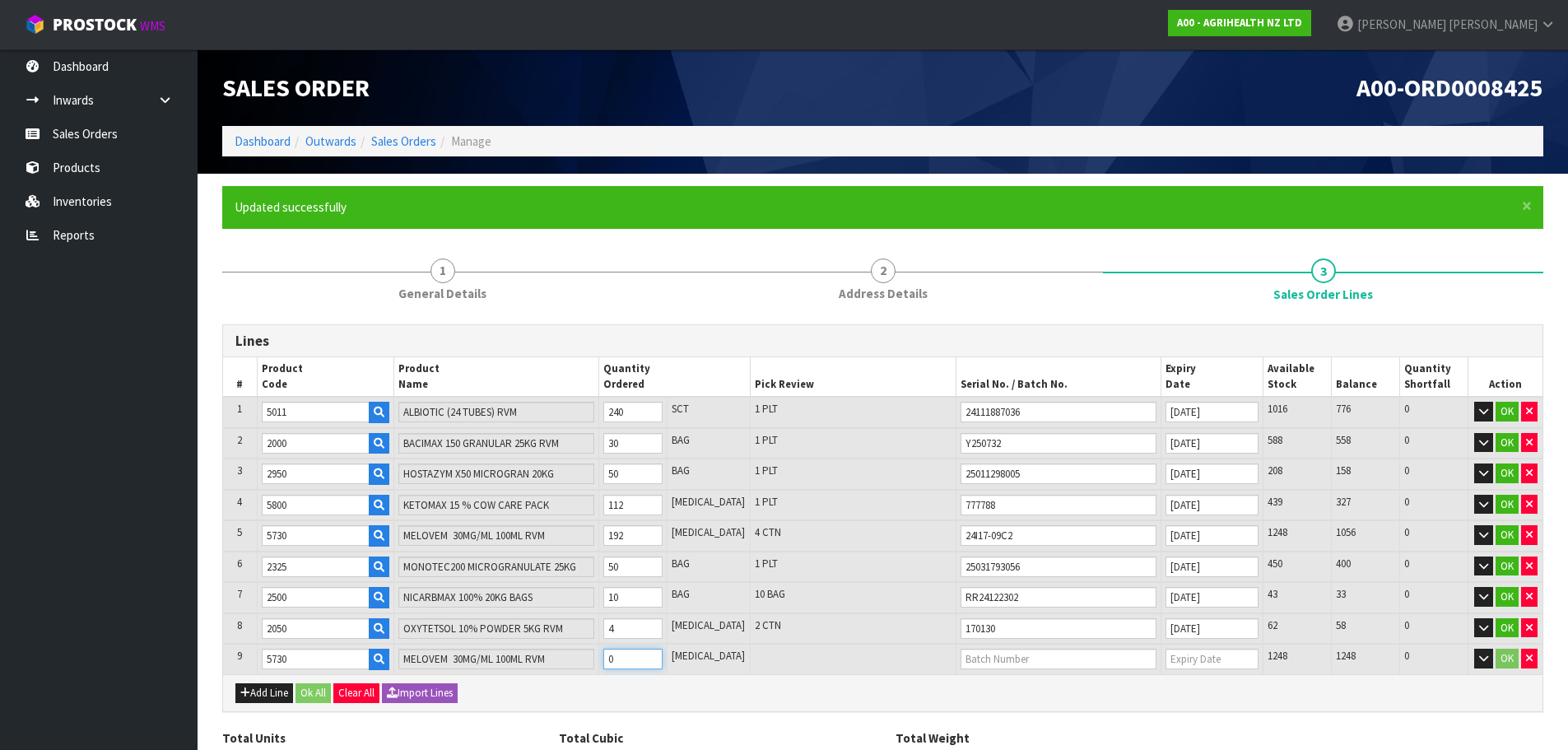
type input "4021.1"
type input "2"
type input "716"
type input "10.382507"
type input "4026.64"
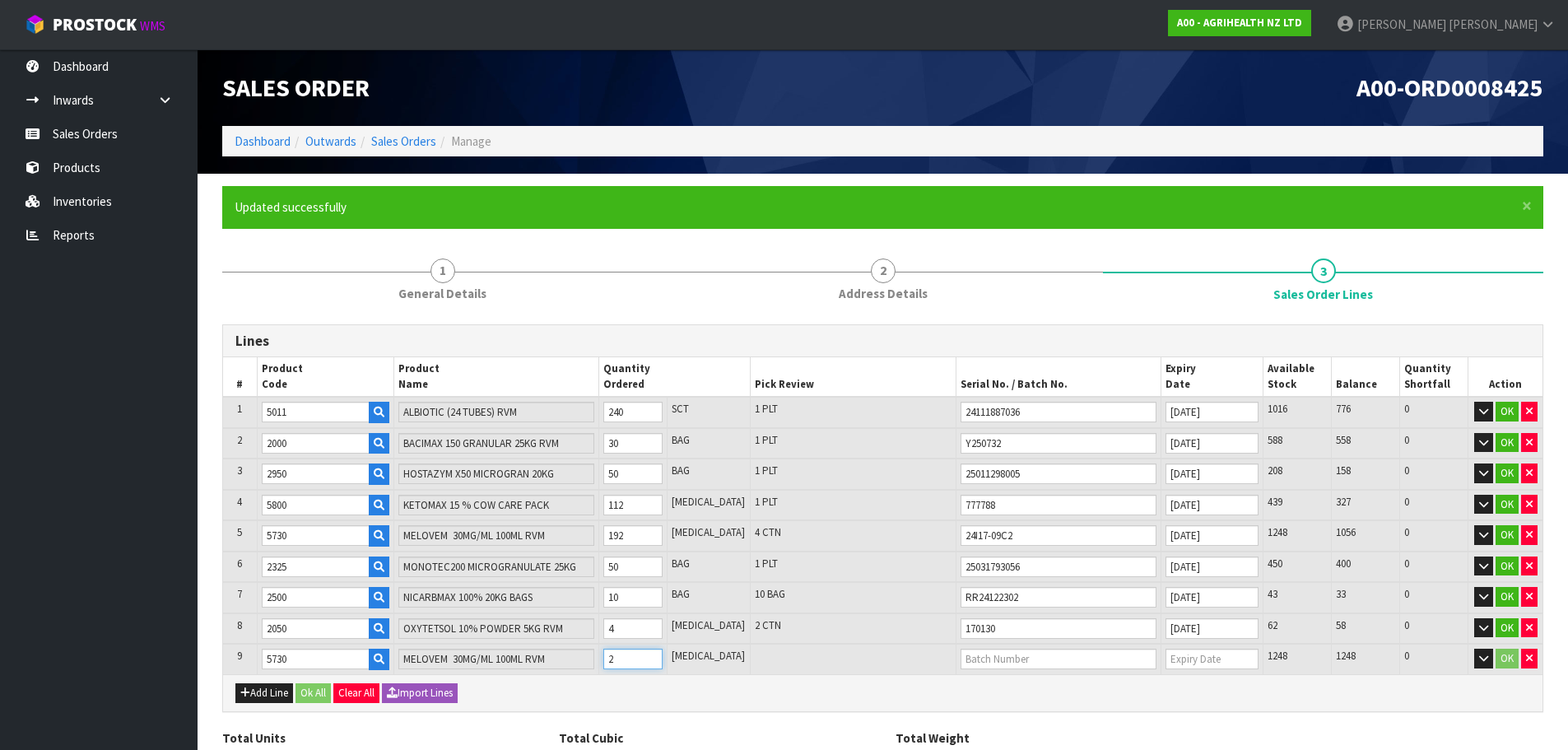
type input "28"
type input "976"
type input "10.484819"
type input "4086.6"
type input "288"
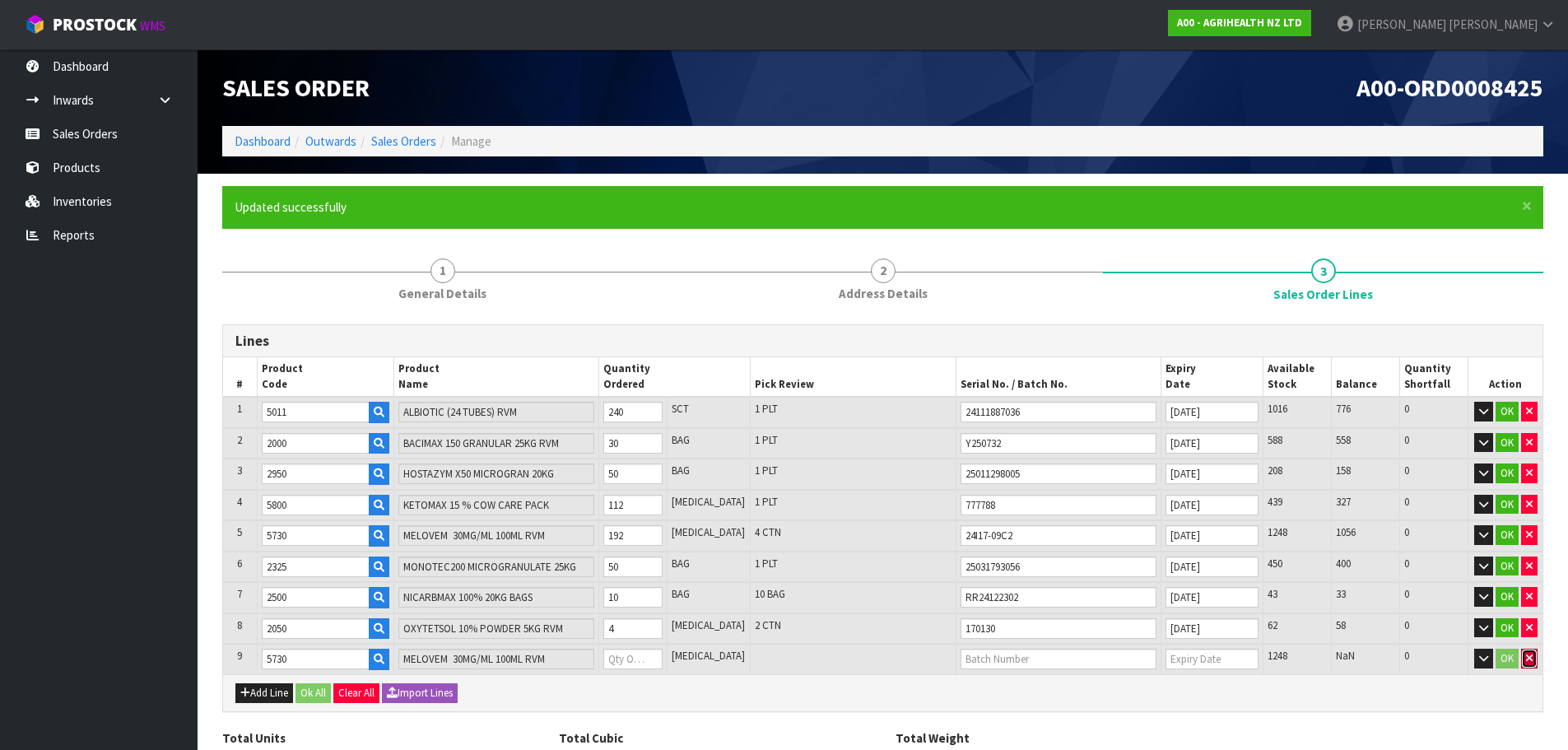
click at [1525, 660] on icon "button" at bounding box center [1528, 658] width 6 height 11
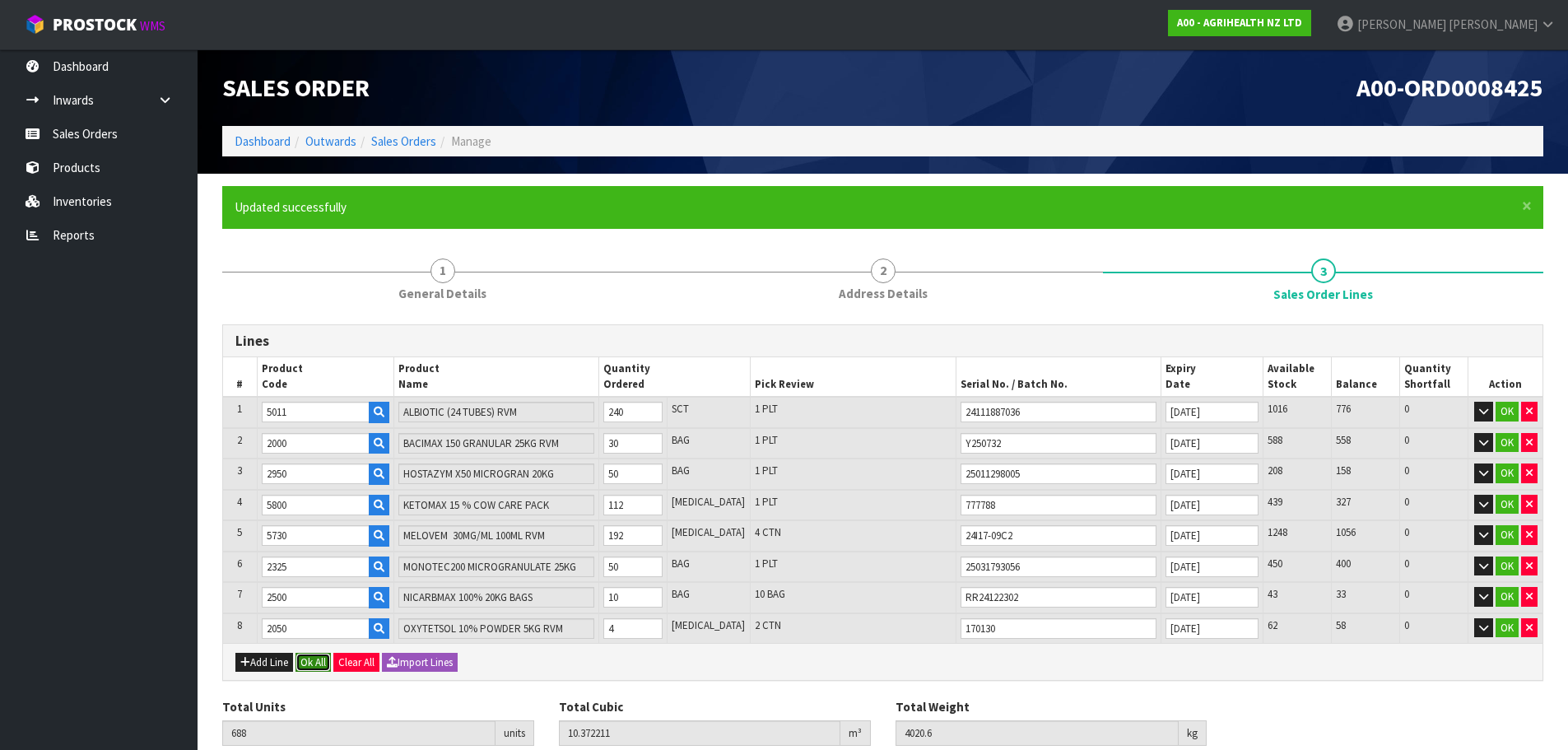
click at [311, 660] on button "Ok All" at bounding box center [313, 663] width 35 height 20
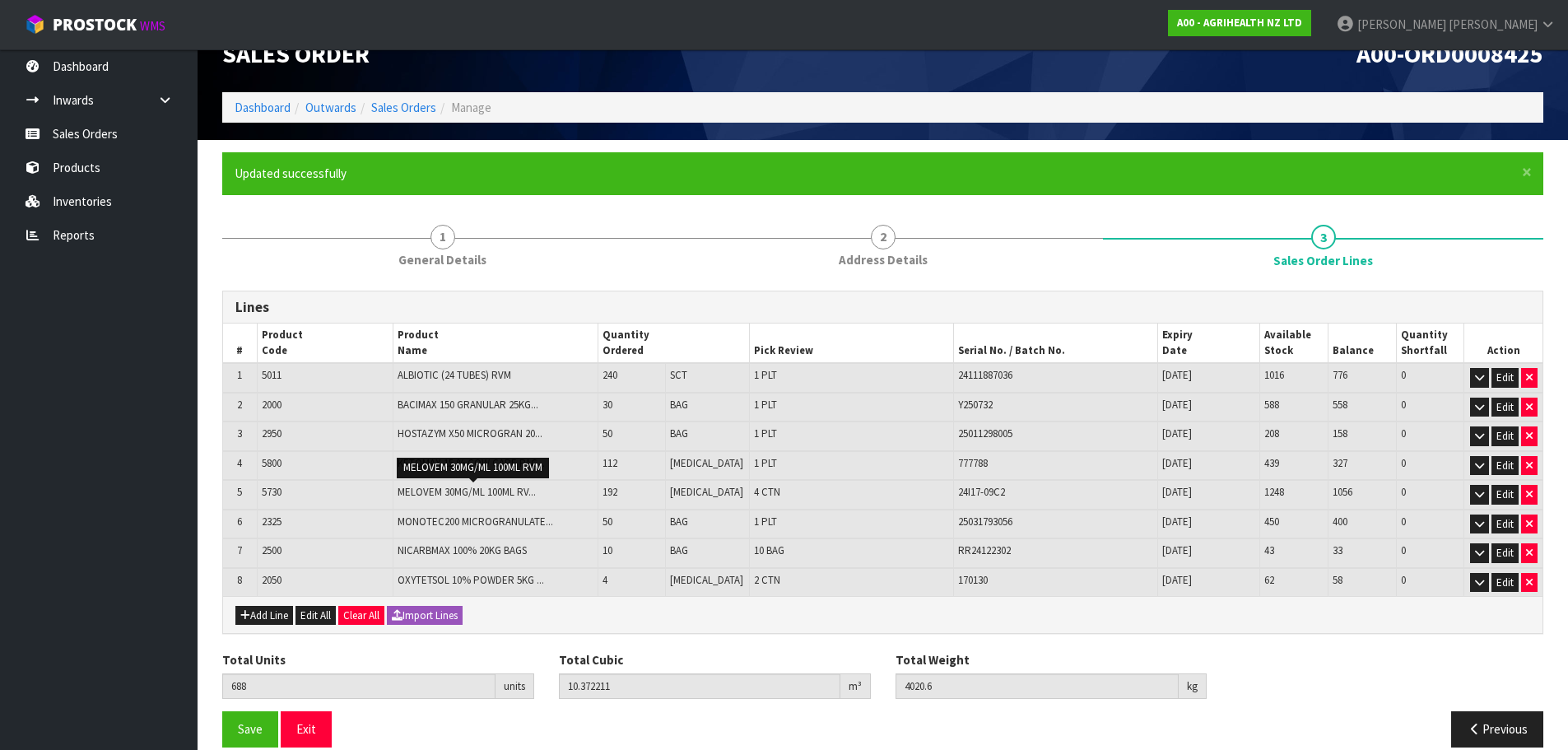
scroll to position [56, 0]
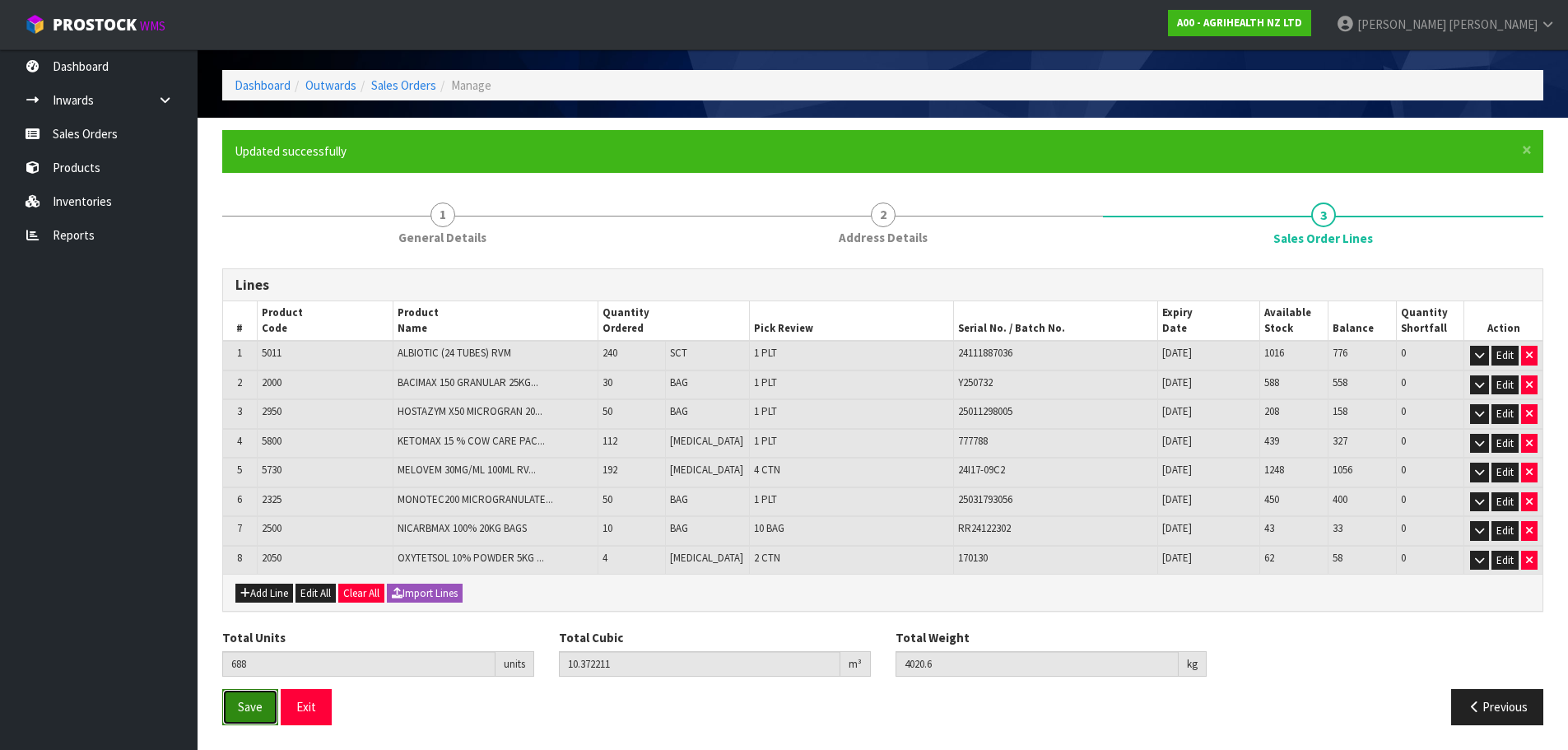
click at [250, 713] on span "Save" at bounding box center [250, 706] width 24 height 15
